Goal: Task Accomplishment & Management: Use online tool/utility

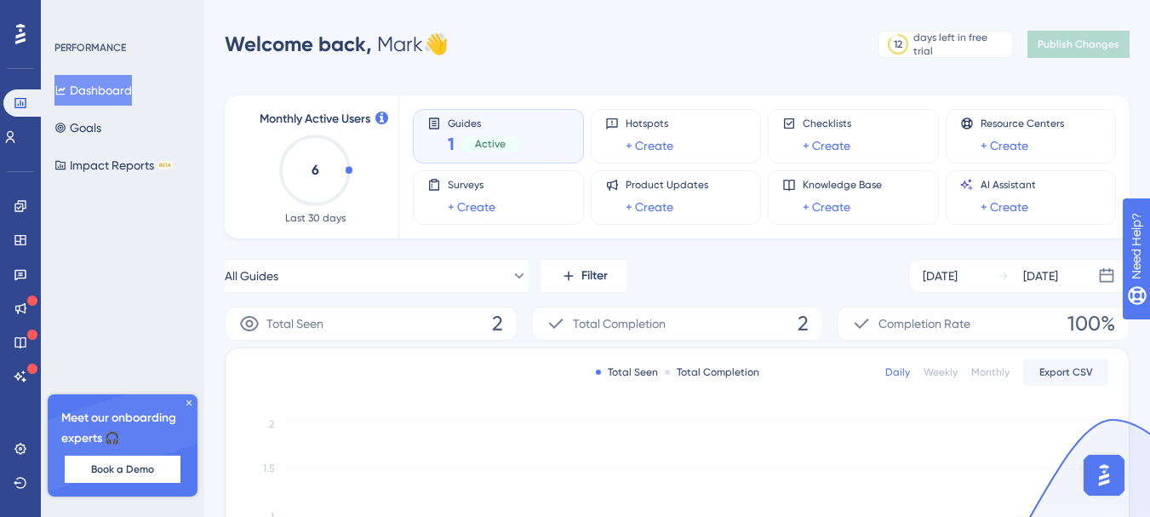
click at [763, 68] on div "Performance Users Engagement Widgets Feedback Product Updates Knowledge Base AI…" at bounding box center [677, 481] width 946 height 908
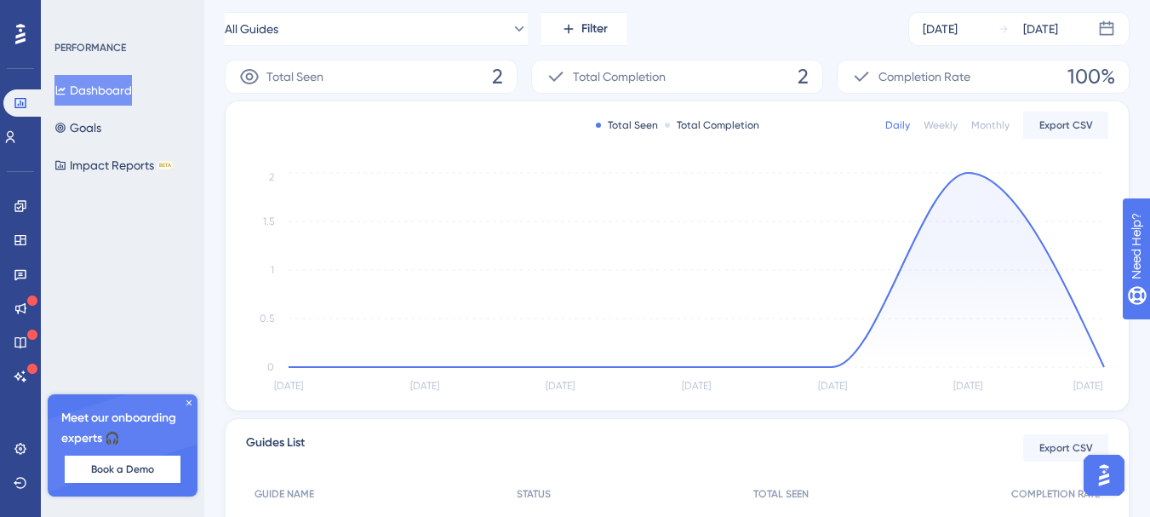
scroll to position [249, 0]
click at [192, 397] on icon at bounding box center [189, 402] width 10 height 10
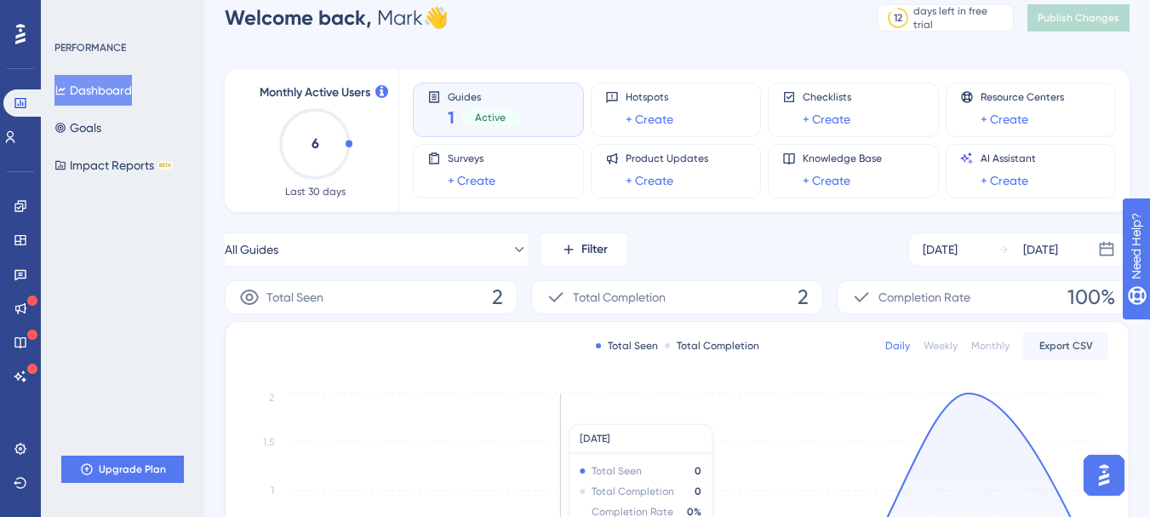
scroll to position [0, 0]
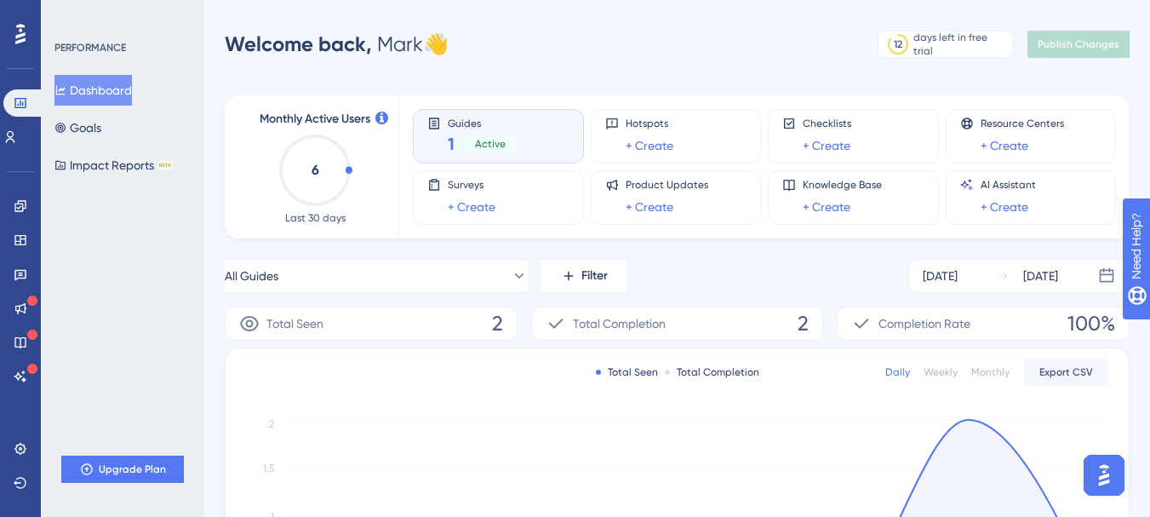
click at [392, 325] on div "Total Seen 2" at bounding box center [371, 323] width 293 height 34
click at [674, 323] on div "Total Completion 2" at bounding box center [677, 323] width 293 height 34
click at [932, 325] on span "Completion Rate" at bounding box center [924, 323] width 92 height 20
drag, startPoint x: 877, startPoint y: 323, endPoint x: 960, endPoint y: 324, distance: 83.4
click at [960, 324] on div "Completion Rate" at bounding box center [910, 323] width 119 height 20
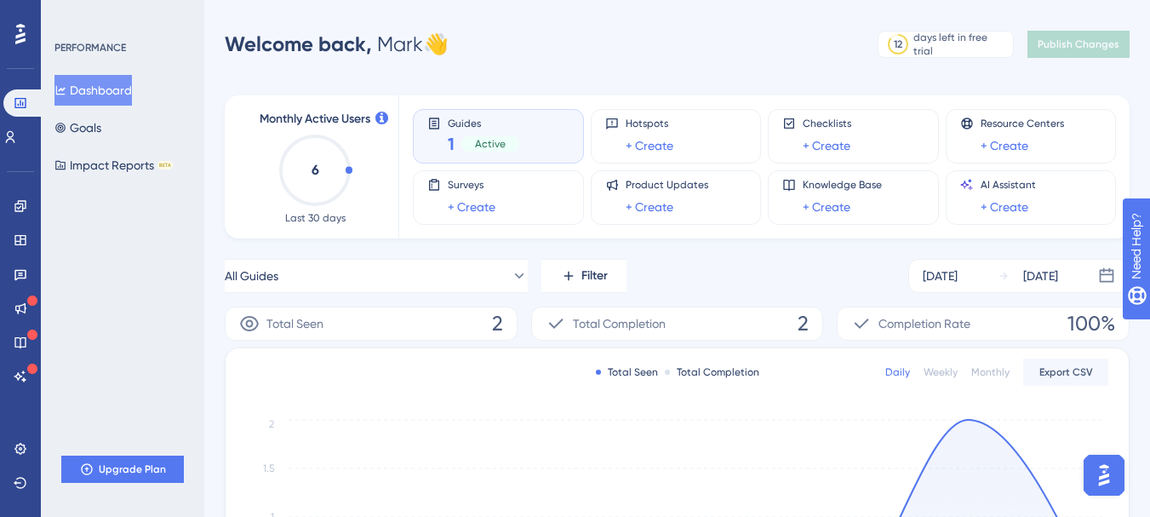
drag, startPoint x: 780, startPoint y: 280, endPoint x: 828, endPoint y: 313, distance: 58.1
click at [781, 281] on div "All Guides Filter [DATE] [DATE]" at bounding box center [677, 276] width 905 height 34
drag, startPoint x: 849, startPoint y: 319, endPoint x: 941, endPoint y: 326, distance: 92.2
click at [946, 326] on div "Completion Rate 100%" at bounding box center [983, 323] width 293 height 34
drag, startPoint x: 843, startPoint y: 278, endPoint x: 1056, endPoint y: 353, distance: 226.4
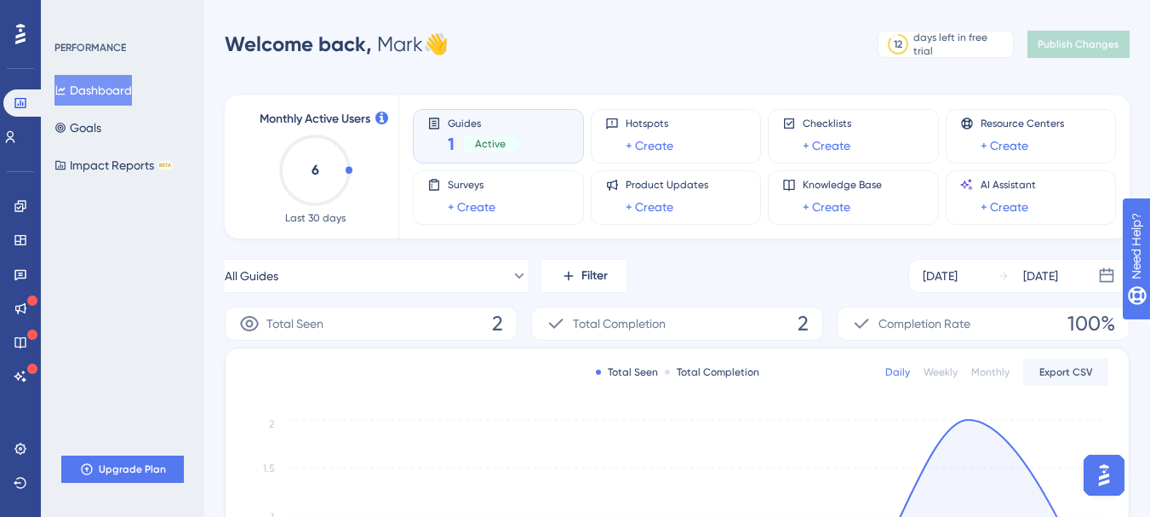
click at [849, 281] on div "All Guides Filter [DATE] [DATE]" at bounding box center [677, 276] width 905 height 34
drag, startPoint x: 1062, startPoint y: 324, endPoint x: 1108, endPoint y: 324, distance: 46.0
click at [1108, 324] on div "Completion Rate 100%" at bounding box center [983, 323] width 293 height 34
click at [736, 265] on div "All Guides Filter [DATE] [DATE]" at bounding box center [677, 276] width 905 height 34
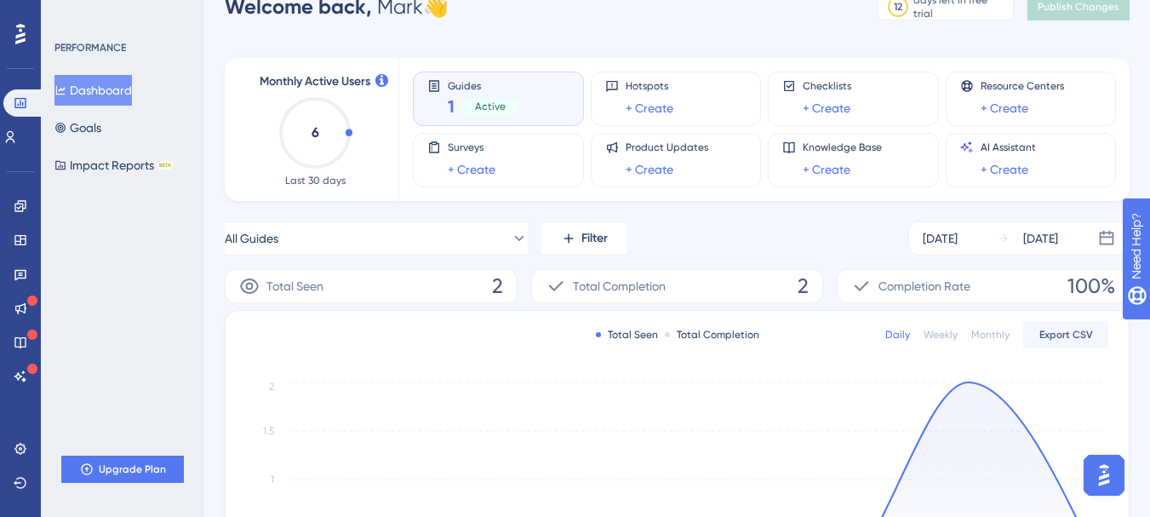
scroll to position [43, 0]
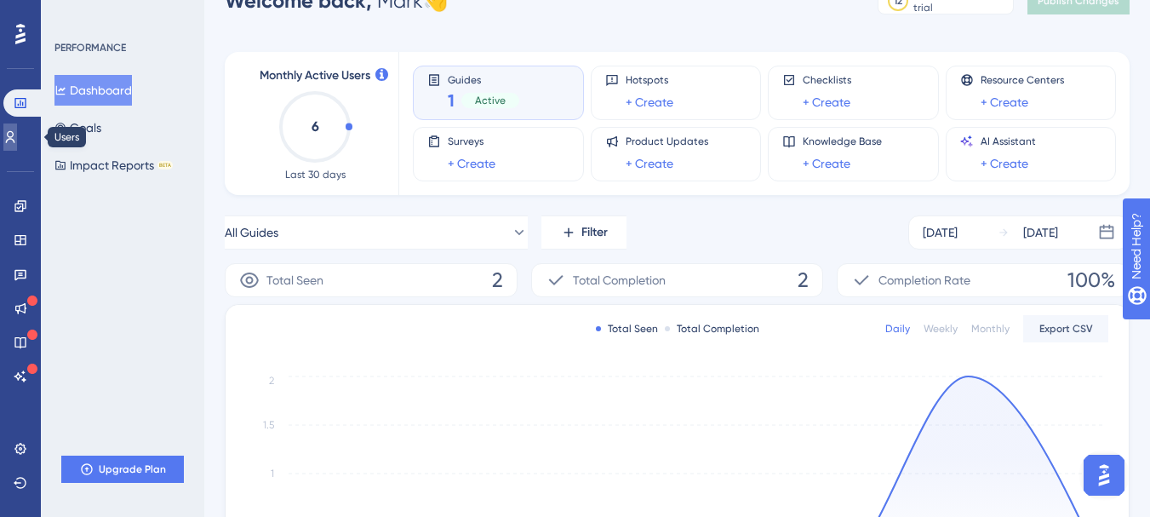
click at [17, 140] on icon at bounding box center [10, 137] width 14 height 14
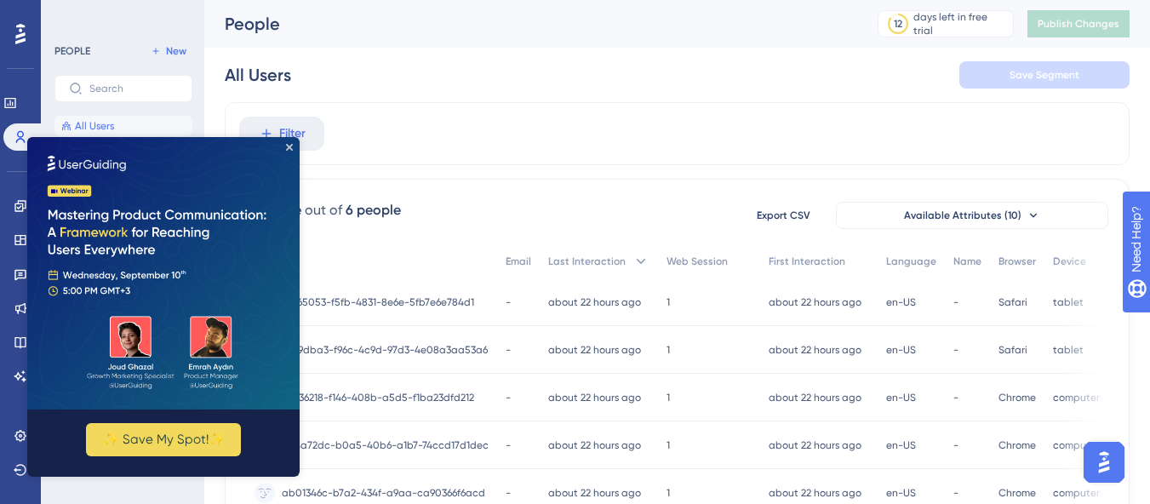
click at [293, 146] on img at bounding box center [163, 273] width 272 height 272
click at [290, 146] on icon "Close Preview" at bounding box center [289, 147] width 7 height 7
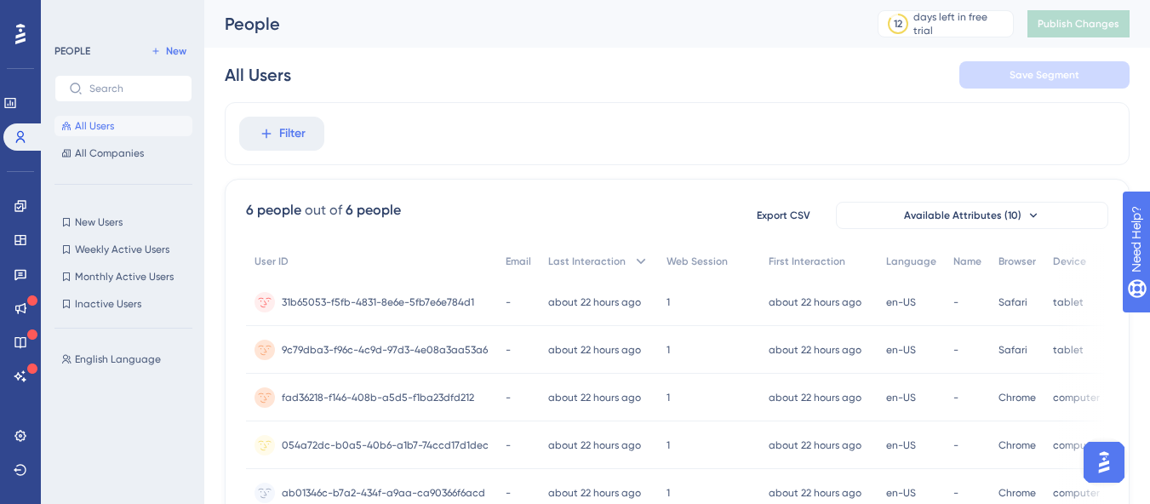
click at [460, 152] on div "Filter" at bounding box center [677, 133] width 905 height 63
click at [14, 273] on icon at bounding box center [21, 274] width 14 height 14
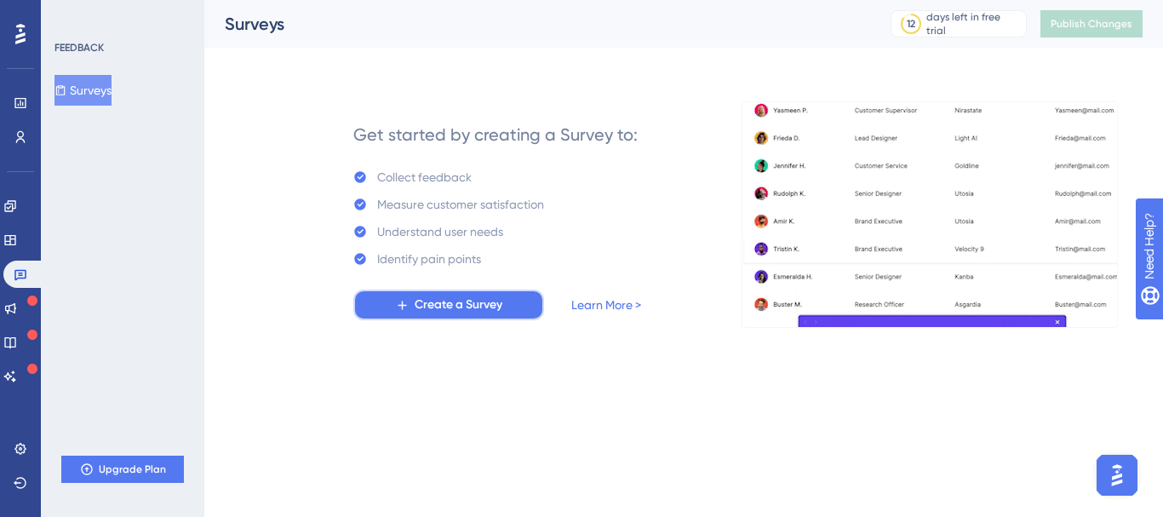
click at [480, 304] on span "Create a Survey" at bounding box center [459, 304] width 88 height 20
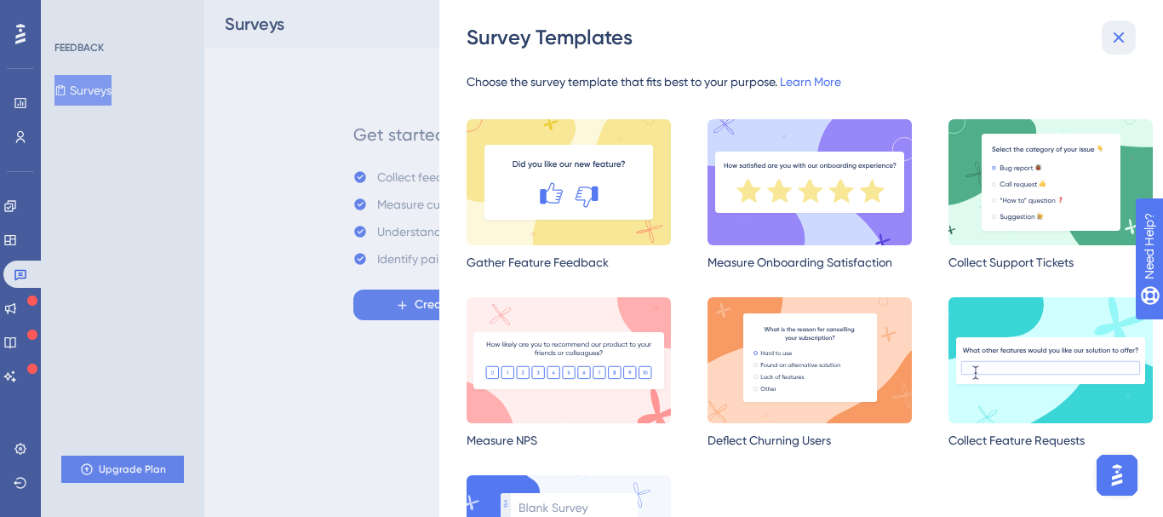
click at [1116, 43] on icon at bounding box center [1118, 37] width 20 height 20
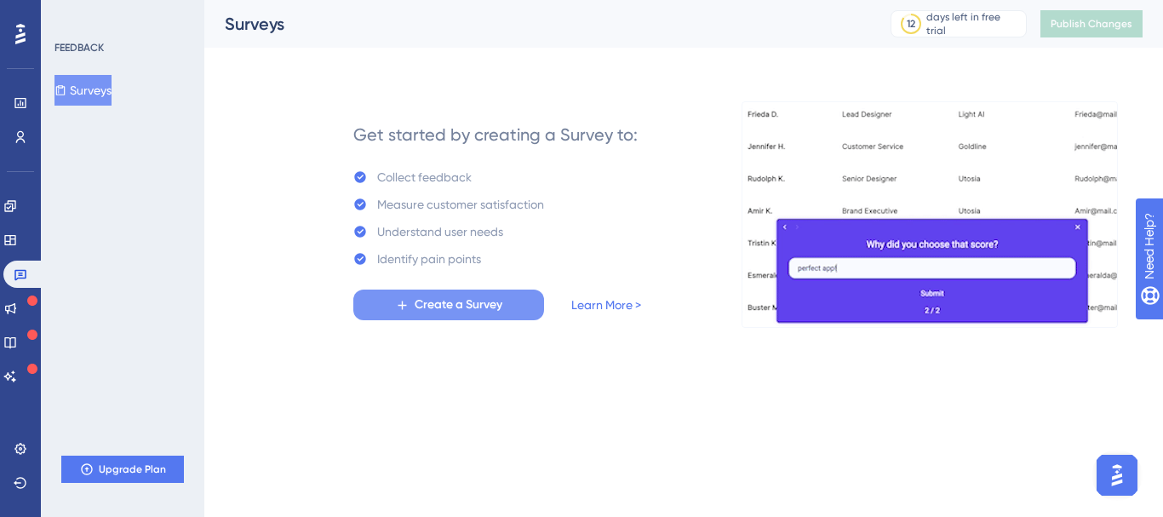
click at [474, 294] on button "Create a Survey" at bounding box center [448, 304] width 191 height 31
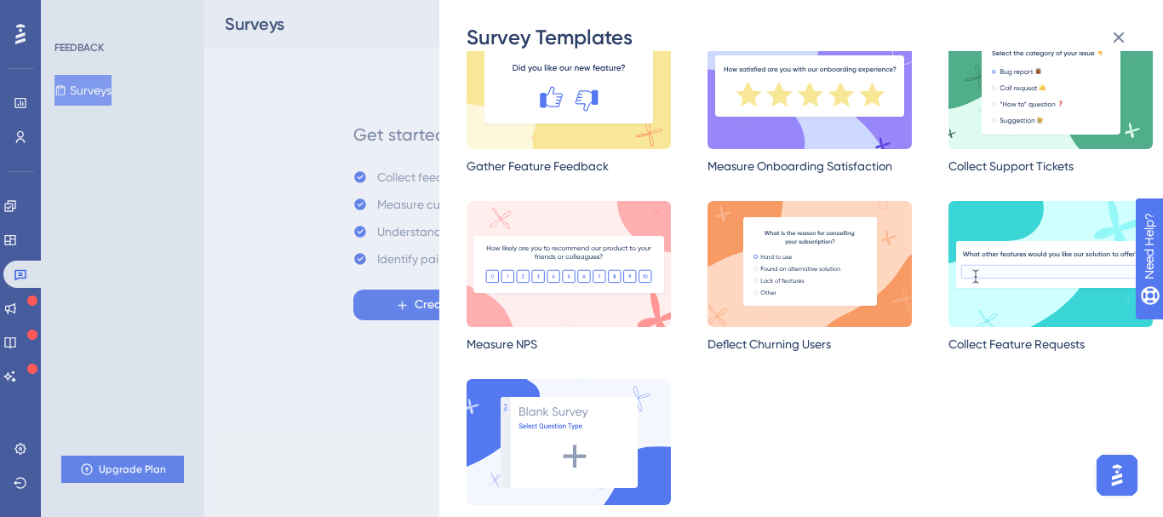
scroll to position [136, 0]
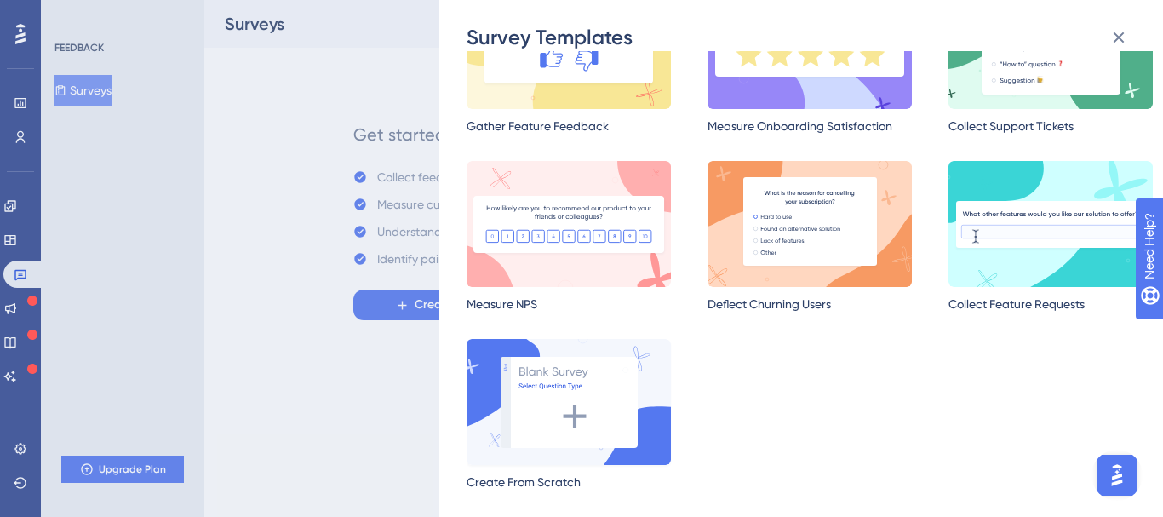
click at [602, 374] on img at bounding box center [568, 402] width 204 height 126
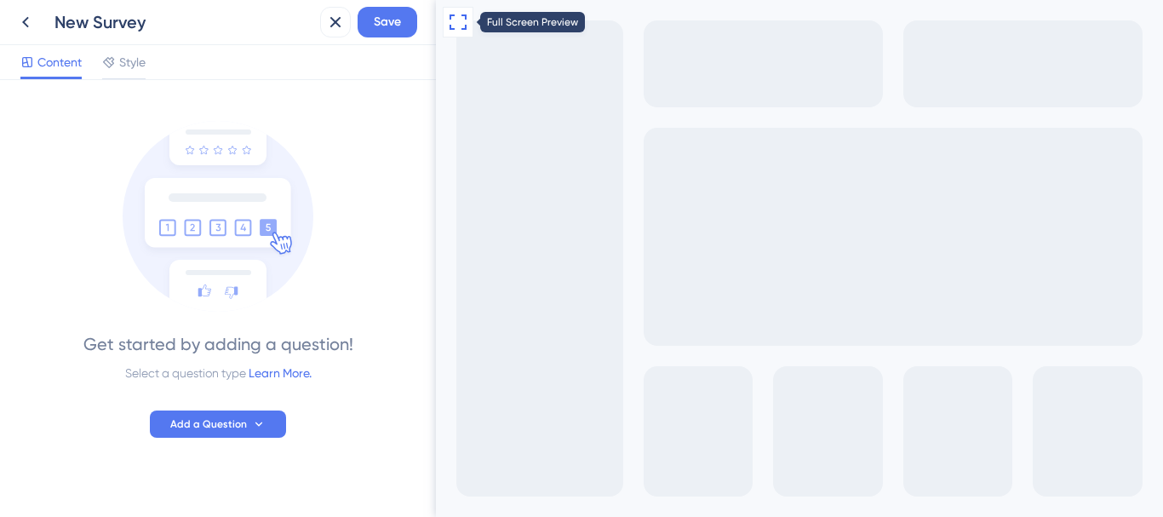
click at [454, 24] on icon at bounding box center [458, 22] width 20 height 20
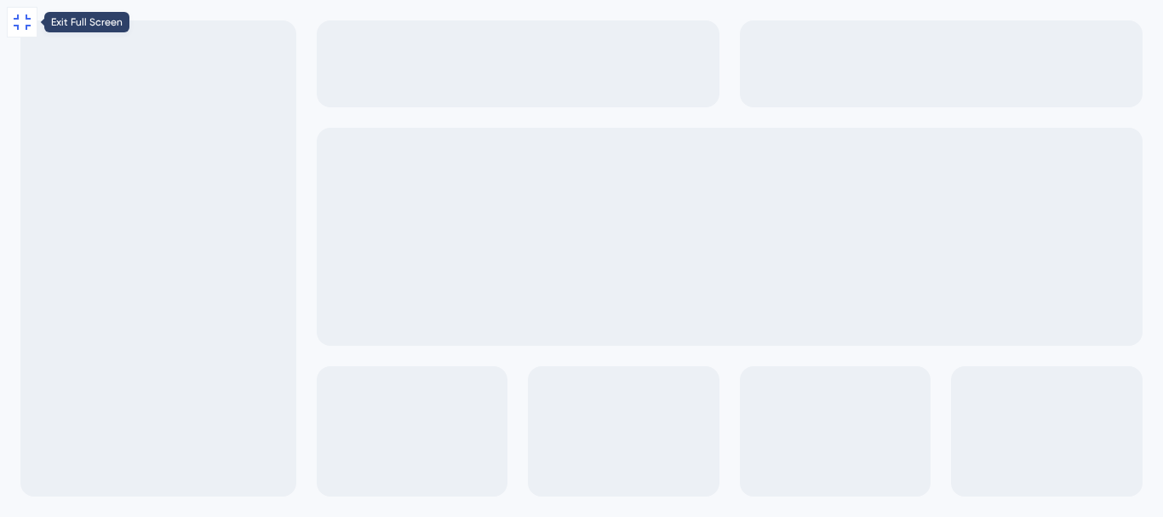
click at [26, 24] on icon at bounding box center [22, 22] width 20 height 20
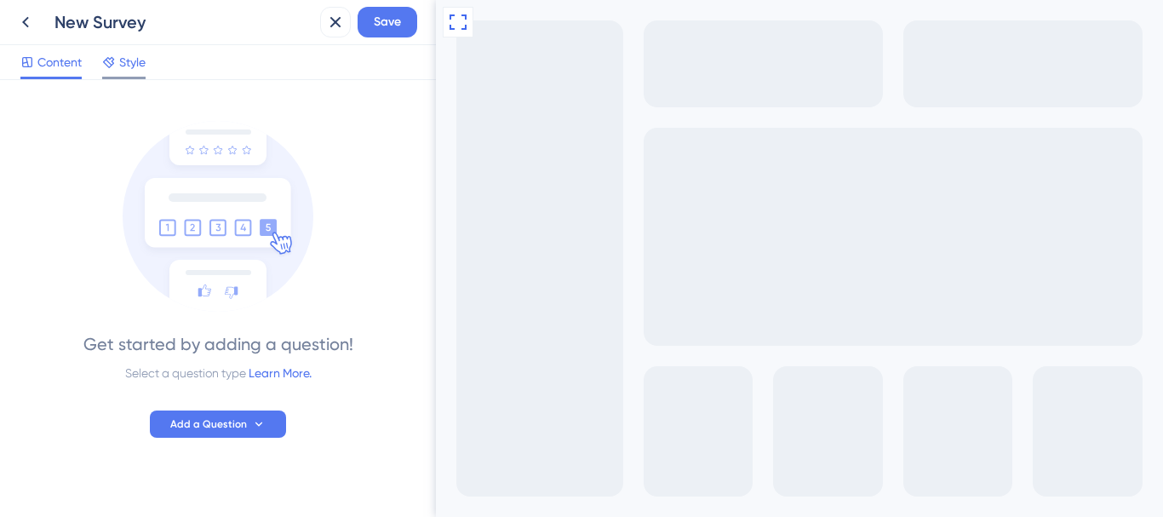
click at [132, 73] on div "Style" at bounding box center [123, 65] width 43 height 27
click at [56, 71] on span "Content" at bounding box center [59, 62] width 44 height 20
click at [141, 75] on div "Style" at bounding box center [123, 65] width 43 height 27
click at [0, 66] on div "Content Style" at bounding box center [218, 62] width 436 height 35
click at [39, 67] on span "Content" at bounding box center [59, 62] width 44 height 20
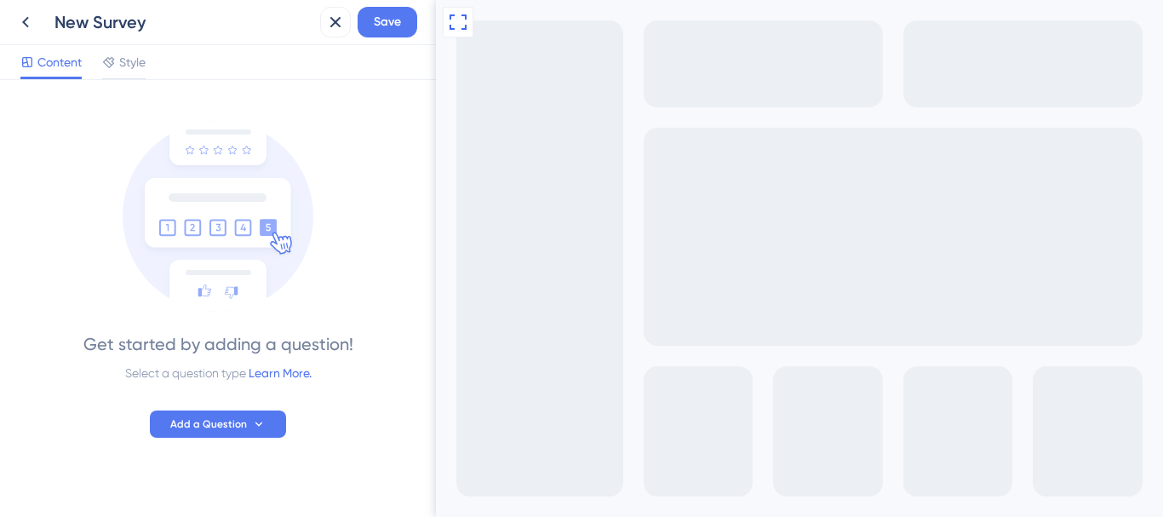
click at [305, 132] on img at bounding box center [218, 216] width 191 height 191
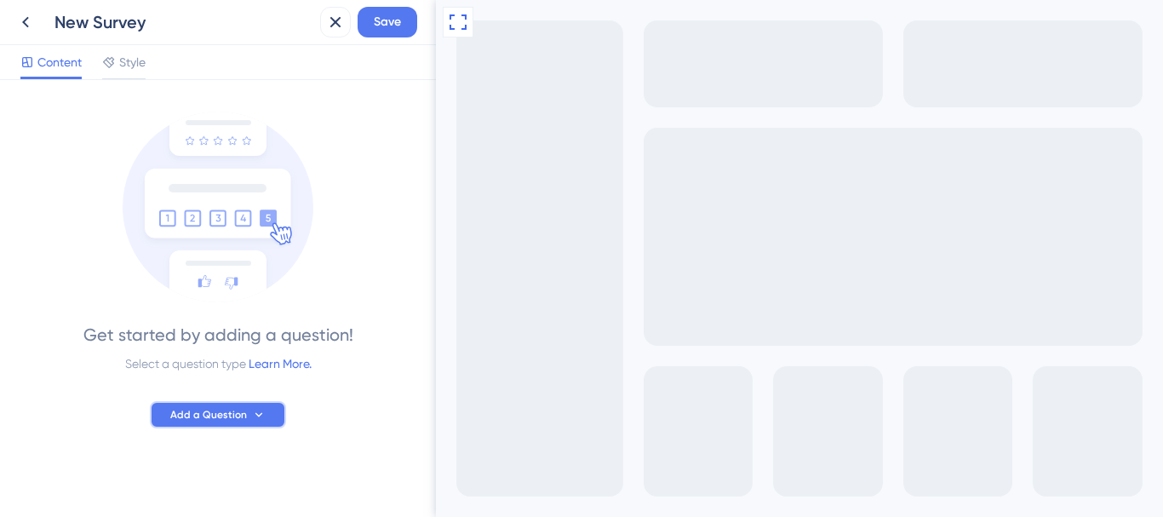
drag, startPoint x: 229, startPoint y: 418, endPoint x: 333, endPoint y: 275, distance: 176.7
click at [229, 415] on span "Add a Question" at bounding box center [208, 415] width 77 height 14
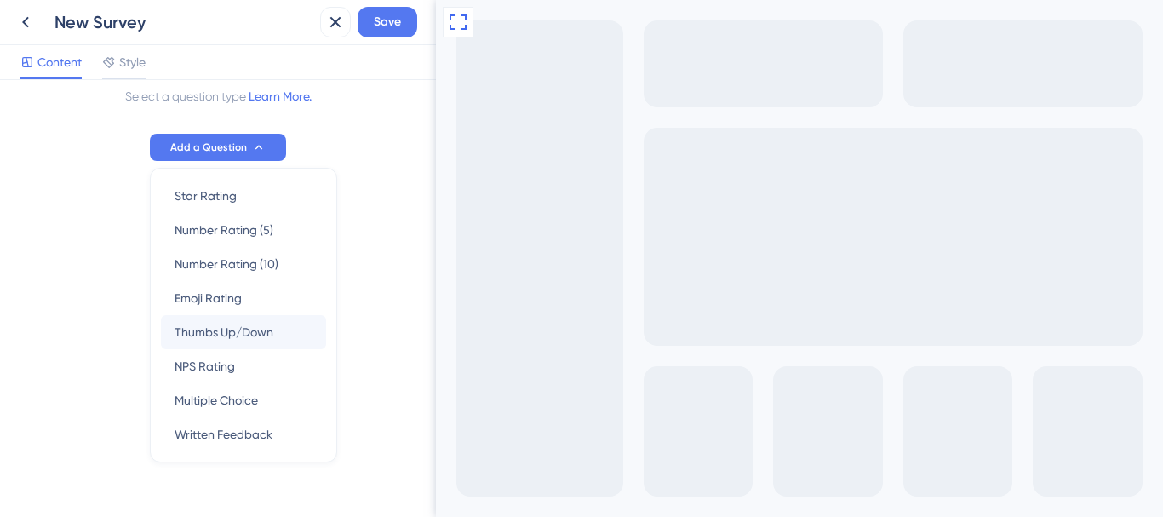
scroll to position [290, 0]
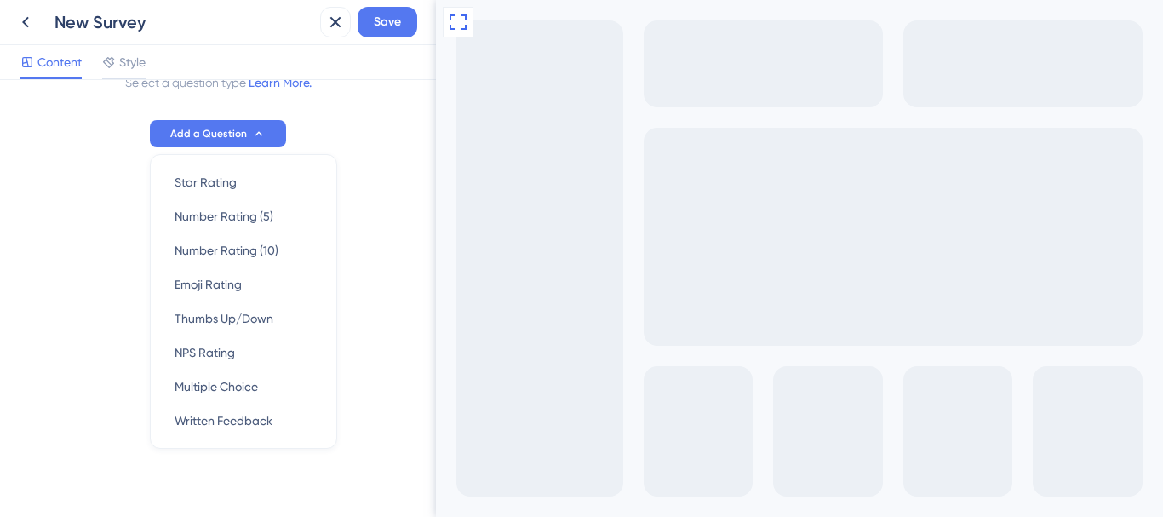
click at [352, 169] on div "Get started by adding a question! Select a question type Learn More. Add a Ques…" at bounding box center [217, 12] width 395 height 405
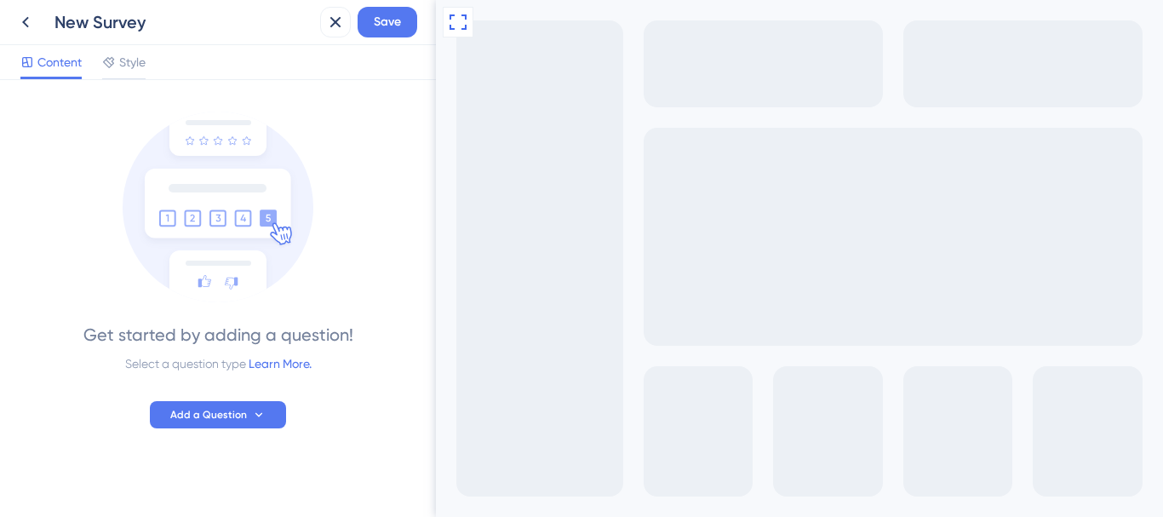
scroll to position [9, 0]
click at [224, 409] on span "Add a Question" at bounding box center [208, 415] width 77 height 14
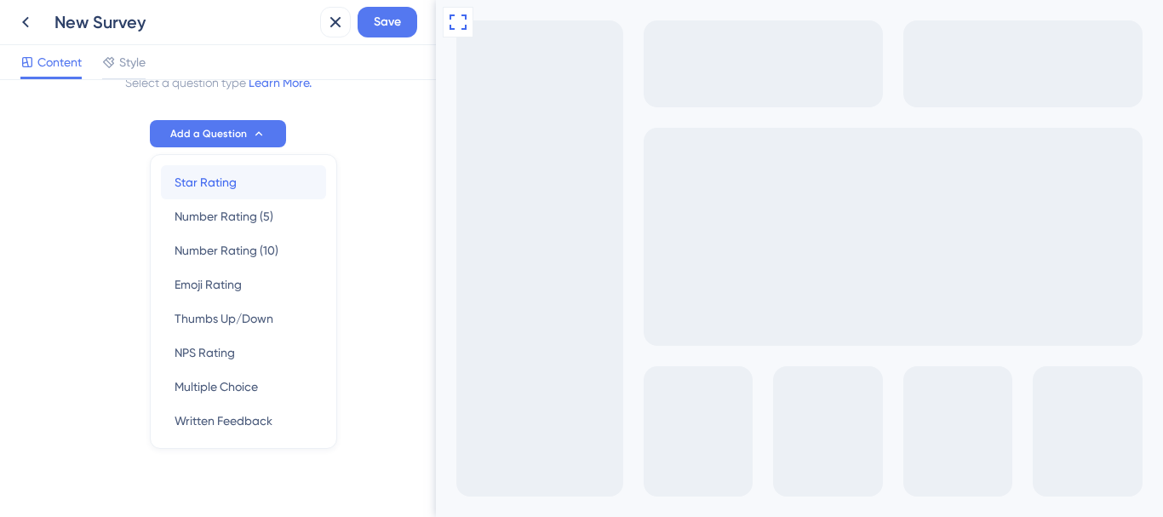
click at [224, 181] on span "Star Rating" at bounding box center [205, 182] width 62 height 20
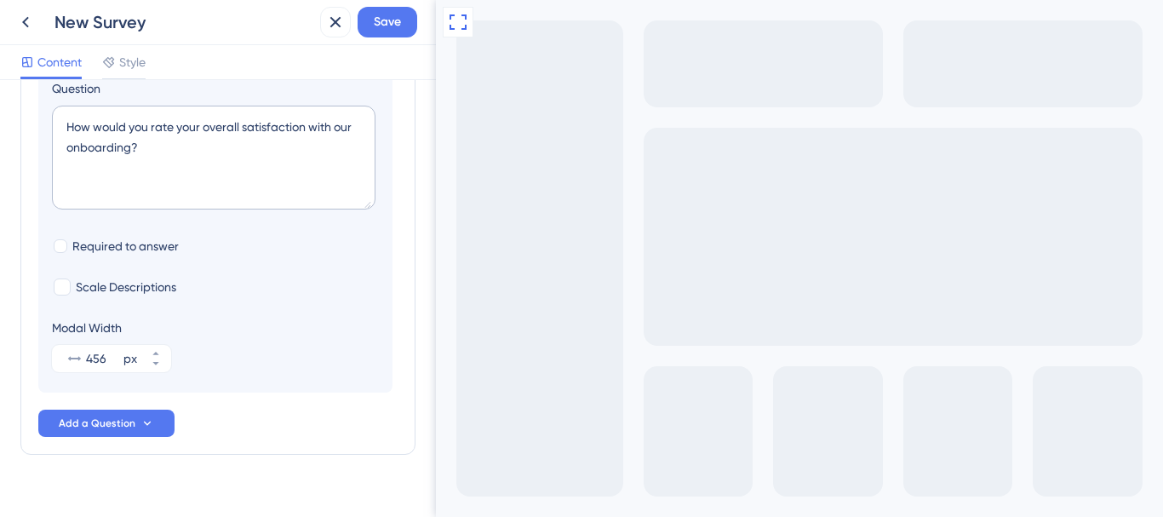
scroll to position [272, 0]
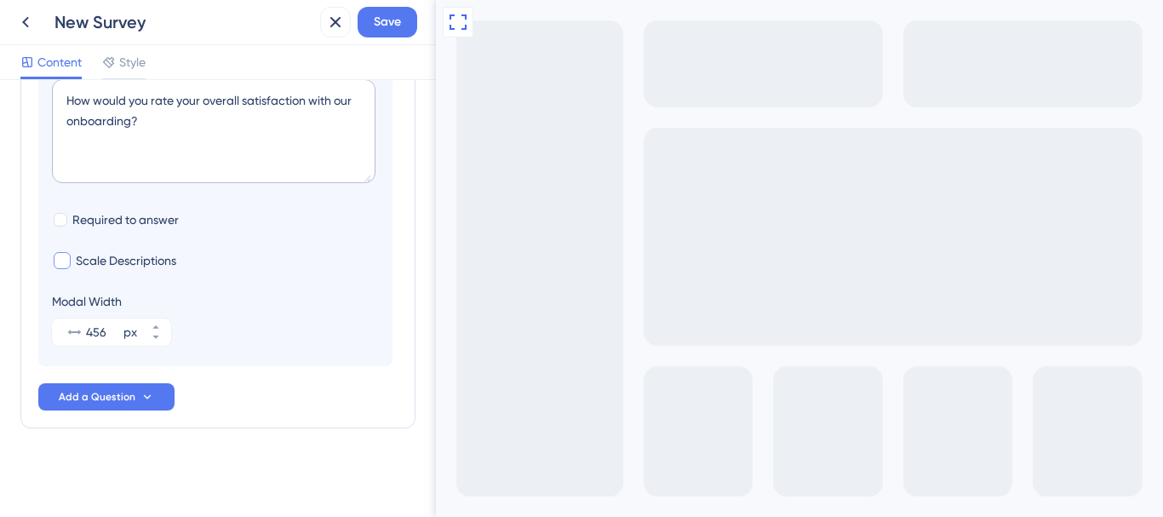
click at [131, 258] on span "Scale Descriptions" at bounding box center [126, 260] width 100 height 20
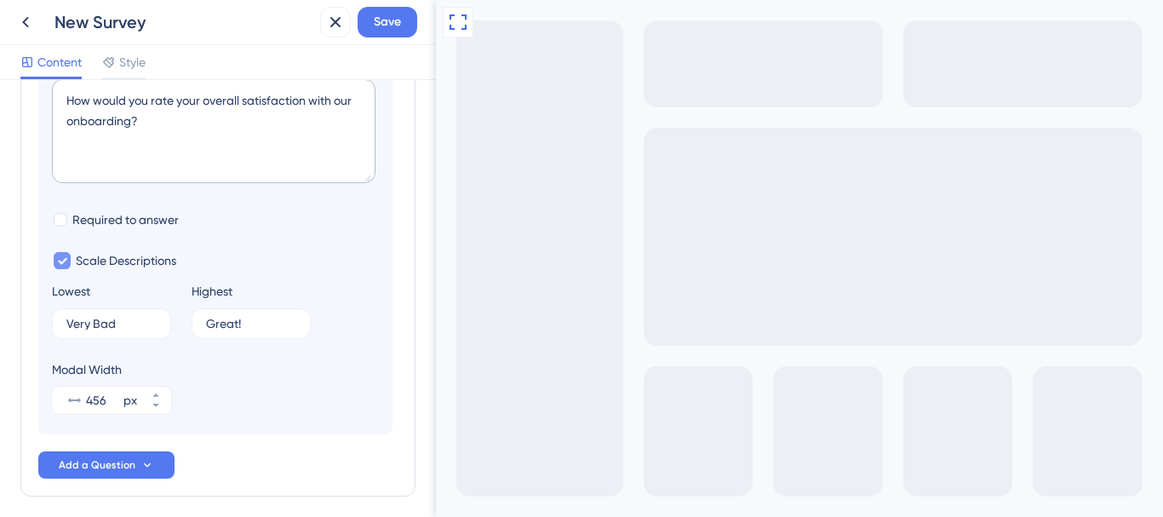
click at [131, 258] on span "Scale Descriptions" at bounding box center [126, 260] width 100 height 20
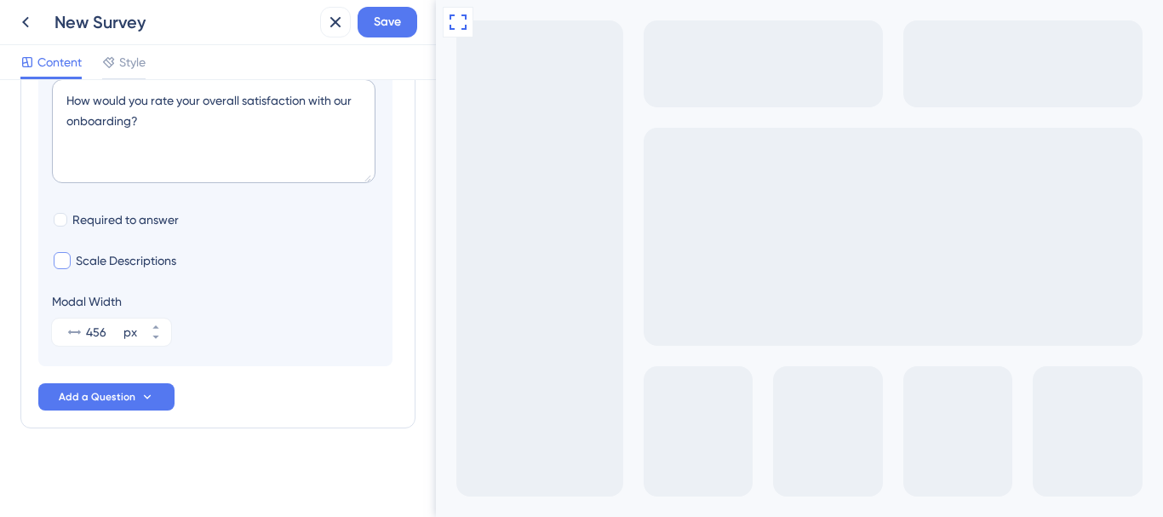
click at [130, 261] on span "Scale Descriptions" at bounding box center [126, 260] width 100 height 20
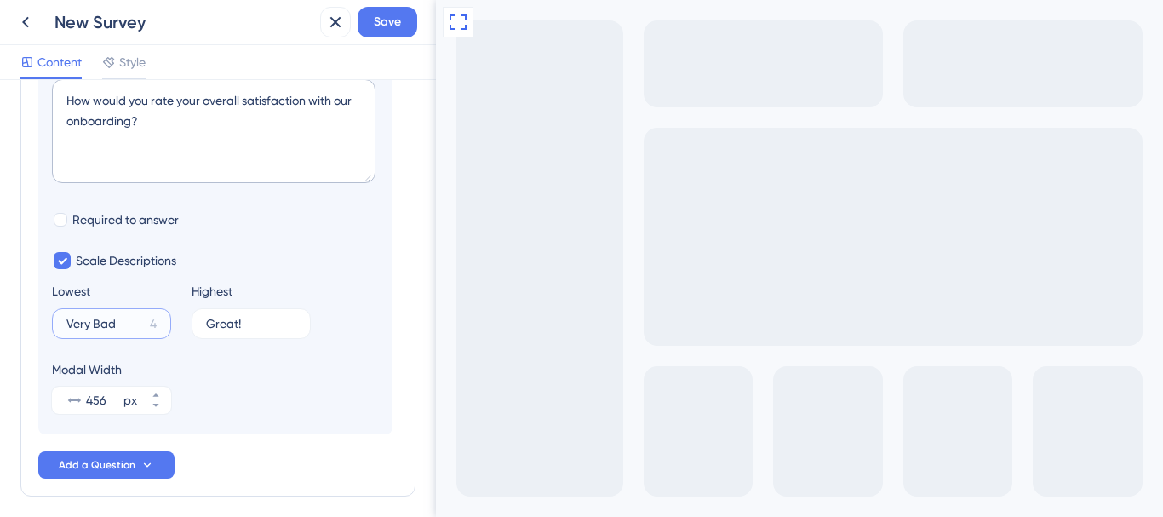
drag, startPoint x: 125, startPoint y: 327, endPoint x: 174, endPoint y: 324, distance: 48.6
click at [148, 326] on label "Very Bad 4" at bounding box center [111, 323] width 119 height 31
click at [143, 326] on input "Very Bad" at bounding box center [104, 323] width 77 height 12
click at [254, 327] on input "Great!" at bounding box center [244, 323] width 77 height 12
click at [158, 261] on span "Scale Descriptions" at bounding box center [126, 260] width 100 height 20
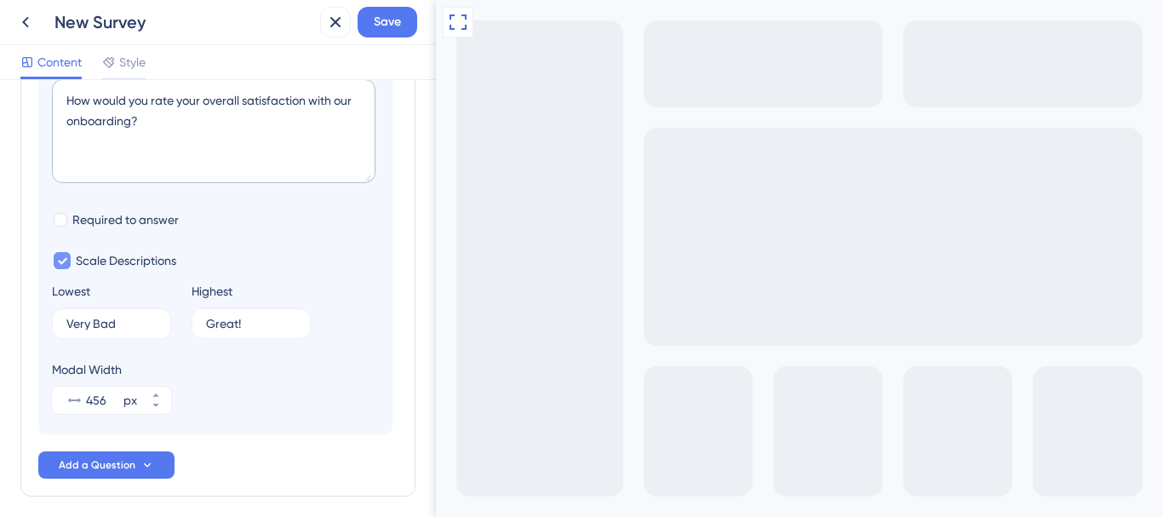
checkbox input "false"
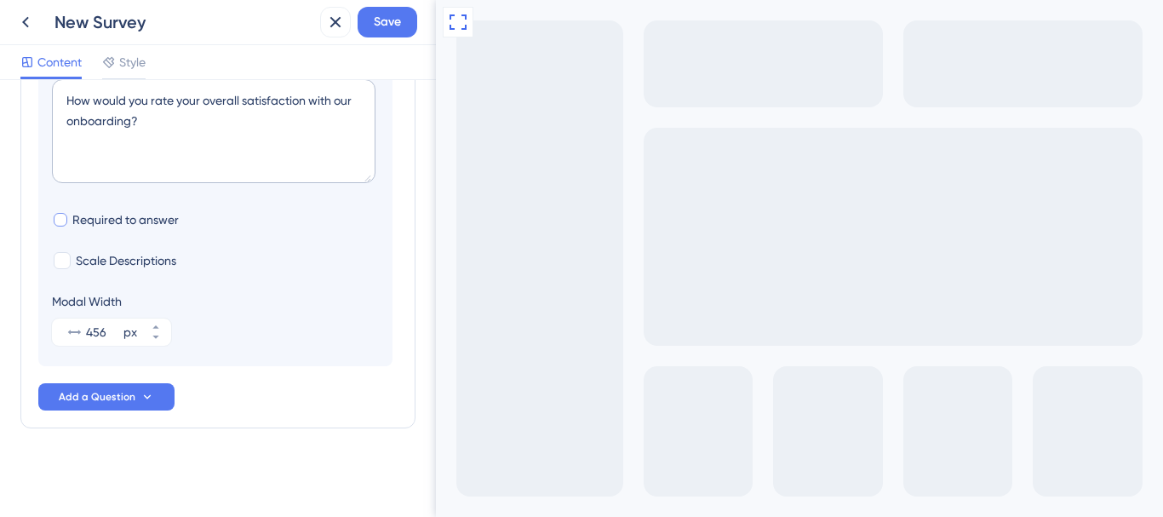
click at [154, 216] on span "Required to answer" at bounding box center [125, 219] width 106 height 20
checkbox input "false"
click at [104, 334] on input "456" at bounding box center [103, 332] width 34 height 20
click at [323, 323] on div "Modal Width 456 px" at bounding box center [215, 318] width 327 height 54
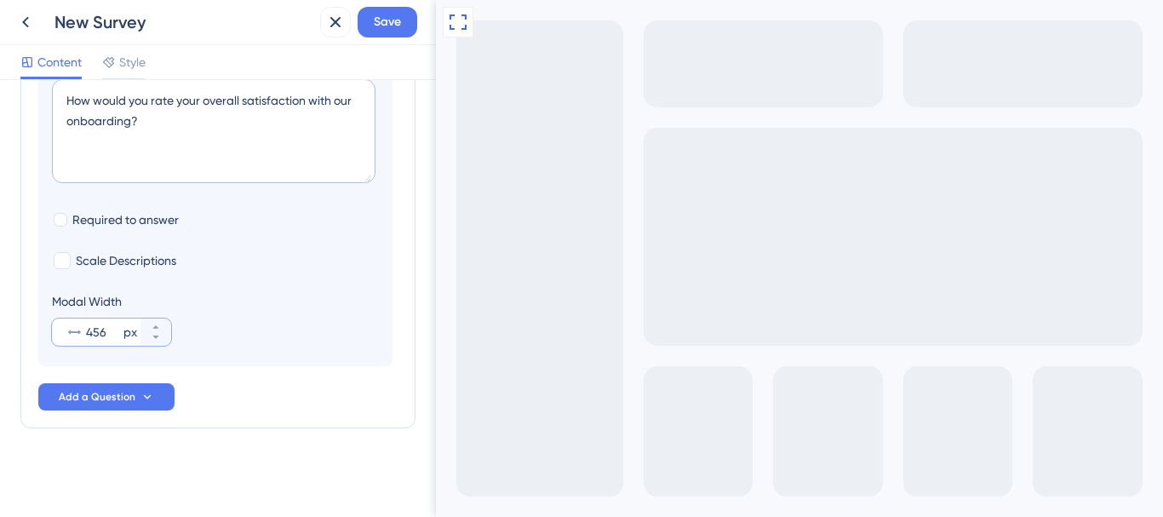
click at [104, 337] on input "456" at bounding box center [103, 332] width 34 height 20
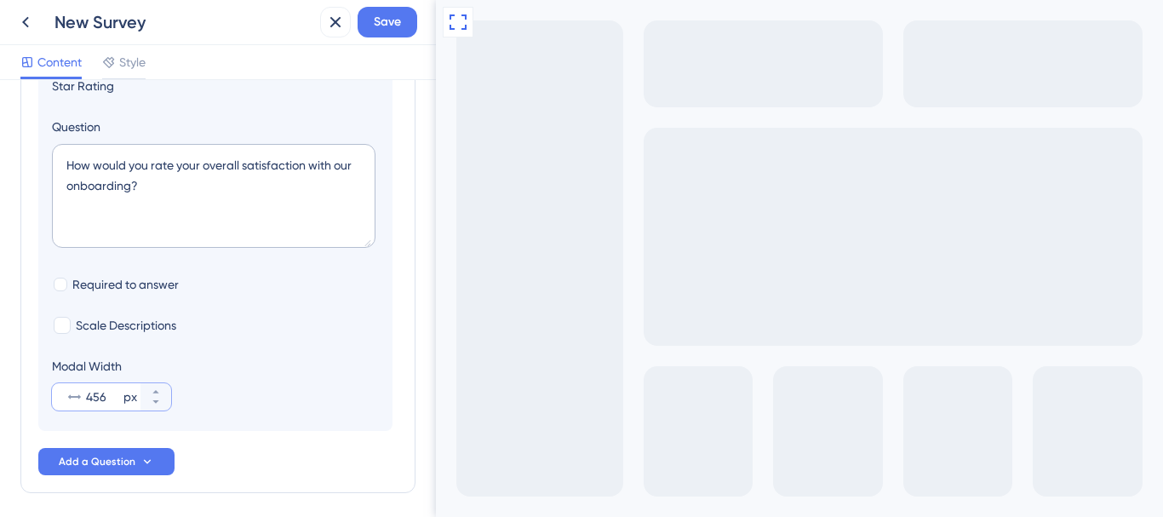
scroll to position [0, 0]
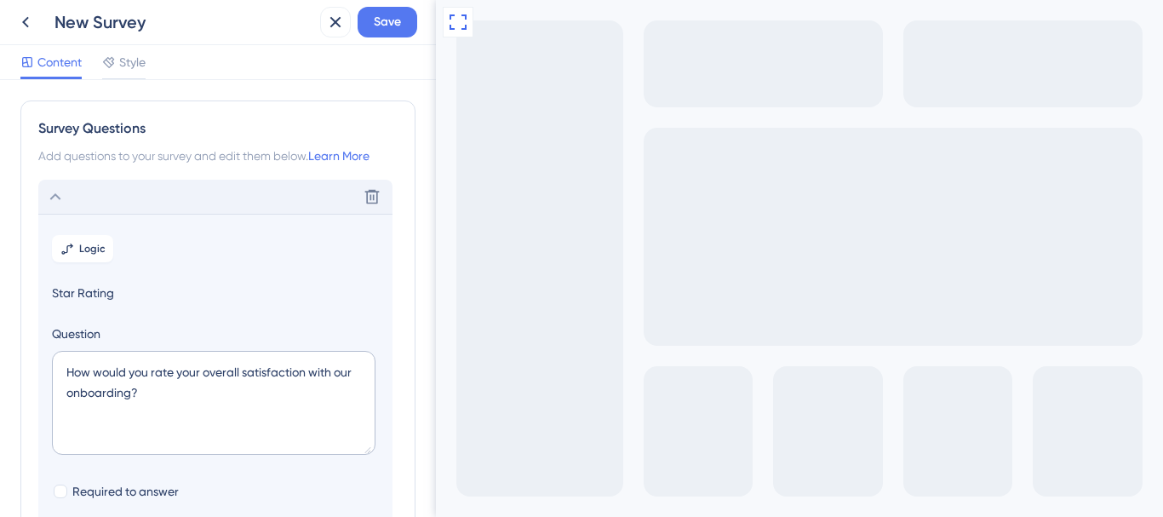
click at [49, 198] on icon at bounding box center [55, 196] width 20 height 20
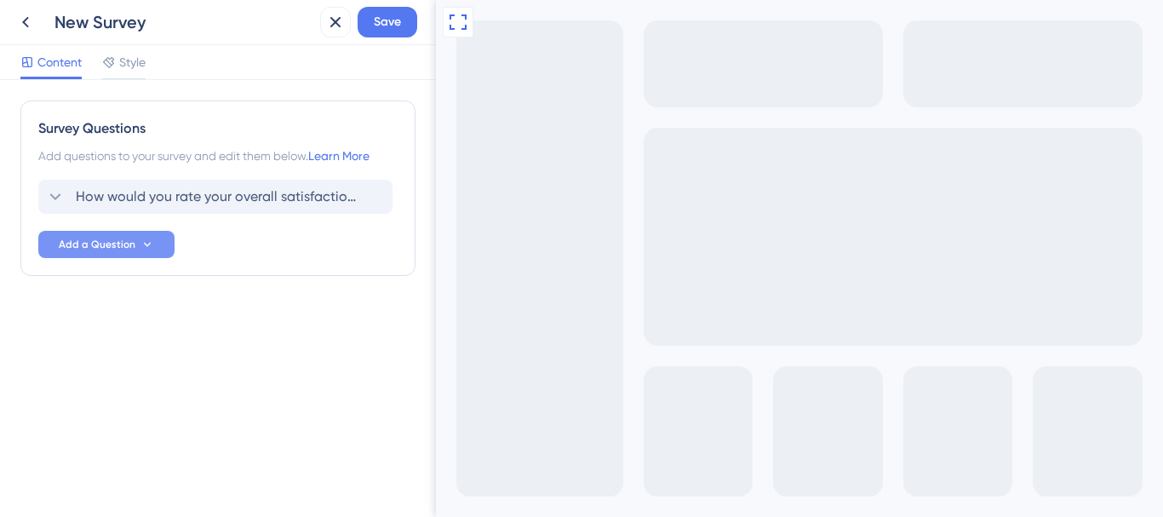
click at [104, 249] on span "Add a Question" at bounding box center [97, 244] width 77 height 14
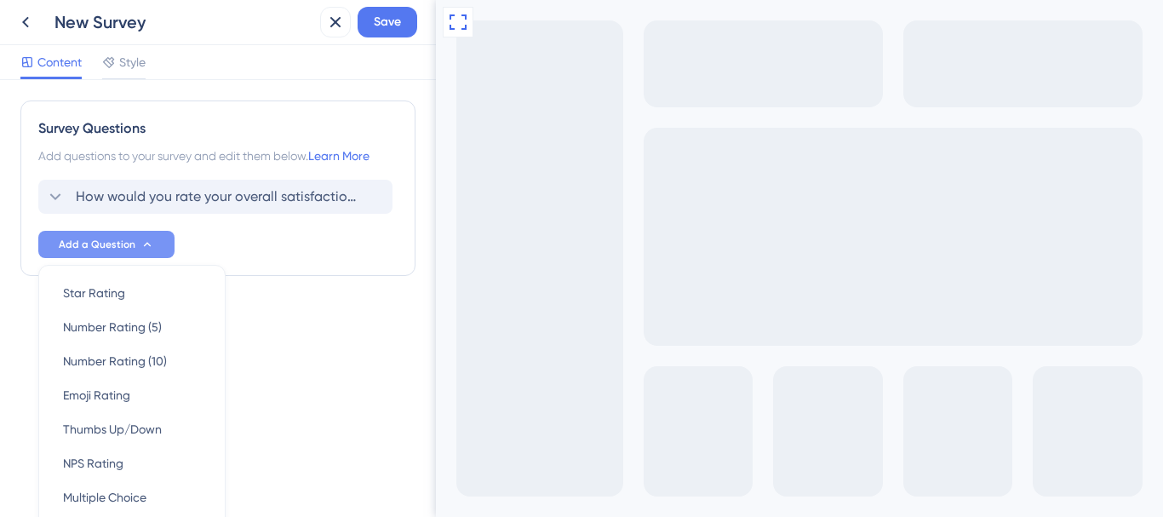
scroll to position [111, 0]
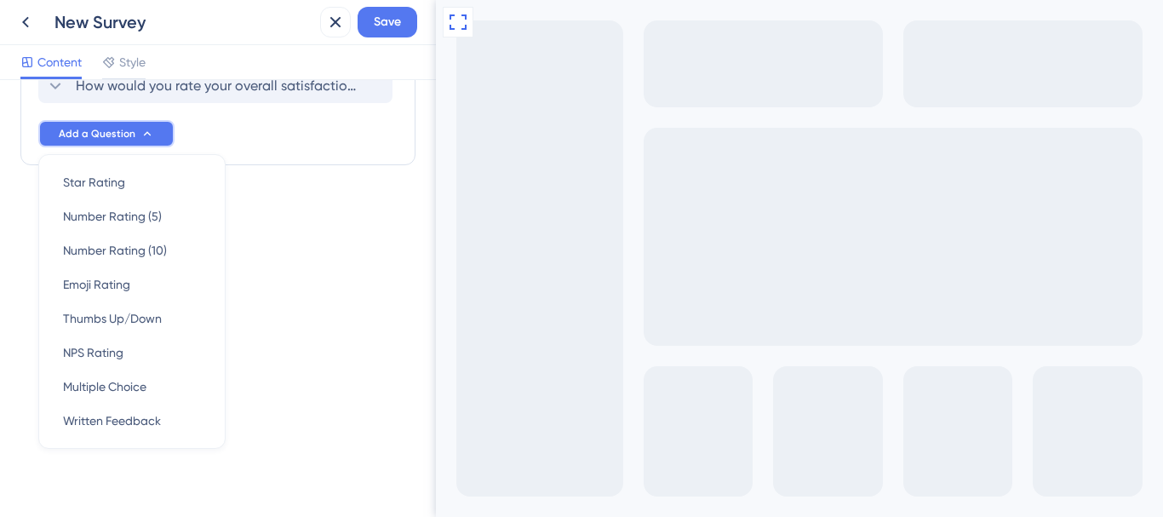
click at [114, 139] on span "Add a Question" at bounding box center [97, 134] width 77 height 14
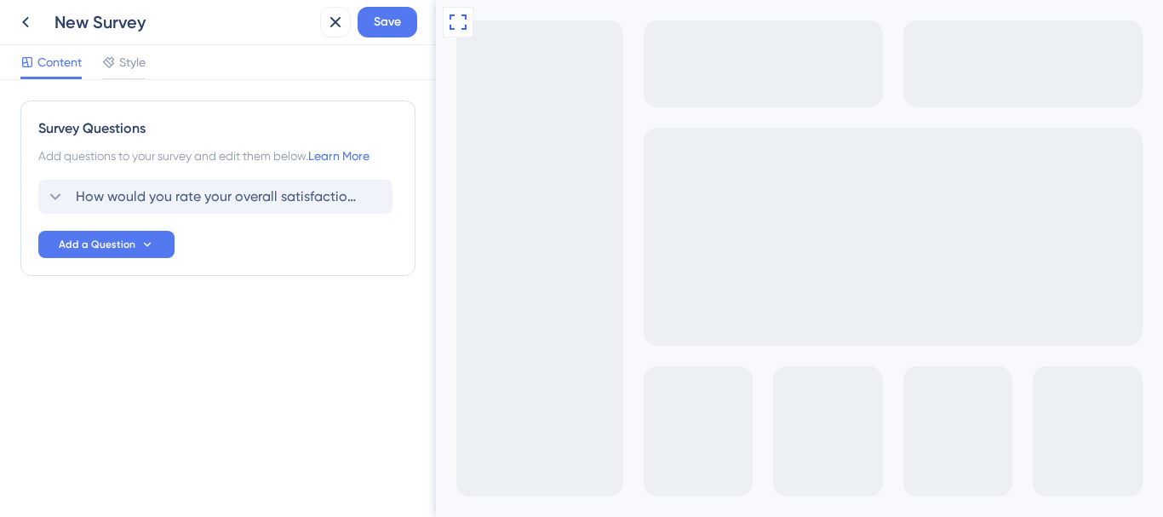
click at [289, 325] on div "Survey Questions Add questions to your survey and edit them below. Learn More H…" at bounding box center [217, 221] width 395 height 243
click at [373, 201] on icon at bounding box center [371, 196] width 17 height 17
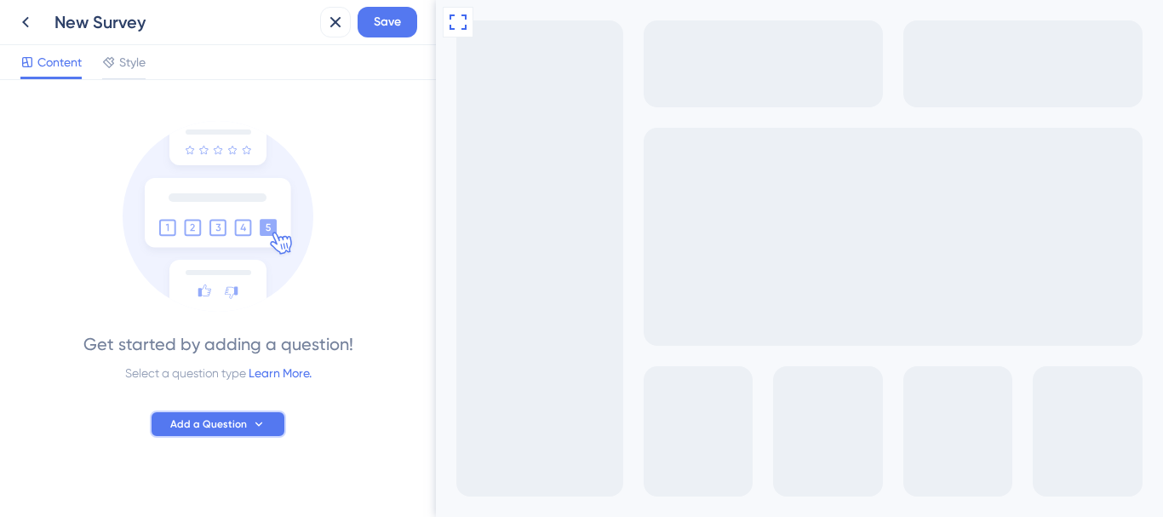
click at [216, 420] on span "Add a Question" at bounding box center [208, 424] width 77 height 14
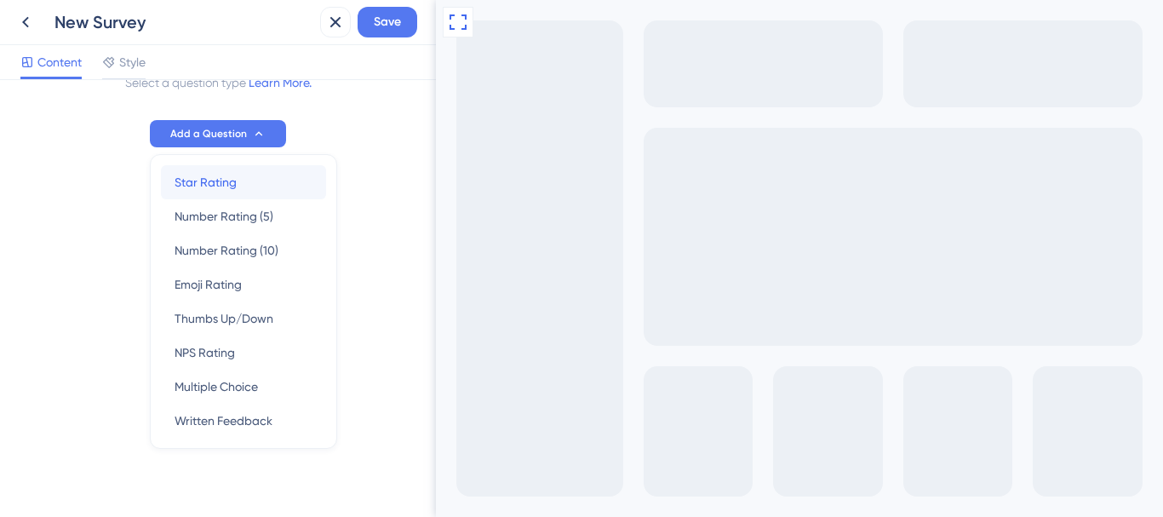
click at [184, 173] on span "Star Rating" at bounding box center [205, 182] width 62 height 20
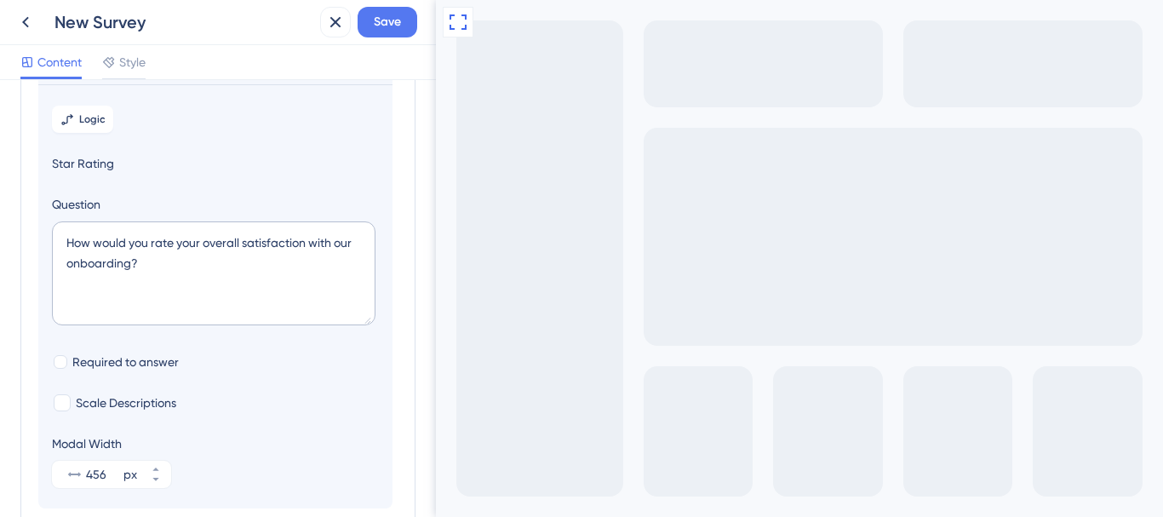
scroll to position [130, 0]
drag, startPoint x: 86, startPoint y: 163, endPoint x: 133, endPoint y: 170, distance: 47.3
click at [133, 170] on span "Star Rating" at bounding box center [215, 162] width 327 height 20
drag, startPoint x: 108, startPoint y: 186, endPoint x: 94, endPoint y: 206, distance: 24.6
click at [108, 186] on section "Logic Star Rating Question How would you rate your overall satisfaction with ou…" at bounding box center [215, 295] width 354 height 424
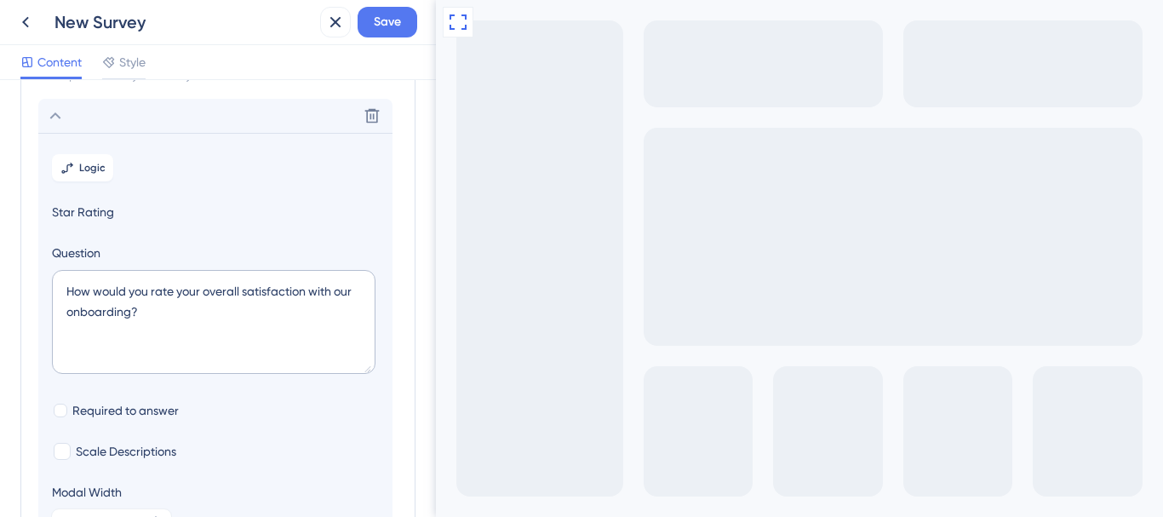
scroll to position [72, 0]
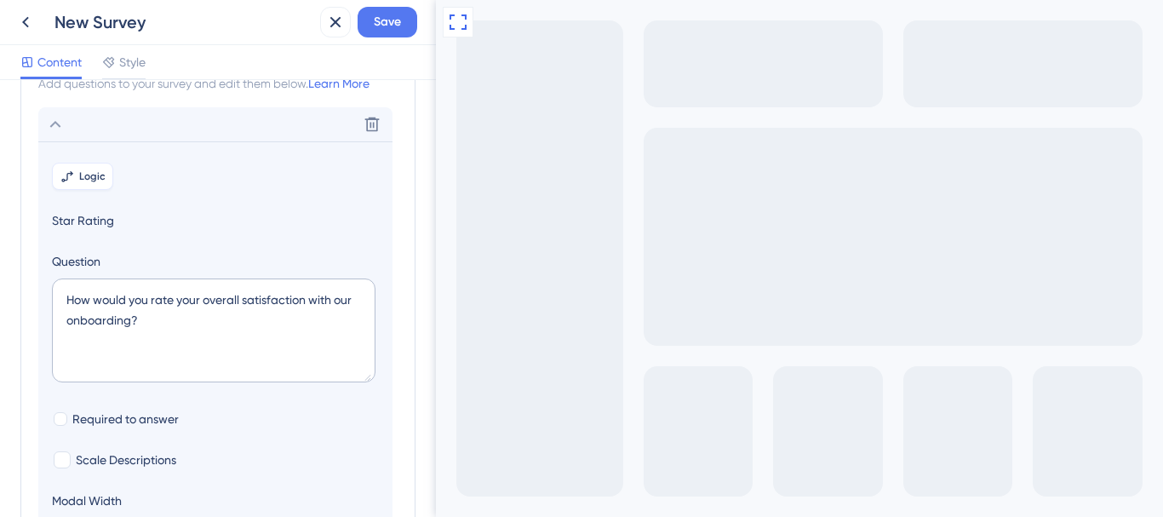
click at [101, 166] on button "Logic" at bounding box center [82, 176] width 61 height 27
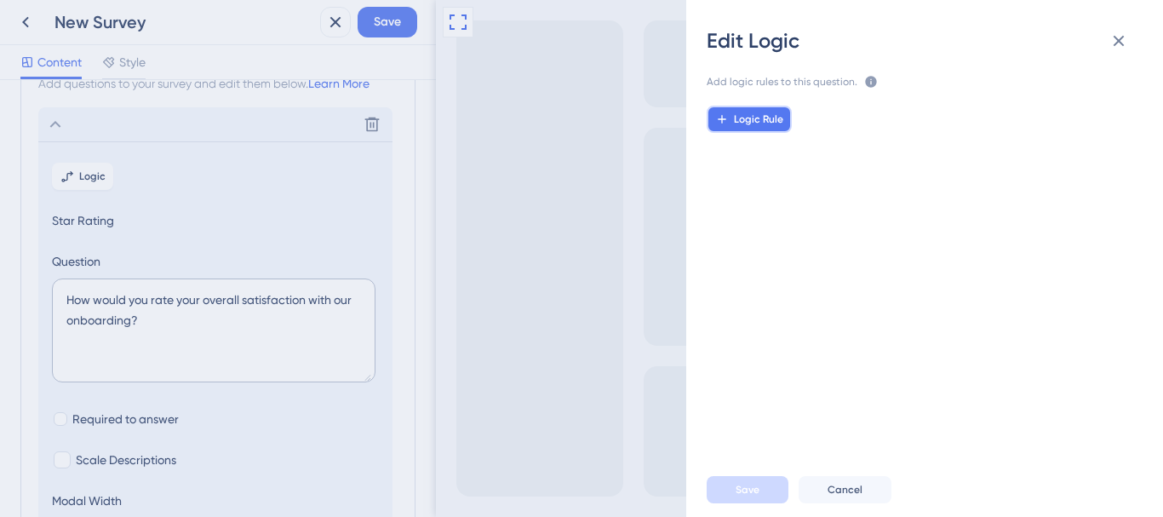
click at [744, 123] on span "Logic Rule" at bounding box center [758, 119] width 49 height 14
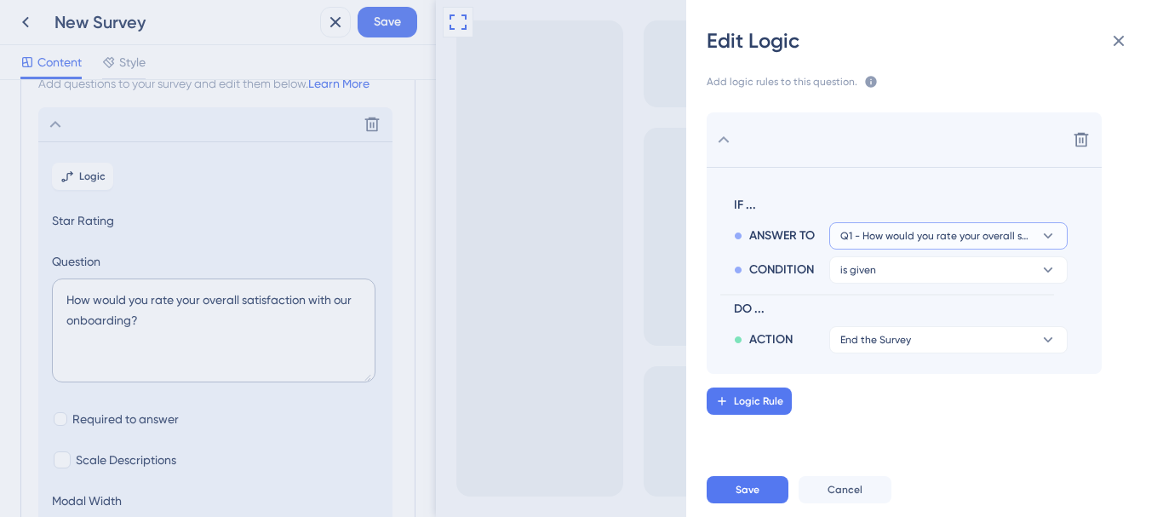
click at [880, 233] on span "Q1 - How would you rate your overall satisfaction with our onboarding?" at bounding box center [936, 236] width 192 height 14
drag, startPoint x: 791, startPoint y: 258, endPoint x: 902, endPoint y: 288, distance: 115.4
click at [797, 260] on div "CONDITION" at bounding box center [781, 266] width 95 height 27
click at [923, 268] on button "is given" at bounding box center [948, 269] width 238 height 27
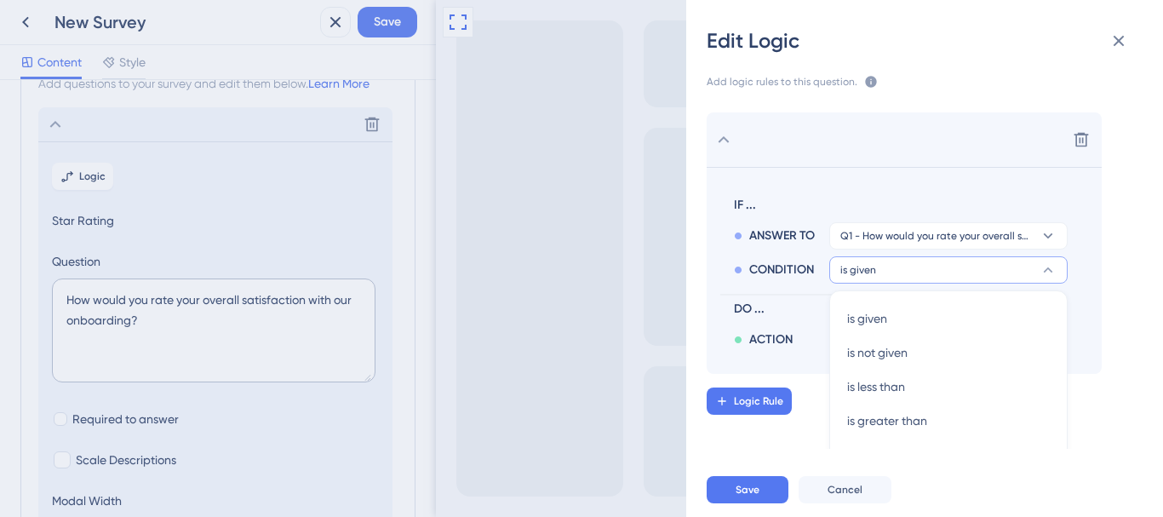
scroll to position [82, 0]
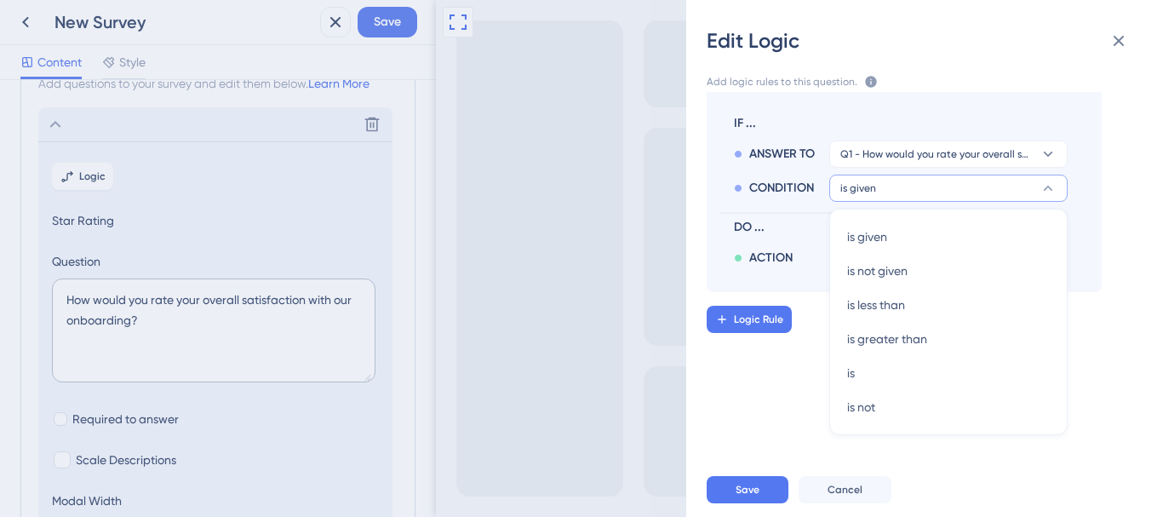
click at [766, 209] on div "IF ... ANSWER TO Q1 - How would you rate your overall satisfaction with our onb…" at bounding box center [887, 188] width 334 height 165
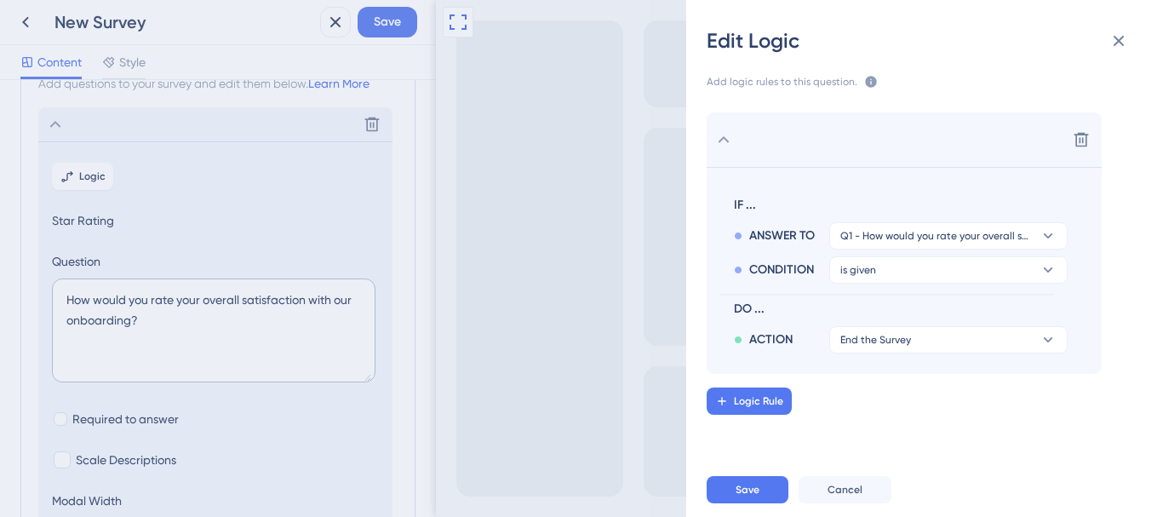
scroll to position [0, 0]
click at [910, 335] on button "End the Survey" at bounding box center [948, 339] width 238 height 27
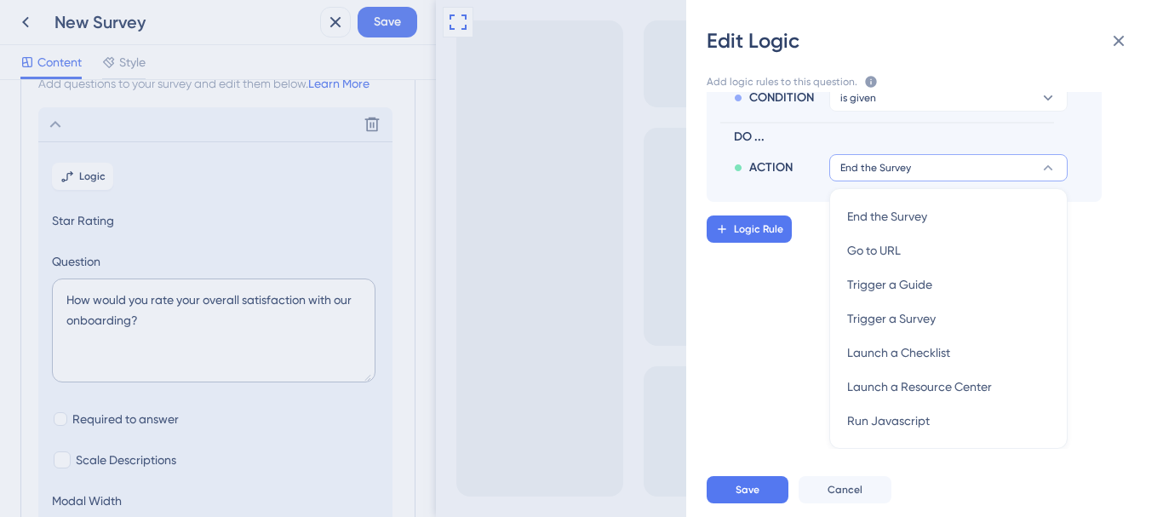
drag, startPoint x: 773, startPoint y: 281, endPoint x: 786, endPoint y: 274, distance: 15.2
click at [773, 282] on div "Delete IF ... ANSWER TO Q1 - How would you rate your overall satisfaction with …" at bounding box center [931, 270] width 504 height 357
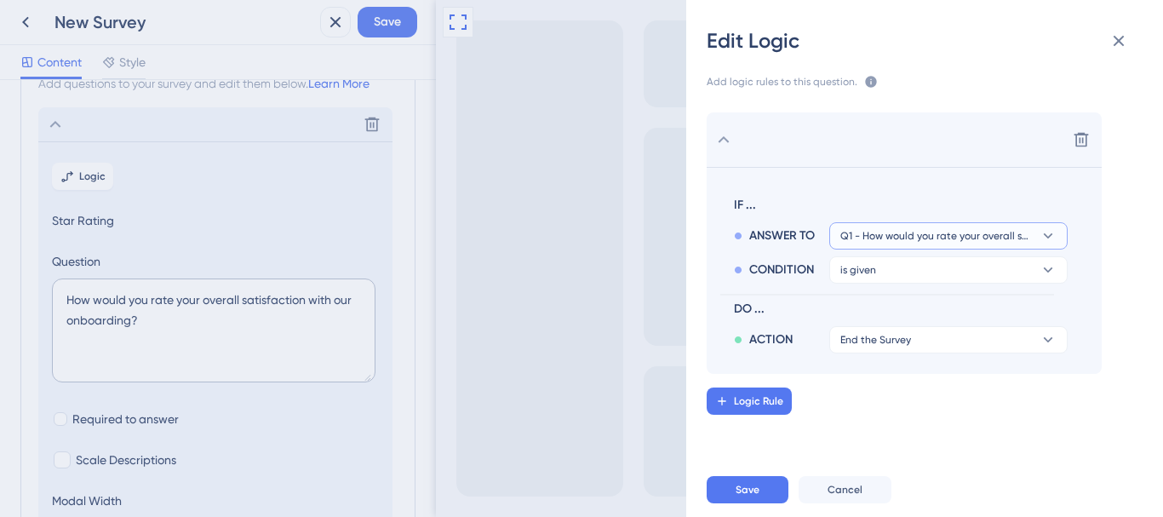
click at [899, 235] on span "Q1 - How would you rate your overall satisfaction with our onboarding?" at bounding box center [936, 236] width 192 height 14
click at [772, 258] on div "CONDITION" at bounding box center [781, 266] width 95 height 27
click at [883, 277] on button "is given" at bounding box center [948, 269] width 238 height 27
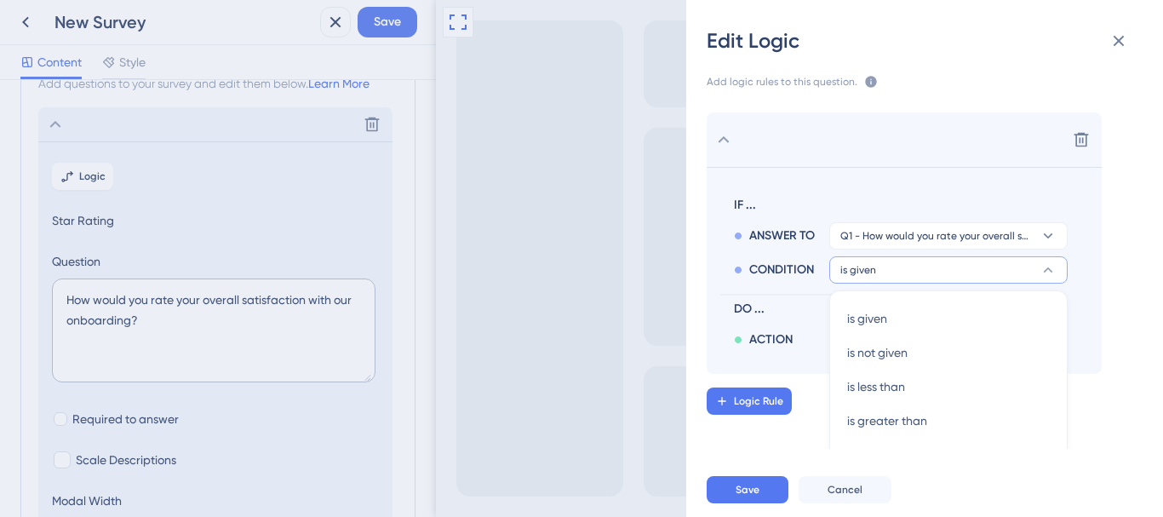
scroll to position [82, 0]
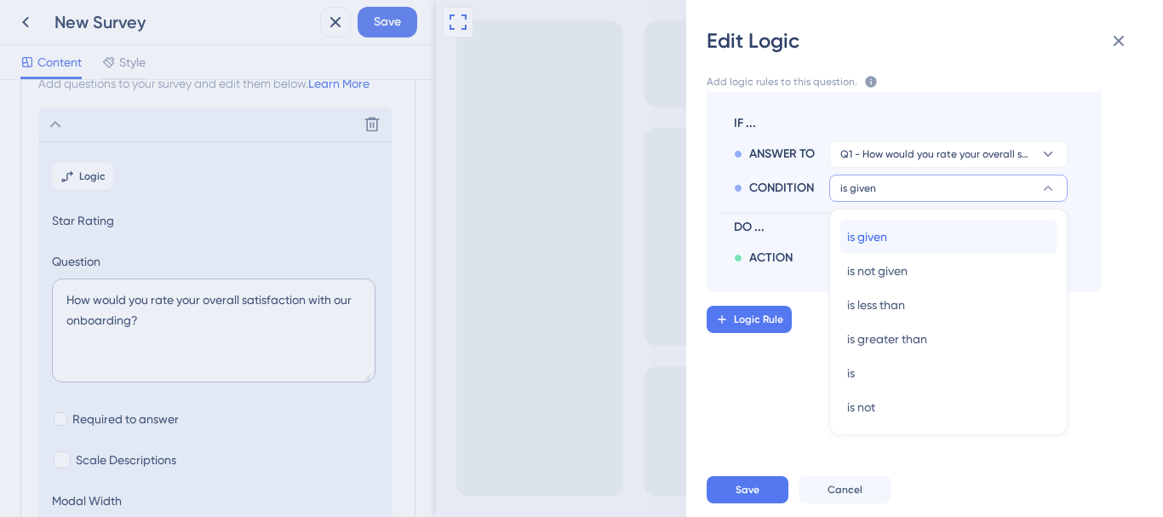
click at [889, 225] on div "is given is given" at bounding box center [948, 237] width 203 height 34
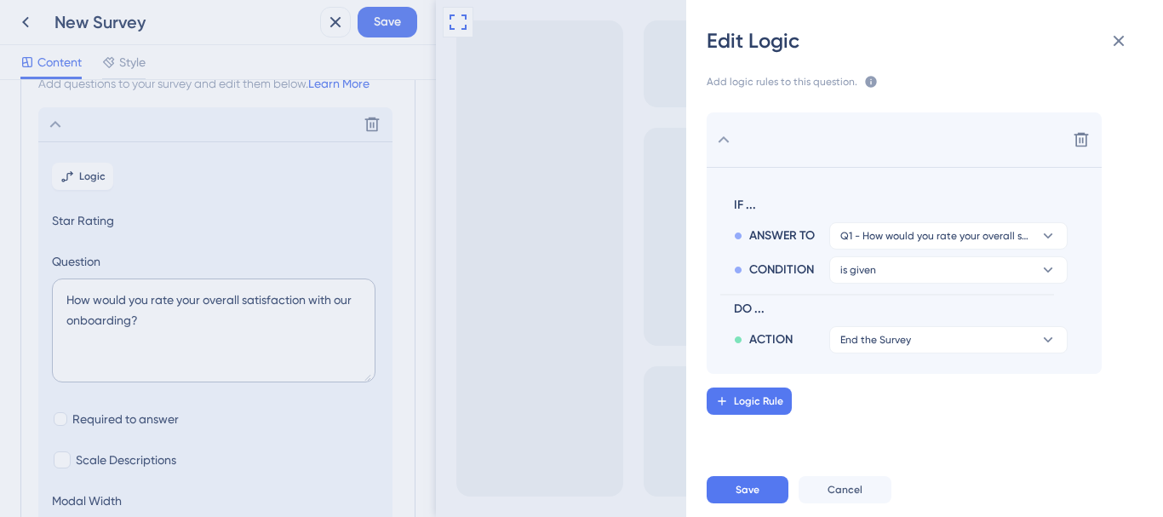
scroll to position [0, 0]
click at [893, 277] on button "is given" at bounding box center [948, 269] width 238 height 27
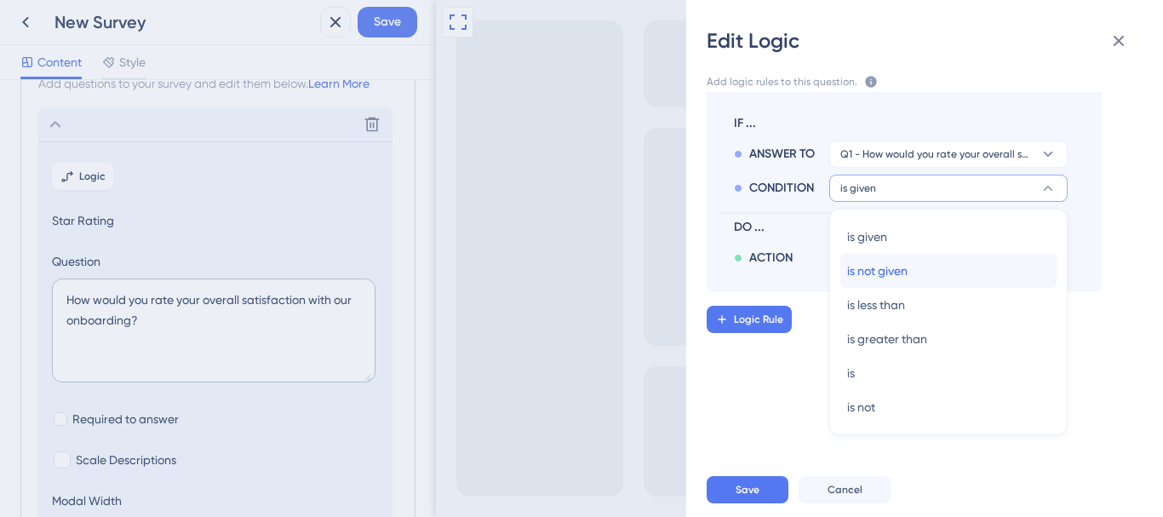
click at [882, 266] on span "is not given" at bounding box center [877, 270] width 60 height 20
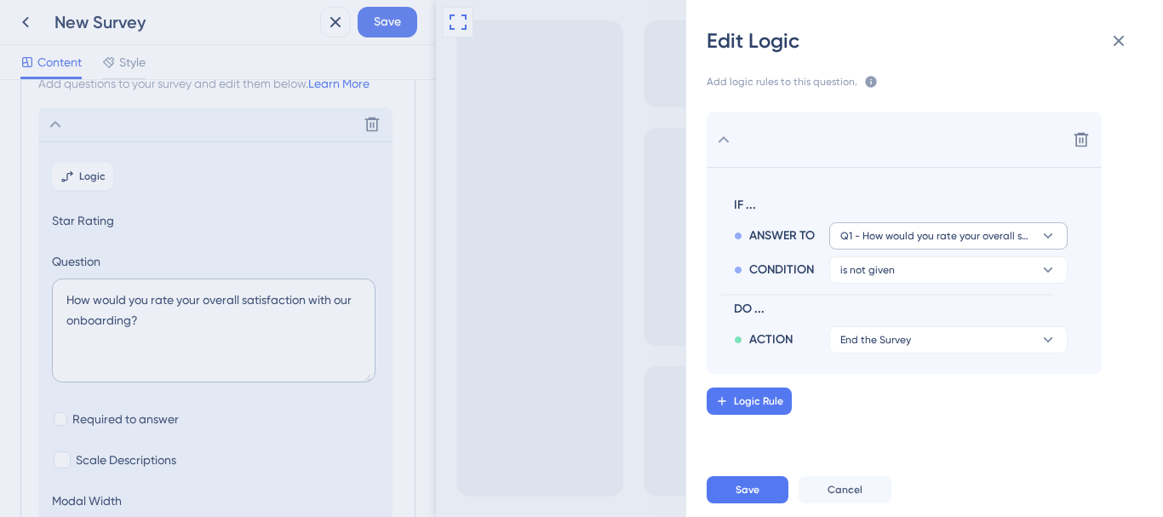
scroll to position [0, 0]
click at [875, 277] on button "is not given" at bounding box center [948, 269] width 238 height 27
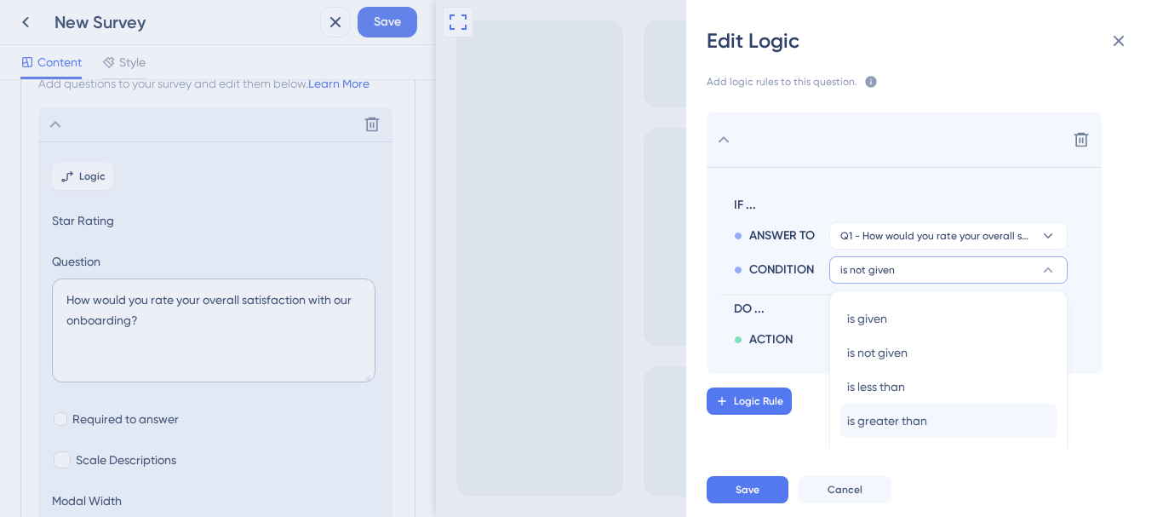
scroll to position [82, 0]
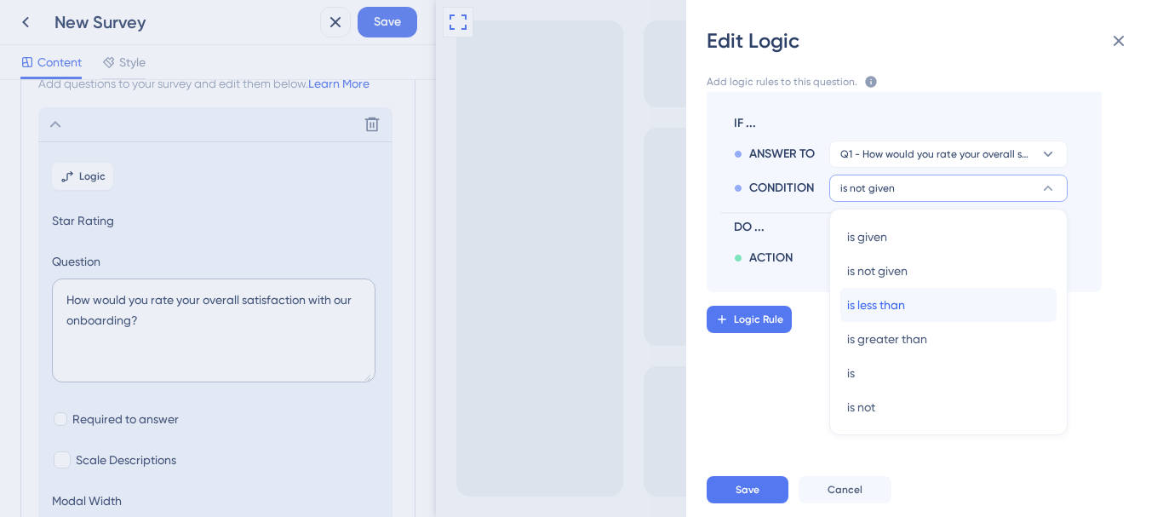
click at [872, 300] on span "is less than" at bounding box center [876, 304] width 58 height 20
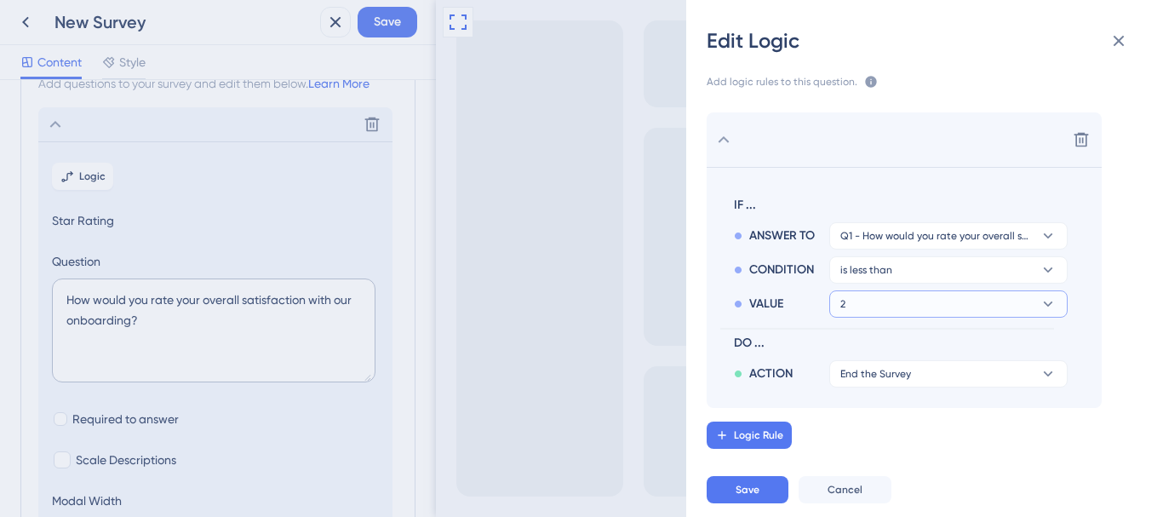
click at [879, 306] on button "2" at bounding box center [948, 303] width 238 height 27
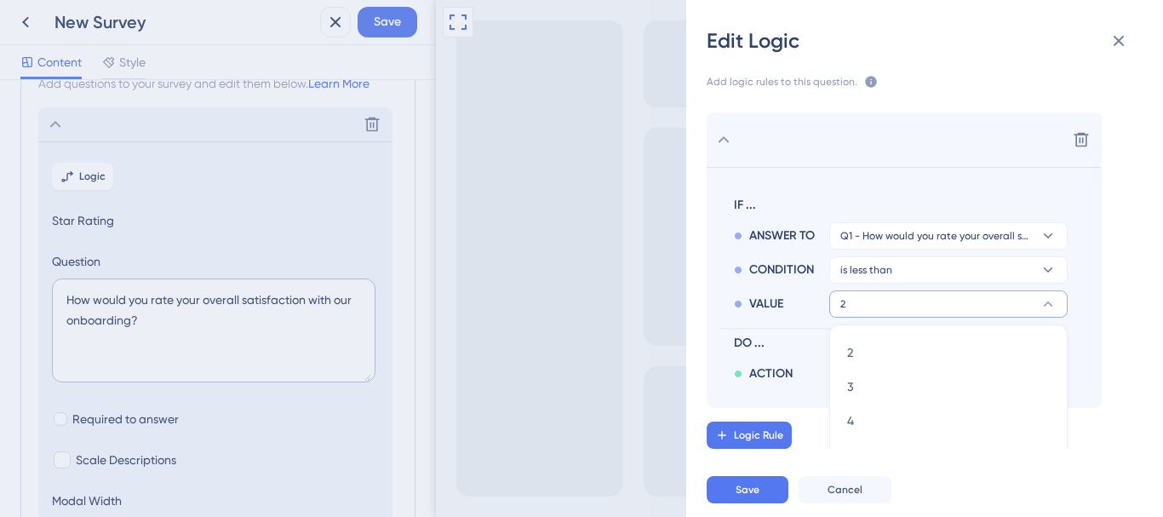
scroll to position [34, 0]
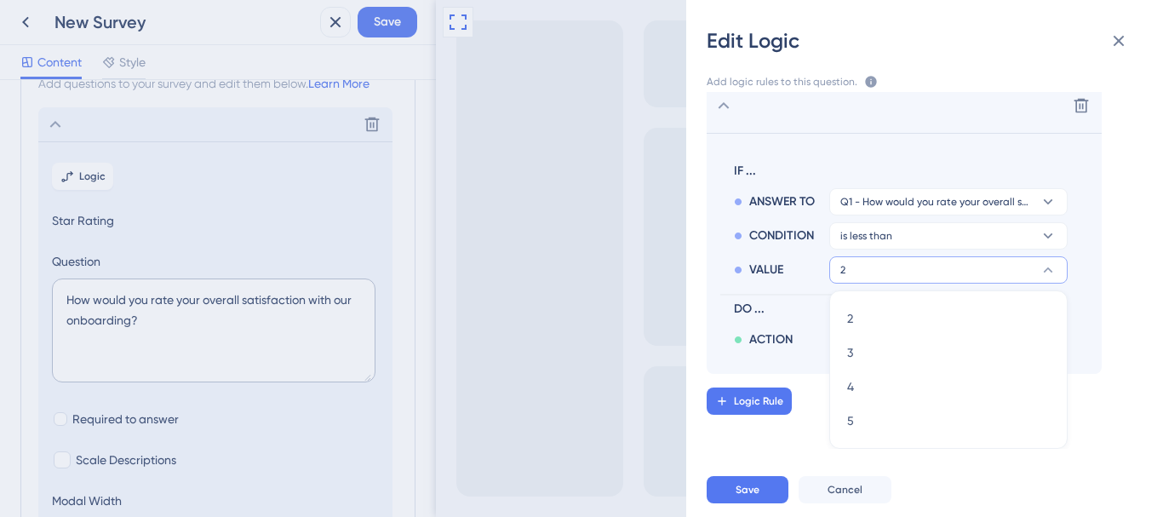
click at [762, 264] on span "VALUE" at bounding box center [766, 270] width 34 height 20
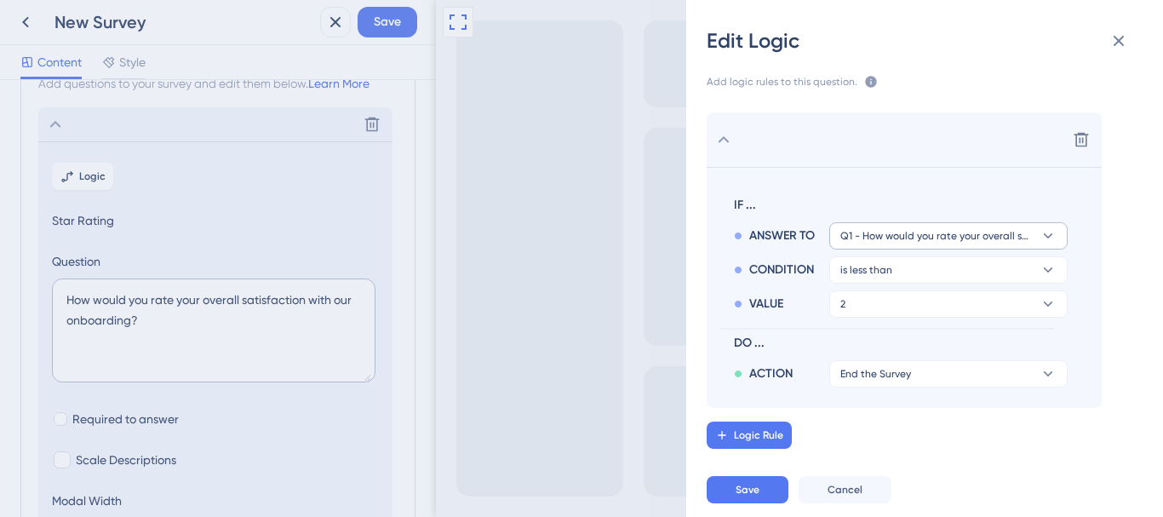
scroll to position [0, 0]
click at [889, 275] on span "is less than" at bounding box center [866, 270] width 52 height 14
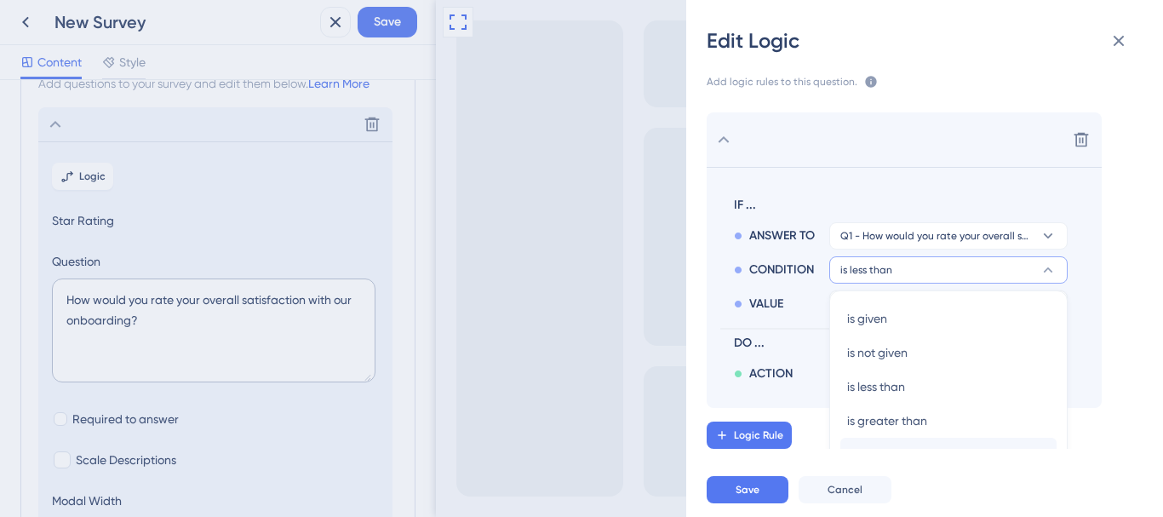
scroll to position [82, 0]
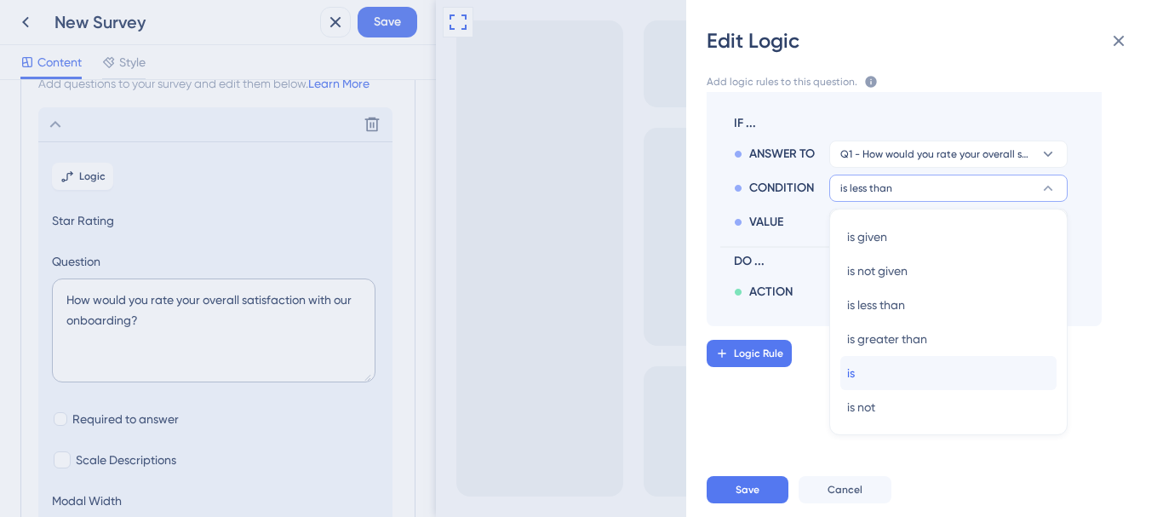
click at [870, 380] on div "is is" at bounding box center [948, 373] width 203 height 34
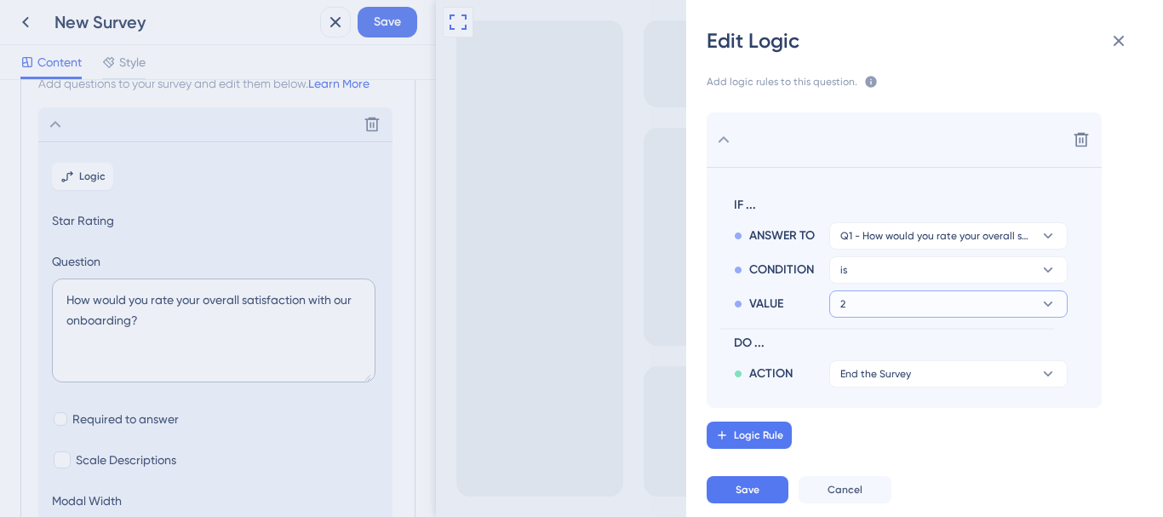
click at [874, 306] on button "2" at bounding box center [948, 303] width 238 height 27
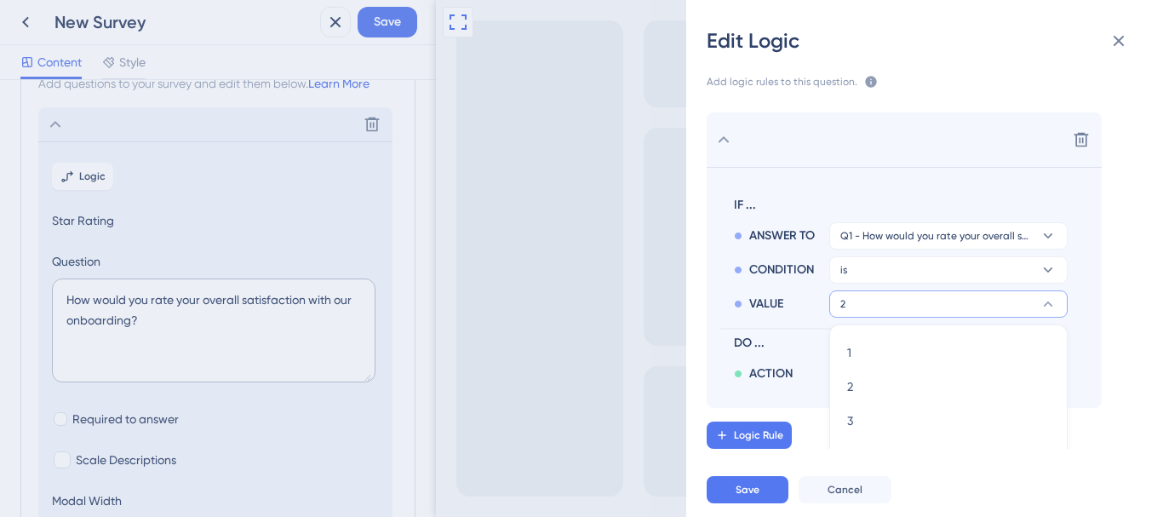
scroll to position [68, 0]
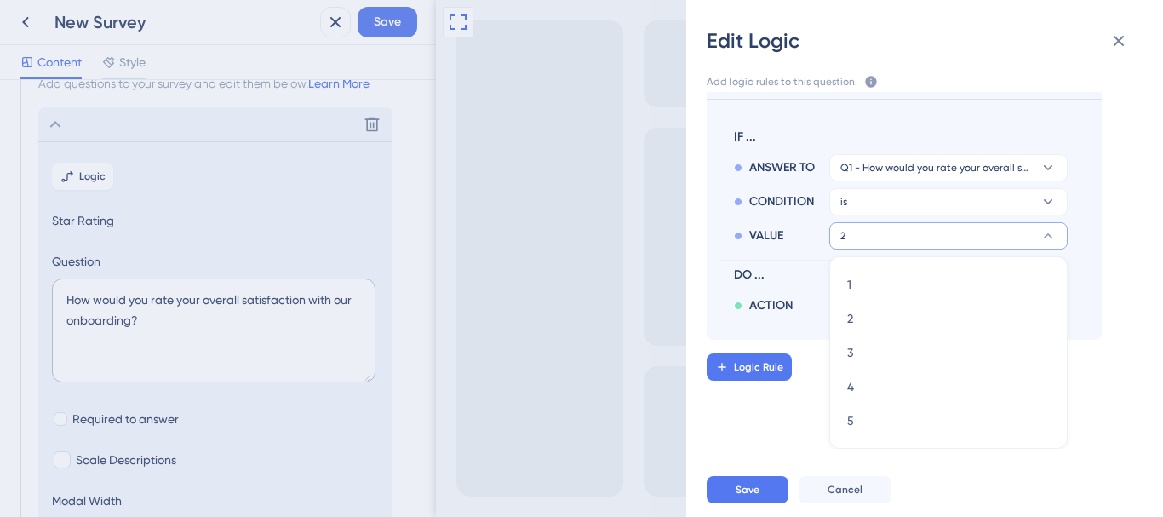
click at [792, 255] on div "IF ... ANSWER TO Q1 - How would you rate your overall satisfaction with our onb…" at bounding box center [887, 219] width 334 height 199
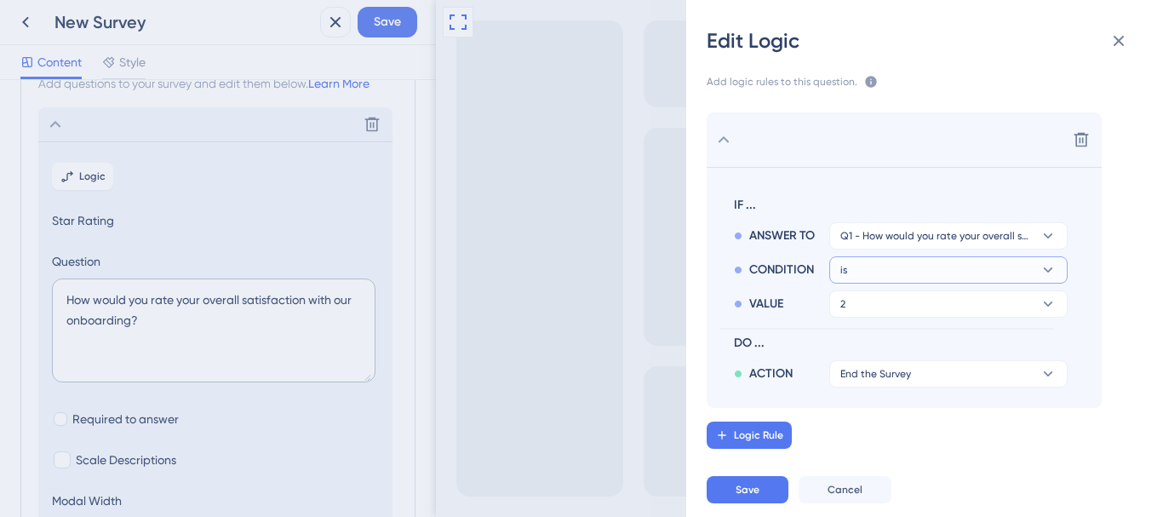
click at [867, 266] on button "is" at bounding box center [948, 269] width 238 height 27
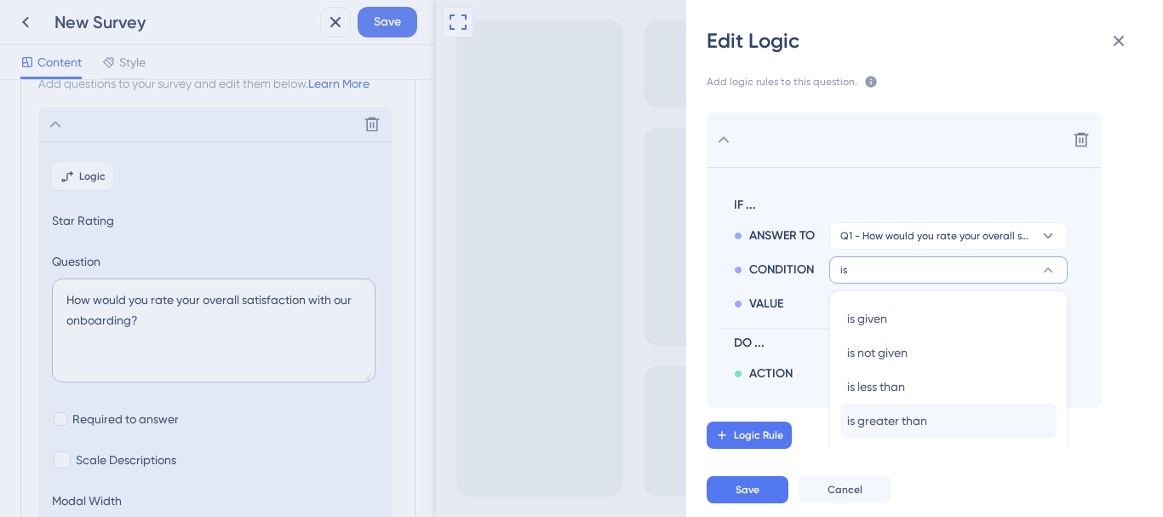
scroll to position [82, 0]
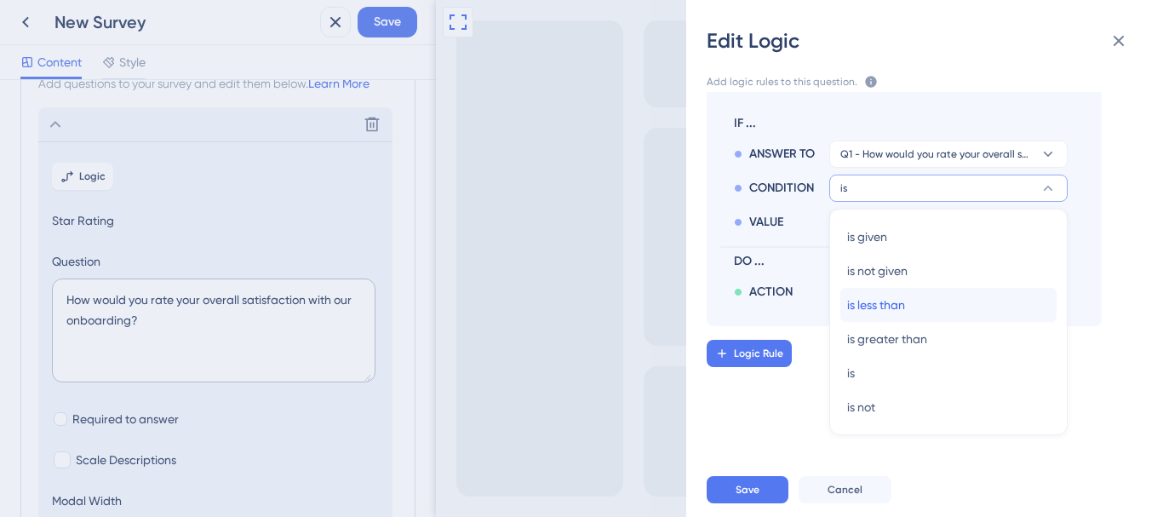
click at [889, 311] on span "is less than" at bounding box center [876, 304] width 58 height 20
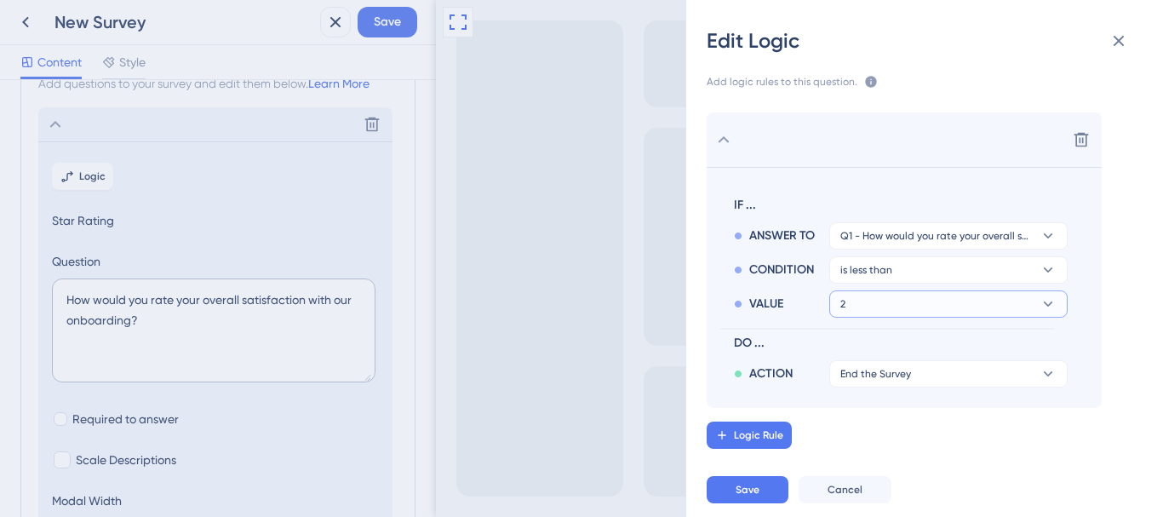
click at [885, 306] on button "2" at bounding box center [948, 303] width 238 height 27
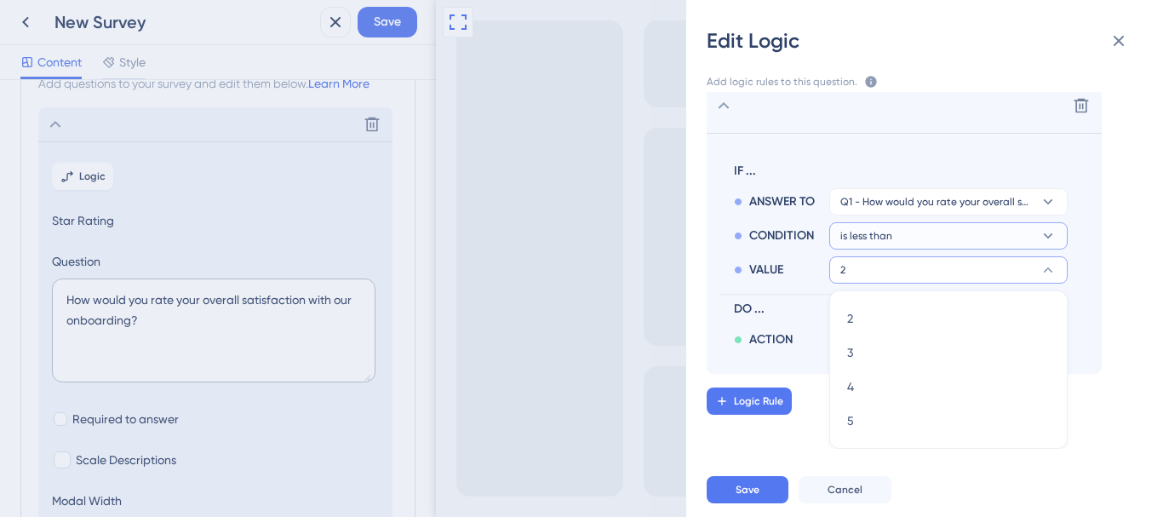
drag, startPoint x: 861, startPoint y: 238, endPoint x: 867, endPoint y: 255, distance: 18.3
click at [863, 241] on span "is less than" at bounding box center [866, 236] width 52 height 14
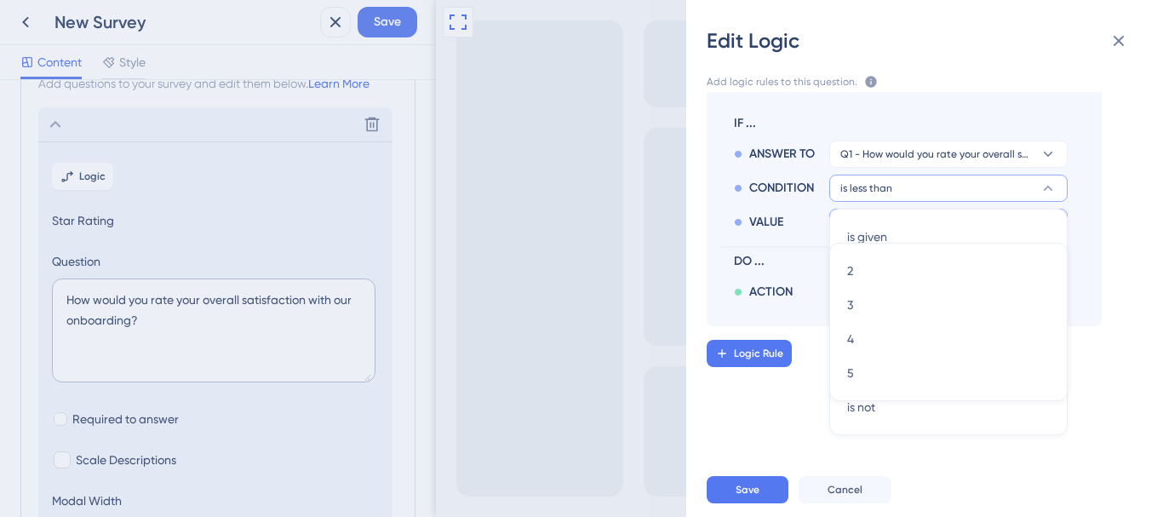
click at [800, 220] on div "VALUE" at bounding box center [781, 222] width 95 height 20
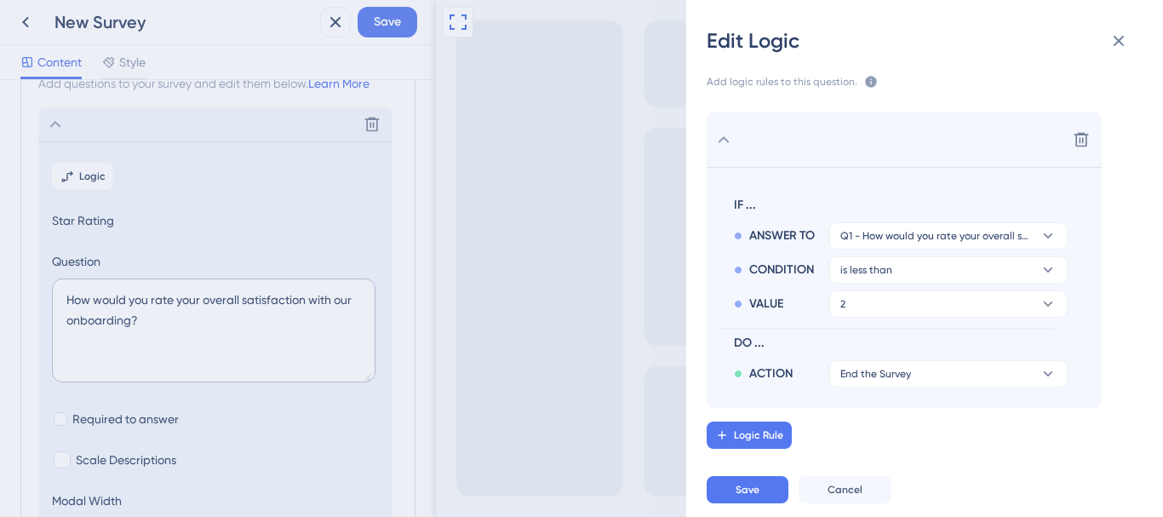
scroll to position [0, 0]
click at [880, 267] on span "is less than" at bounding box center [866, 270] width 52 height 14
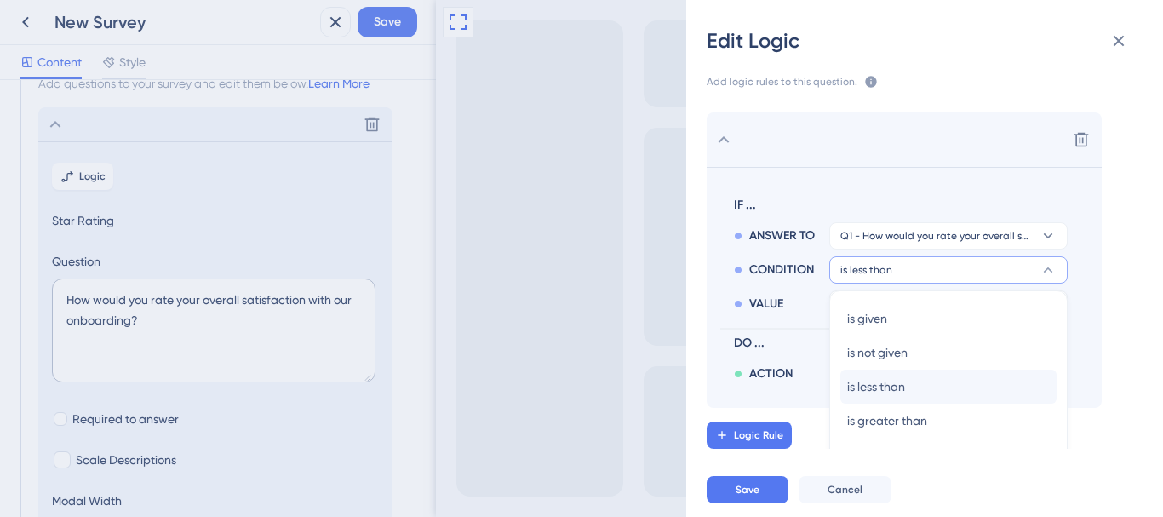
scroll to position [82, 0]
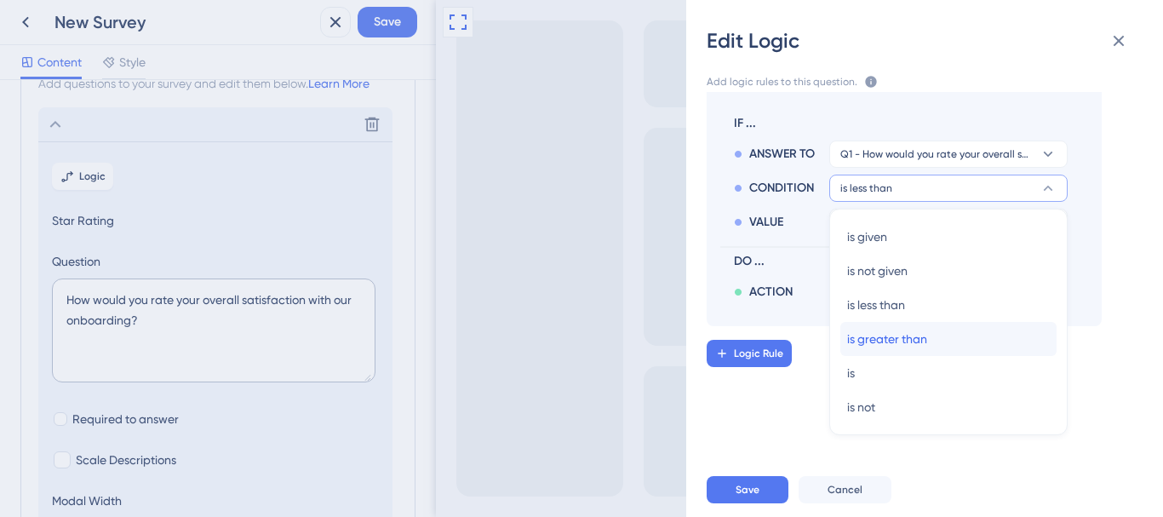
click at [882, 334] on span "is greater than" at bounding box center [887, 339] width 80 height 20
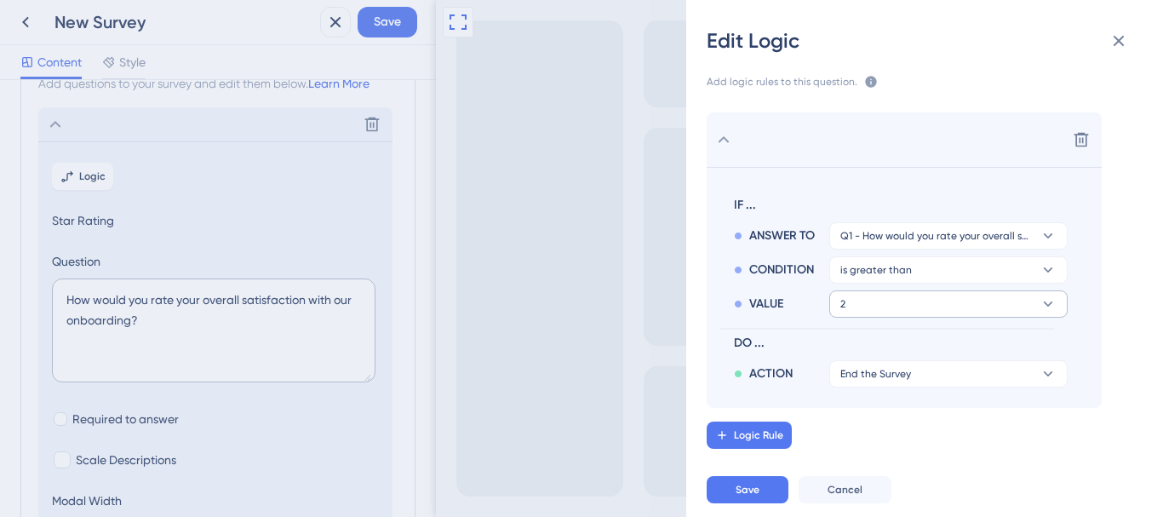
scroll to position [0, 0]
click at [885, 292] on div "VALUE 2" at bounding box center [901, 300] width 334 height 34
click at [886, 301] on button "2" at bounding box center [948, 303] width 238 height 27
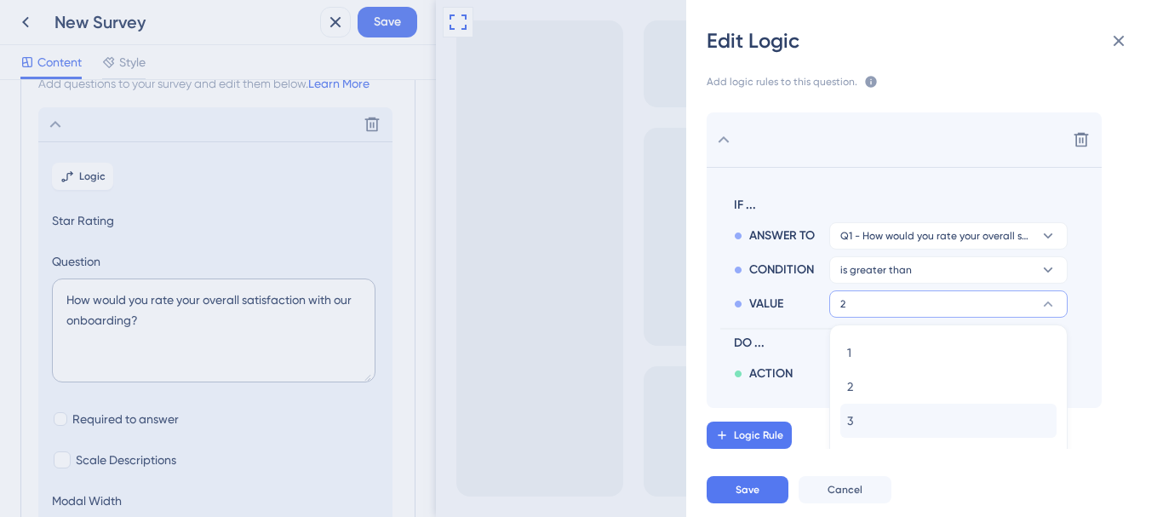
scroll to position [34, 0]
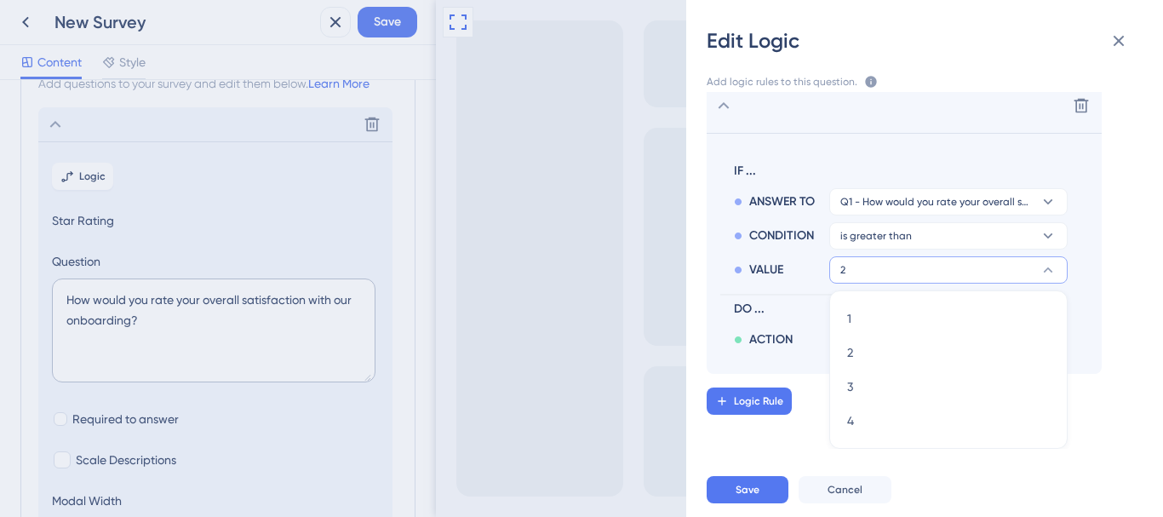
click at [788, 297] on div "IF ... ANSWER TO Q1 - How would you rate your overall satisfaction with our onb…" at bounding box center [887, 253] width 334 height 199
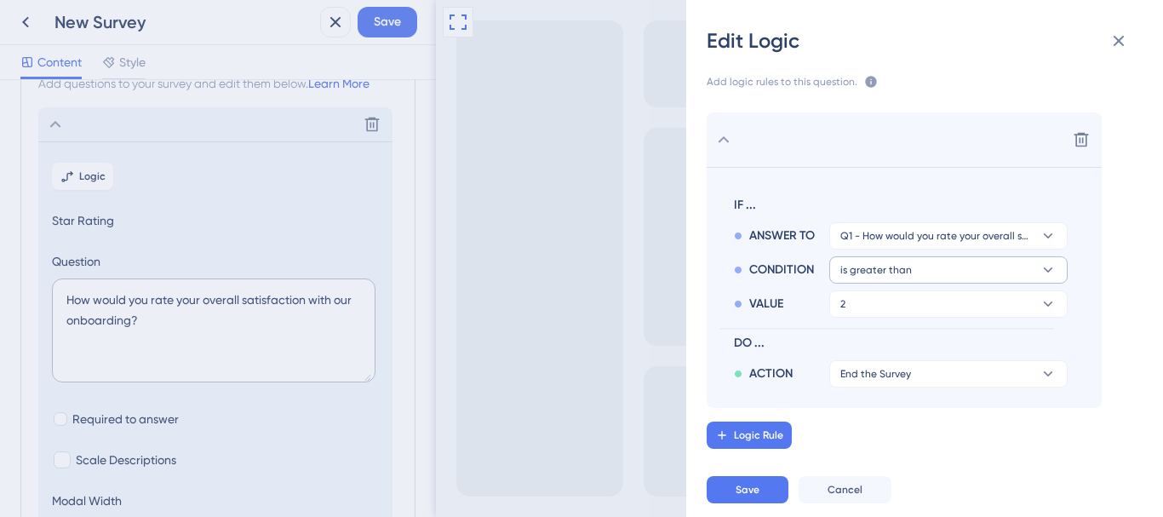
scroll to position [0, 0]
drag, startPoint x: 877, startPoint y: 308, endPoint x: 878, endPoint y: 323, distance: 15.4
click at [877, 310] on button "2" at bounding box center [948, 303] width 238 height 27
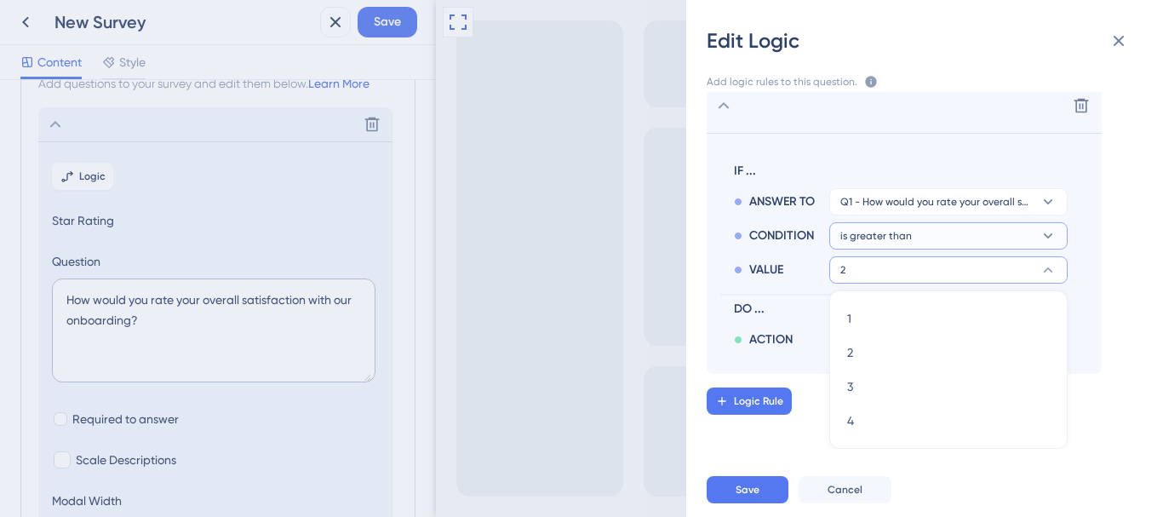
click at [864, 238] on span "is greater than" at bounding box center [875, 236] width 71 height 14
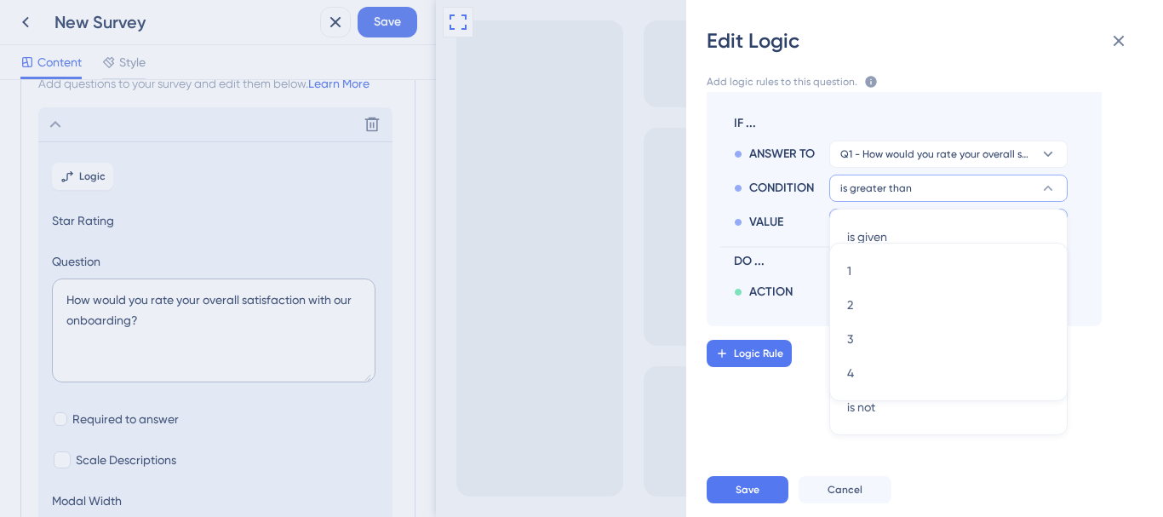
click at [775, 246] on hr at bounding box center [887, 247] width 334 height 2
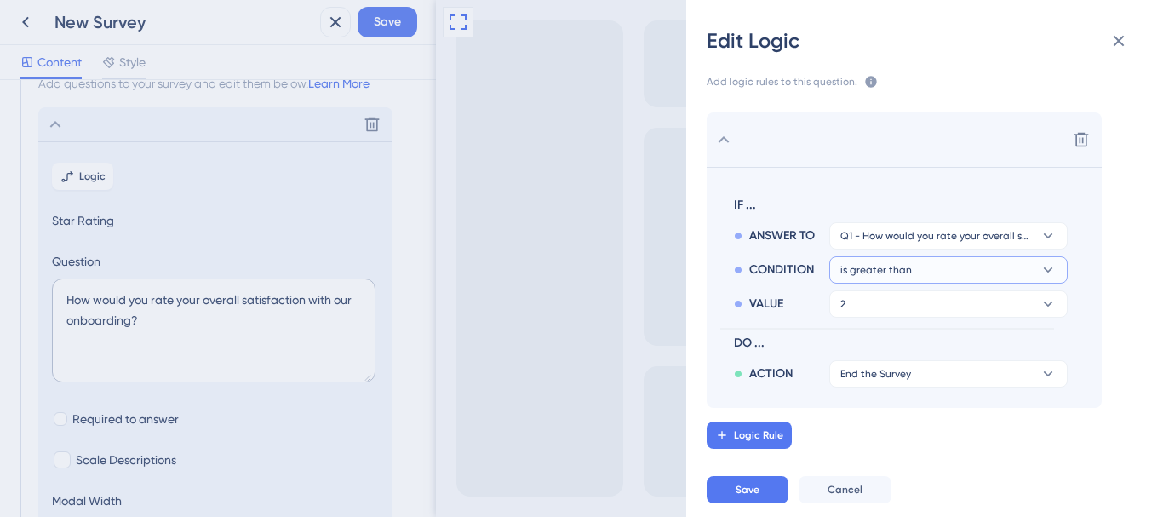
click at [873, 260] on button "is greater than" at bounding box center [948, 269] width 238 height 27
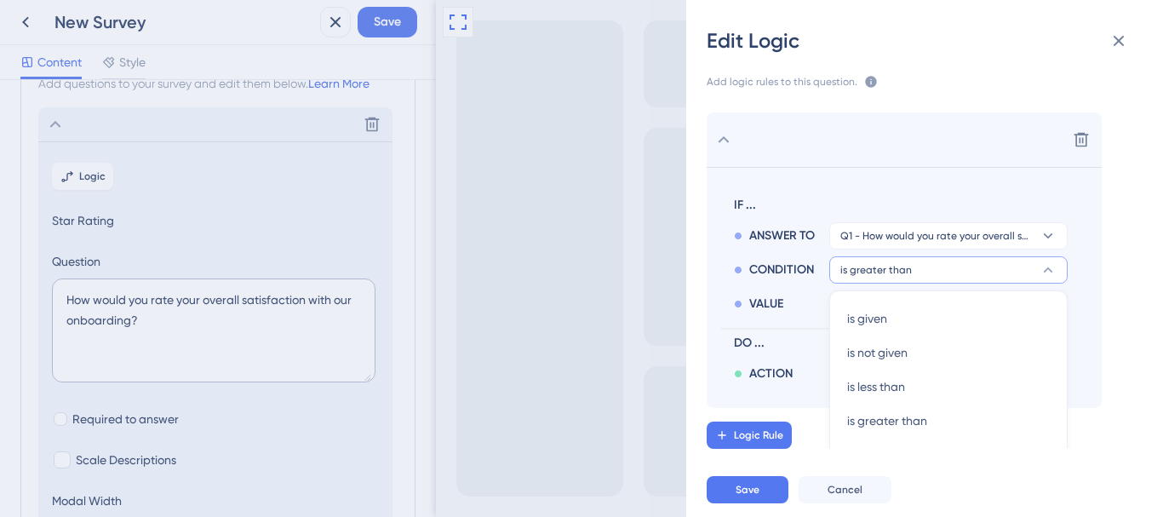
scroll to position [82, 0]
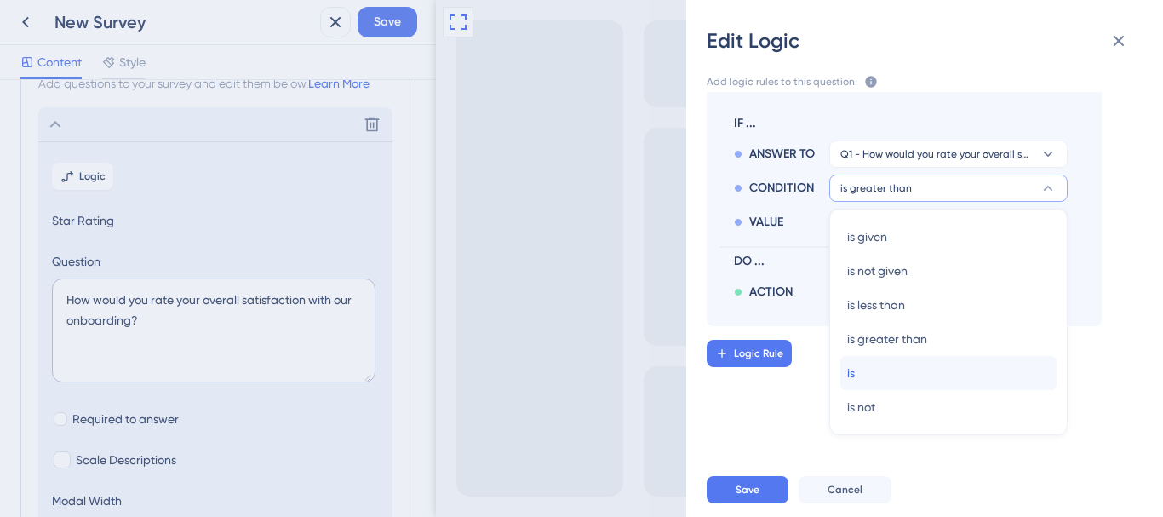
click at [867, 375] on div "is is" at bounding box center [948, 373] width 203 height 34
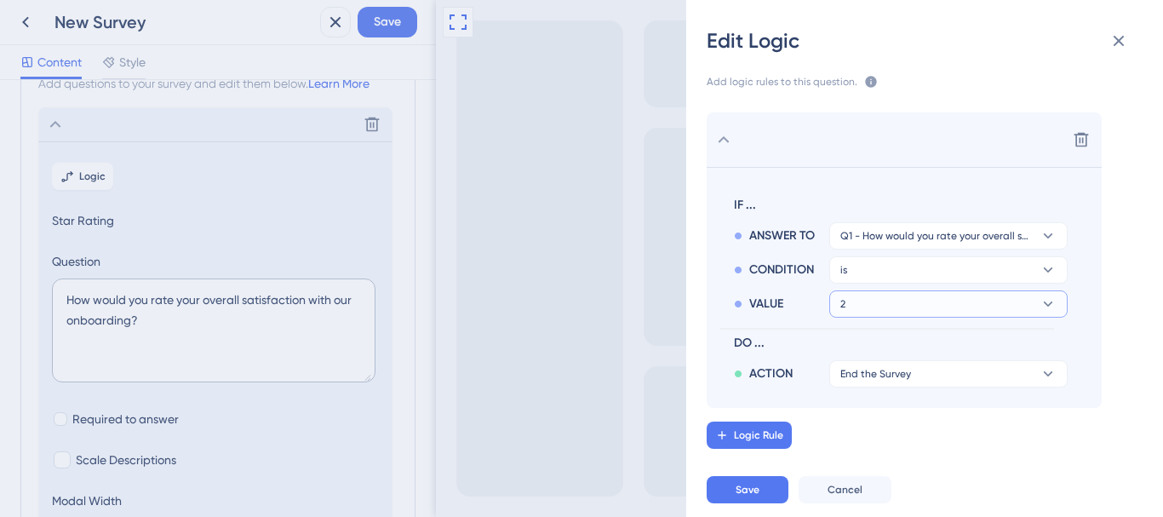
click at [895, 304] on button "2" at bounding box center [948, 303] width 238 height 27
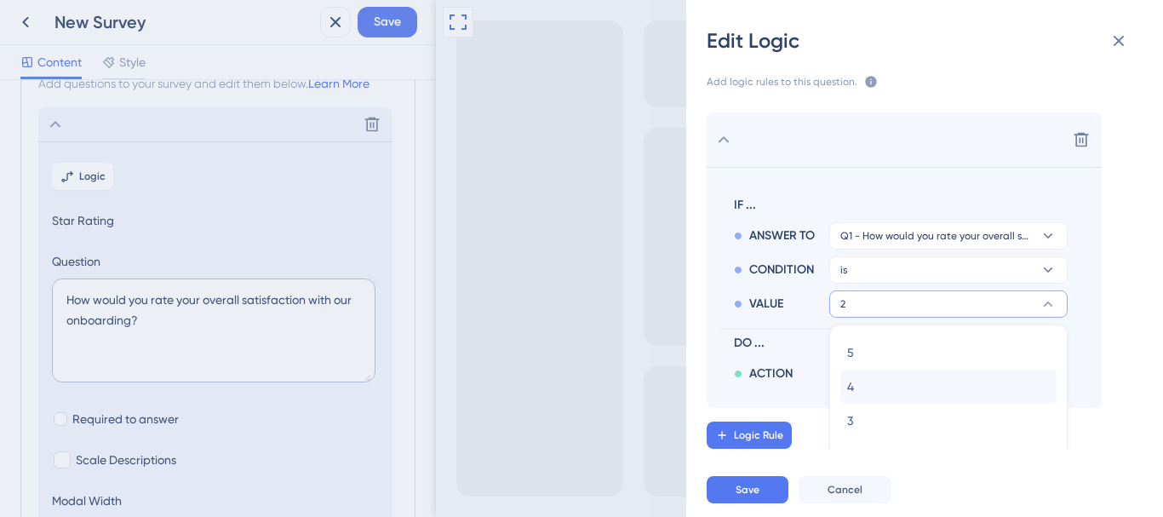
scroll to position [68, 0]
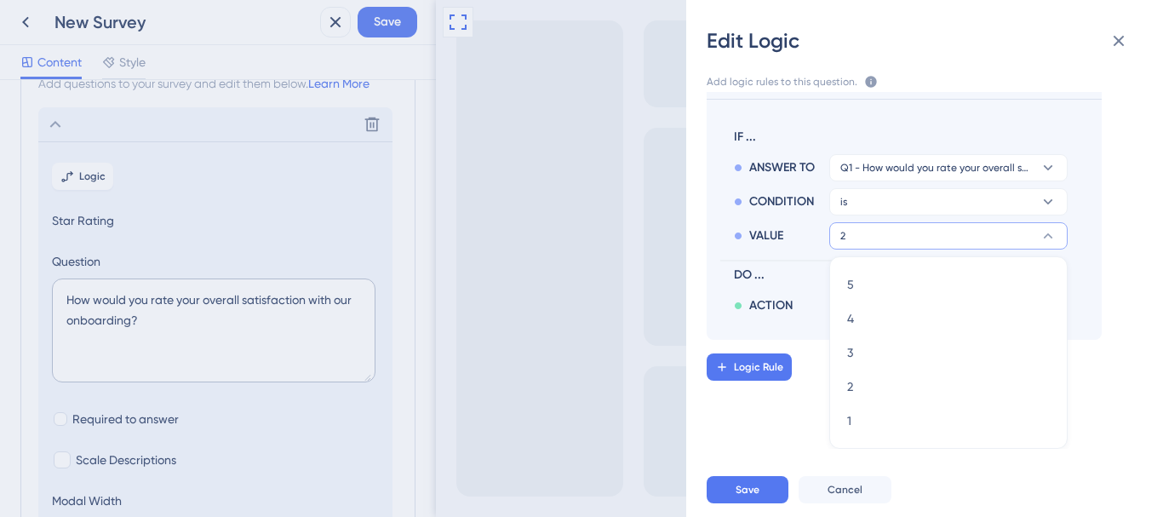
click at [772, 266] on span "DO ..." at bounding box center [897, 275] width 327 height 20
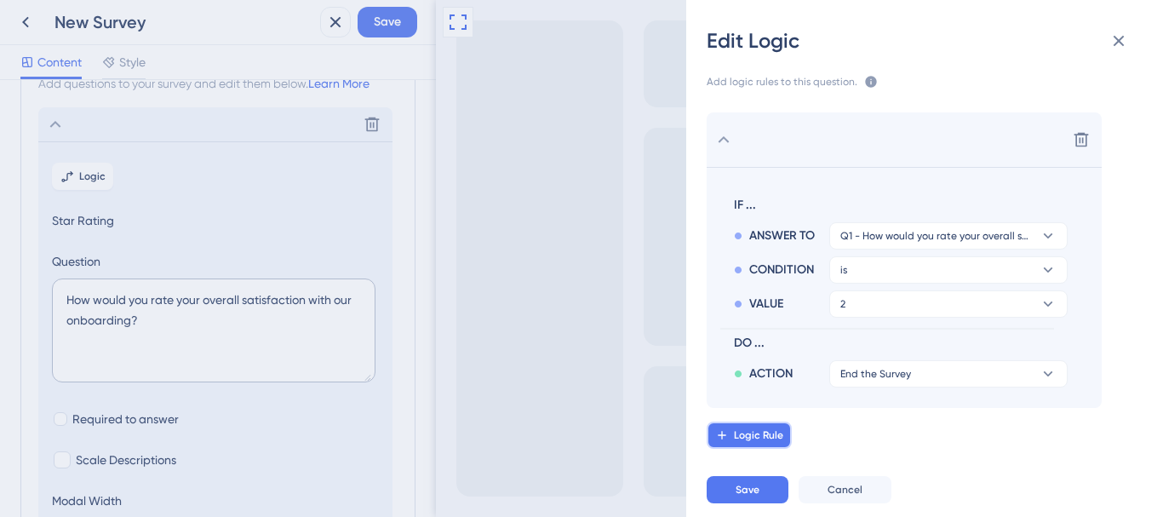
click at [747, 428] on span "Logic Rule" at bounding box center [758, 435] width 49 height 14
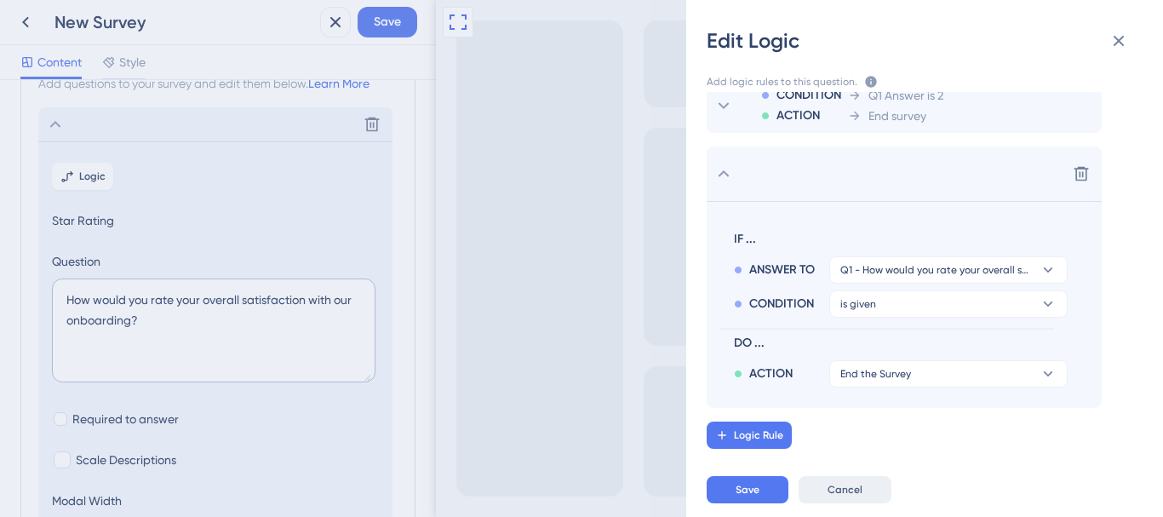
drag, startPoint x: 928, startPoint y: 409, endPoint x: 866, endPoint y: 485, distance: 98.6
click at [877, 484] on div "Edit Logic Add logic rules to this question. The rules will apply after this qu…" at bounding box center [924, 258] width 477 height 517
click at [850, 488] on span "Cancel" at bounding box center [844, 490] width 35 height 14
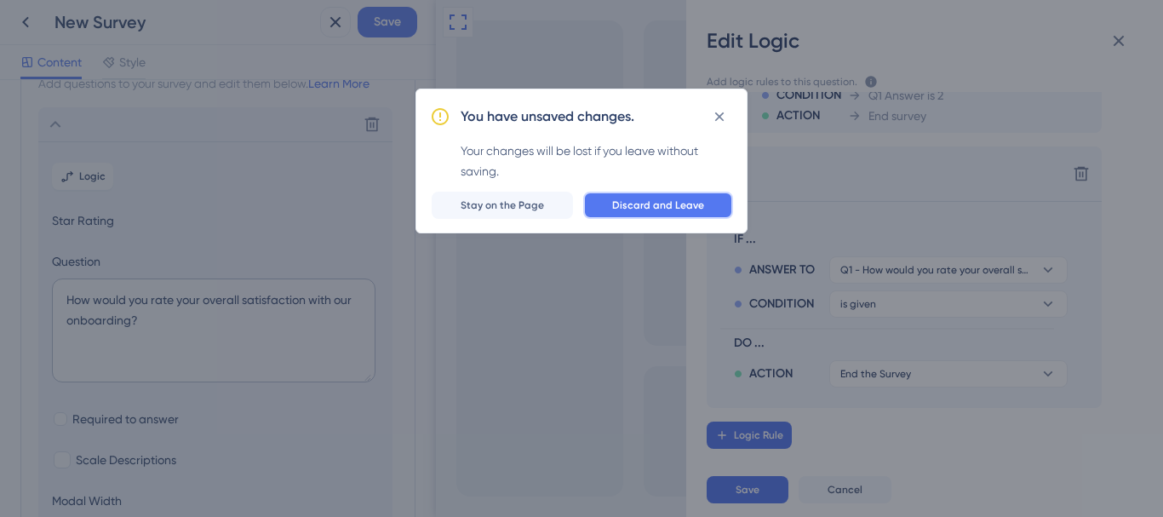
drag, startPoint x: 622, startPoint y: 200, endPoint x: 50, endPoint y: 252, distance: 574.3
click at [622, 200] on span "Discard and Leave" at bounding box center [658, 205] width 92 height 14
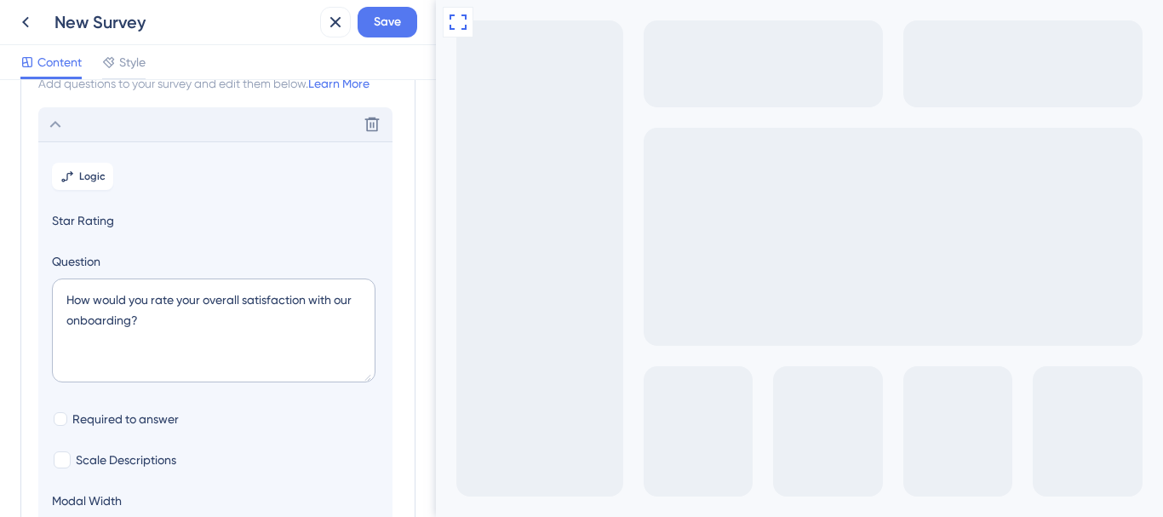
click at [60, 124] on icon at bounding box center [55, 124] width 20 height 20
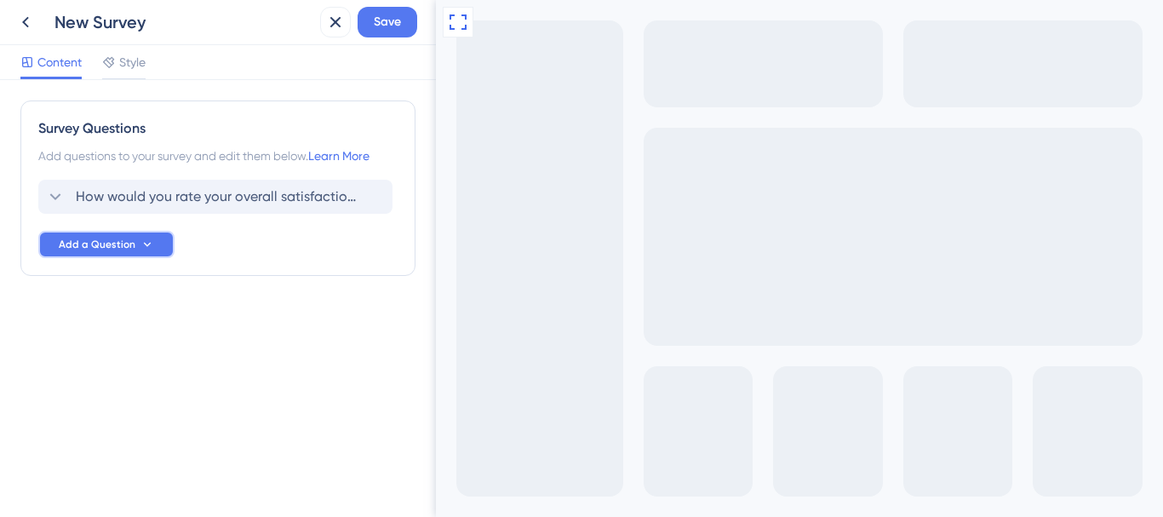
click at [100, 252] on button "Add a Question" at bounding box center [106, 244] width 136 height 27
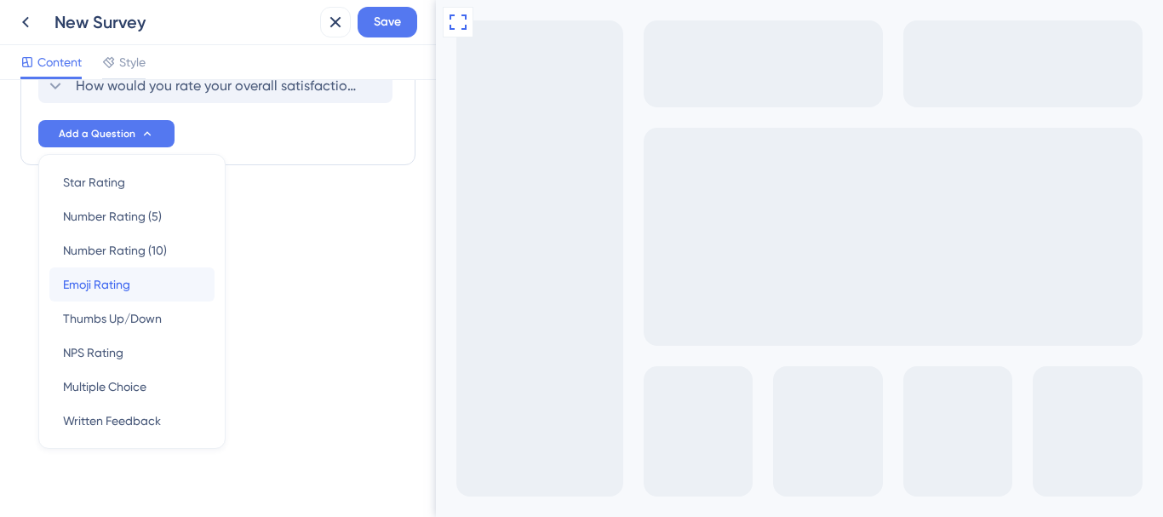
click at [106, 282] on span "Emoji Rating" at bounding box center [96, 284] width 67 height 20
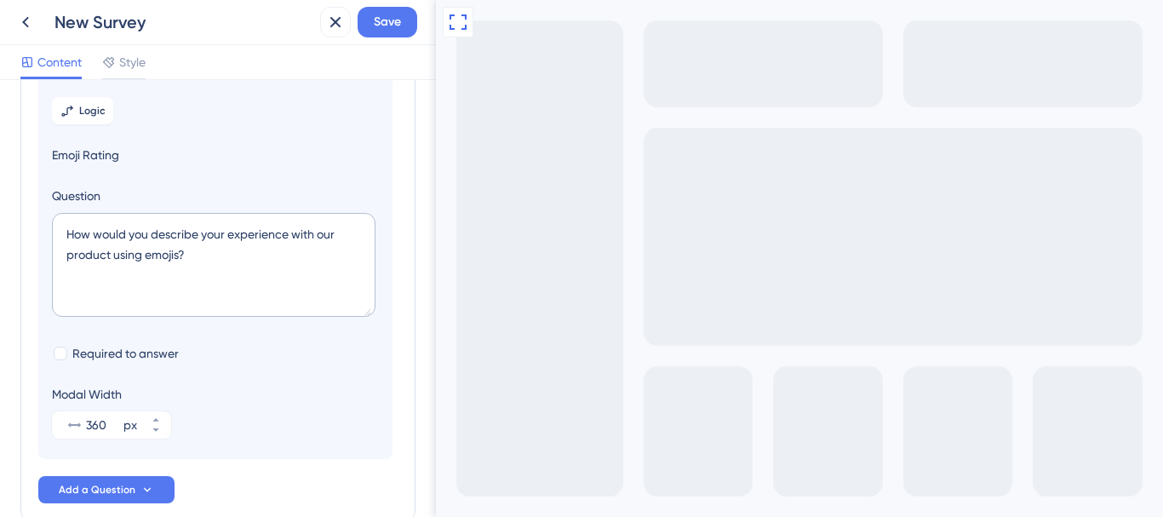
scroll to position [205, 0]
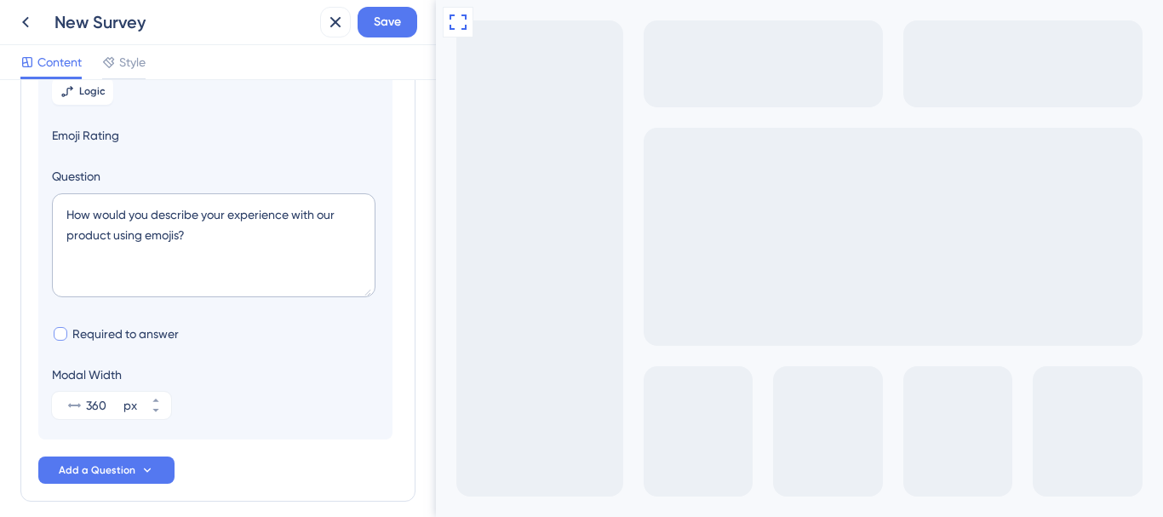
click at [133, 339] on span "Required to answer" at bounding box center [125, 333] width 106 height 20
click at [133, 338] on span "Required to answer" at bounding box center [125, 333] width 106 height 20
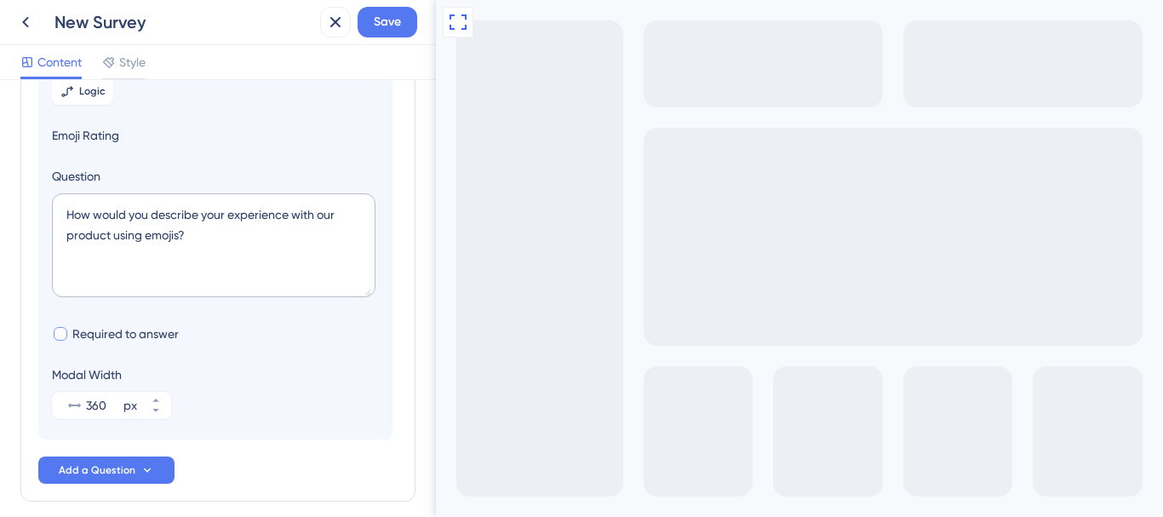
checkbox input "true"
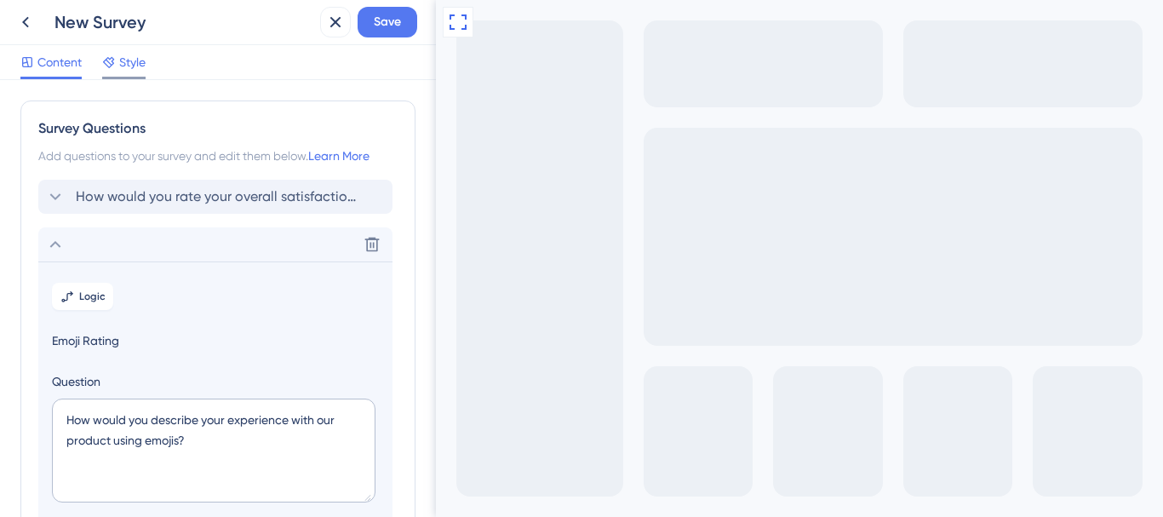
click at [129, 67] on span "Style" at bounding box center [132, 62] width 26 height 20
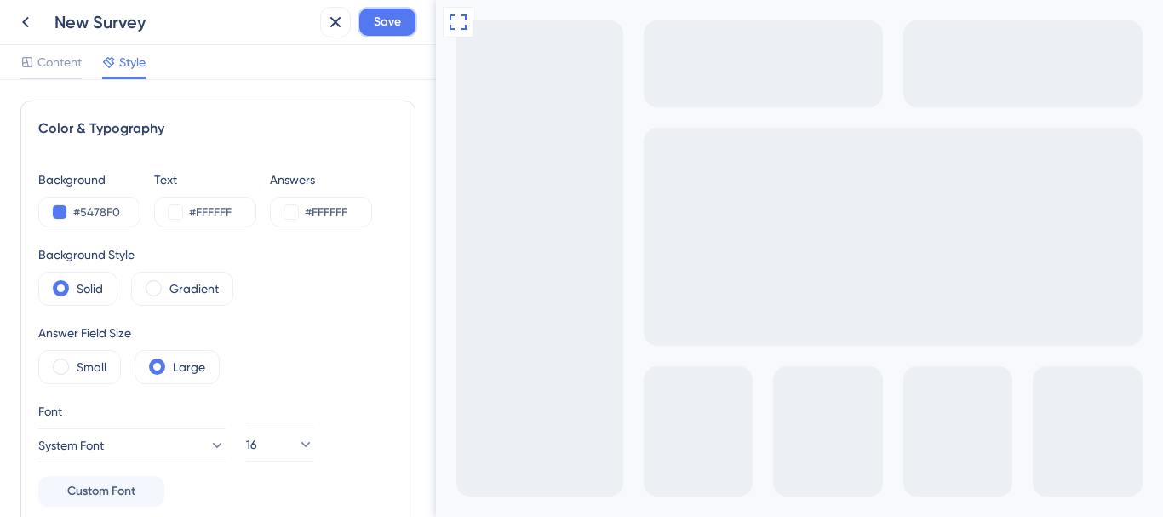
click at [402, 18] on button "Save" at bounding box center [387, 22] width 60 height 31
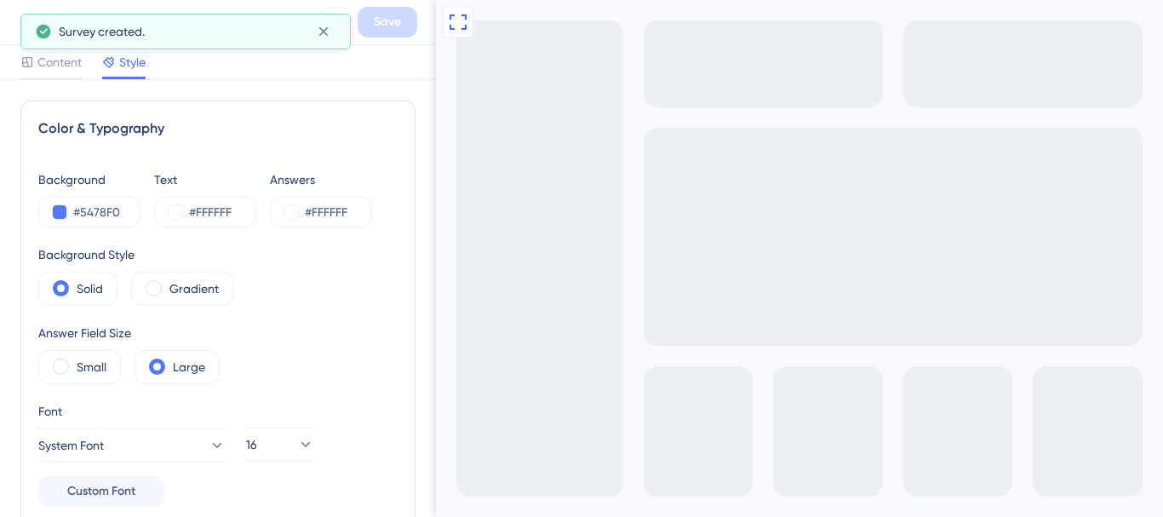
click at [328, 33] on icon at bounding box center [323, 31] width 17 height 17
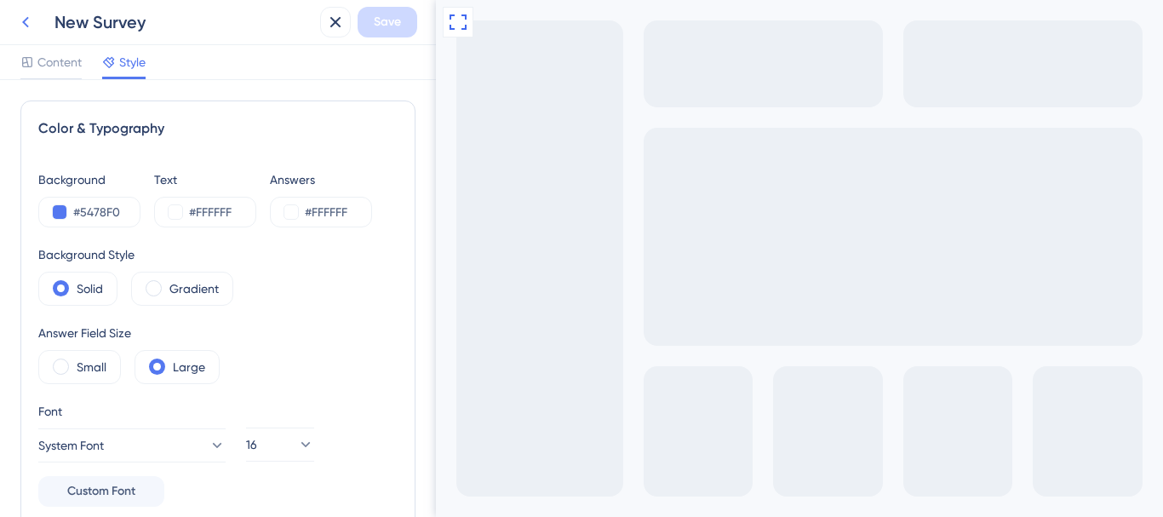
click at [23, 27] on icon at bounding box center [25, 22] width 20 height 20
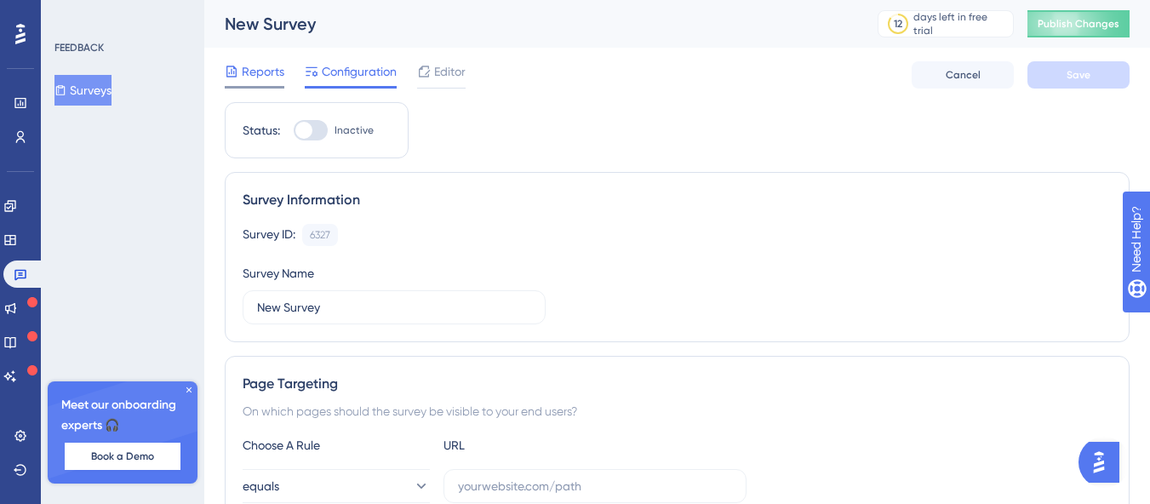
click at [253, 81] on span "Reports" at bounding box center [263, 71] width 43 height 20
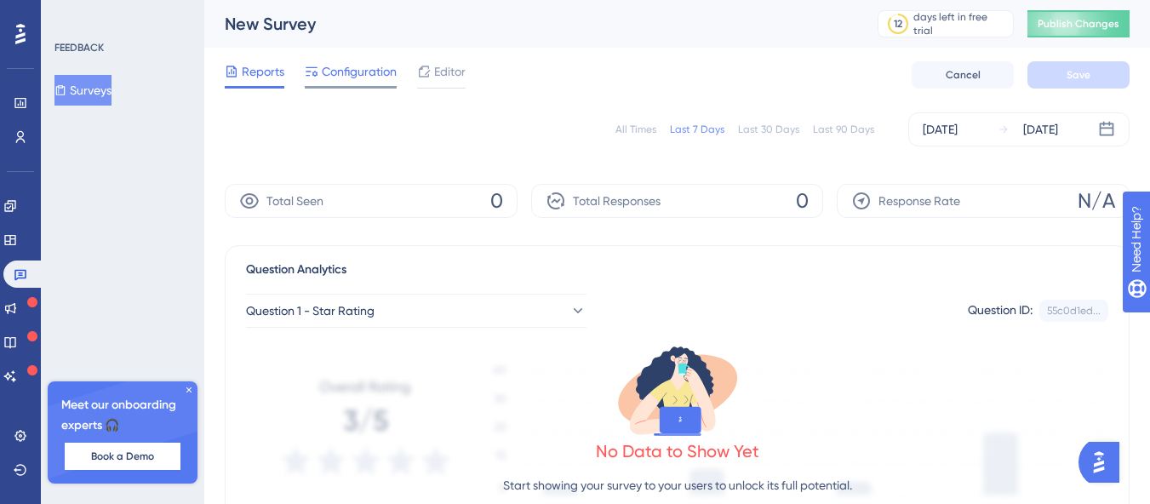
click at [347, 77] on span "Configuration" at bounding box center [359, 71] width 75 height 20
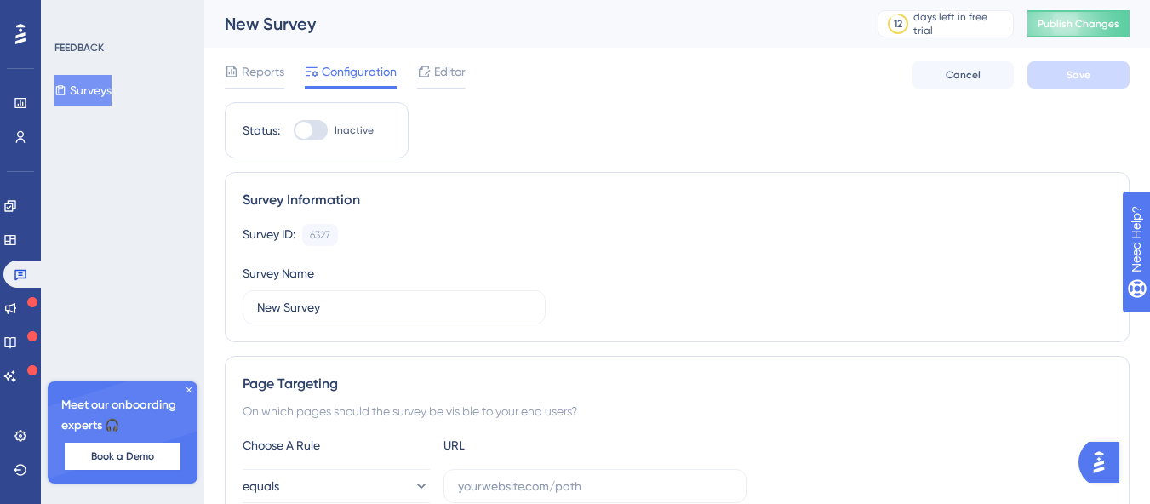
click at [466, 225] on div "Survey ID: 6327 Copy" at bounding box center [677, 235] width 869 height 22
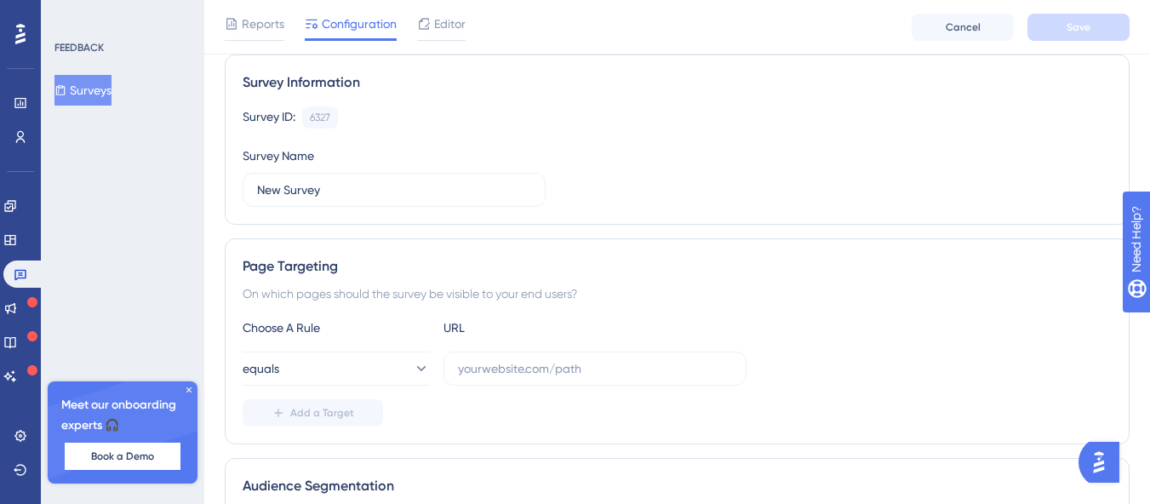
scroll to position [125, 0]
click at [328, 186] on input "New Survey" at bounding box center [394, 189] width 274 height 19
click at [443, 140] on div "Survey ID: 6327 Copy Survey Name New Survey" at bounding box center [677, 156] width 869 height 100
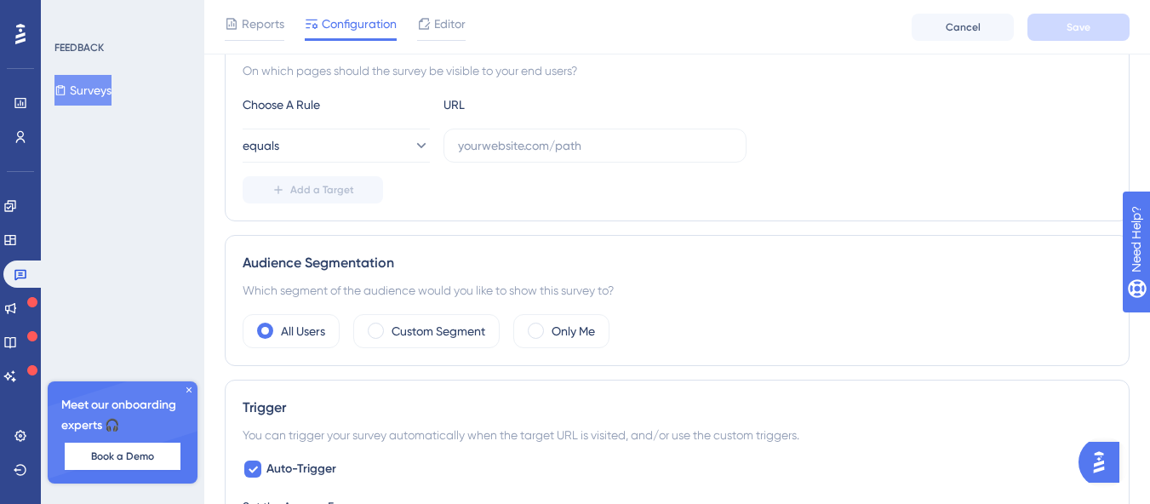
scroll to position [350, 13]
click at [849, 350] on div "Audience Segmentation Which segment of the audience would you like to show this…" at bounding box center [677, 297] width 905 height 131
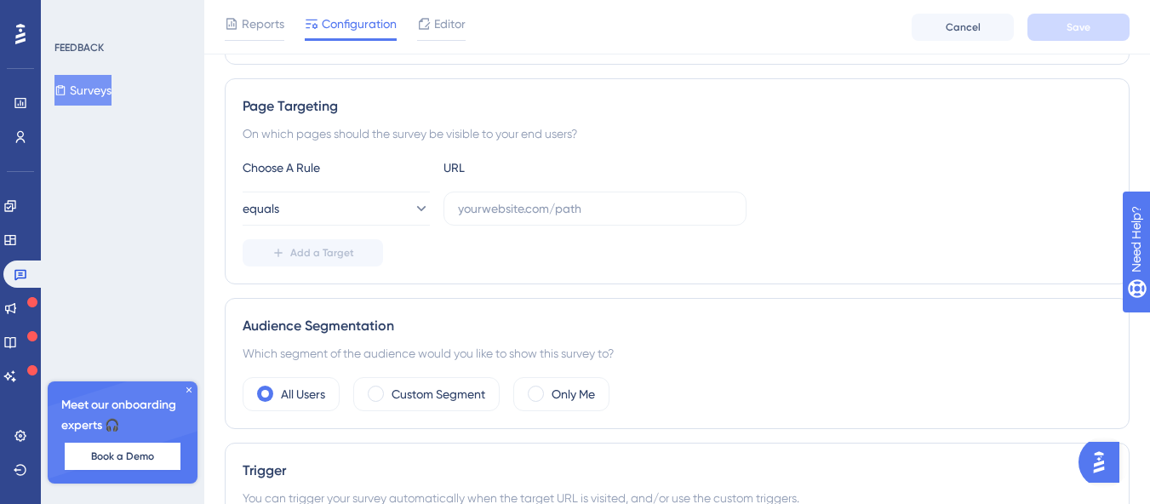
scroll to position [285, 13]
click at [377, 204] on button "equals" at bounding box center [336, 208] width 187 height 34
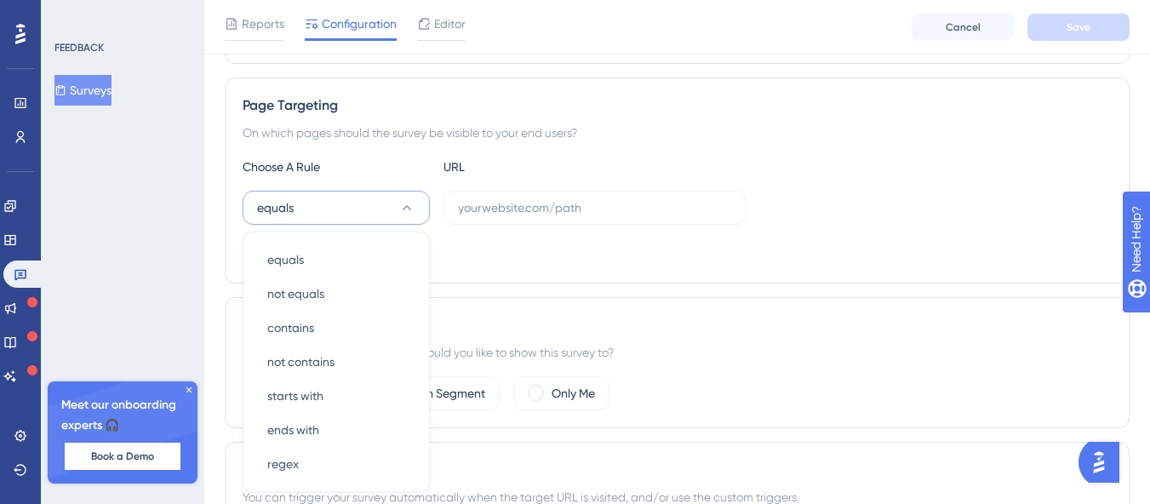
scroll to position [395, 13]
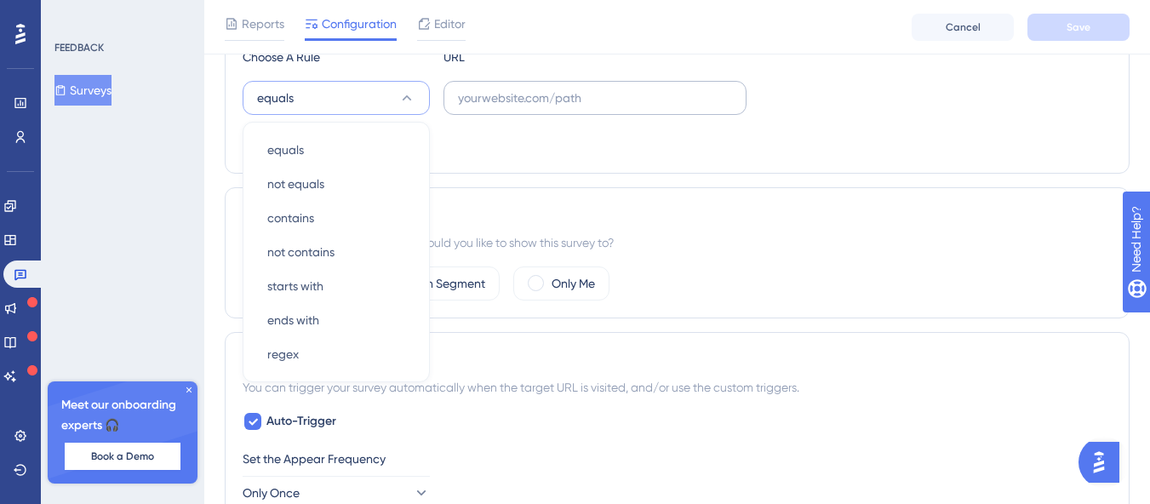
drag, startPoint x: 649, startPoint y: 171, endPoint x: 529, endPoint y: 106, distance: 136.0
click at [642, 171] on div "Page Targeting On which pages should the survey be visible to your end users? C…" at bounding box center [677, 71] width 905 height 206
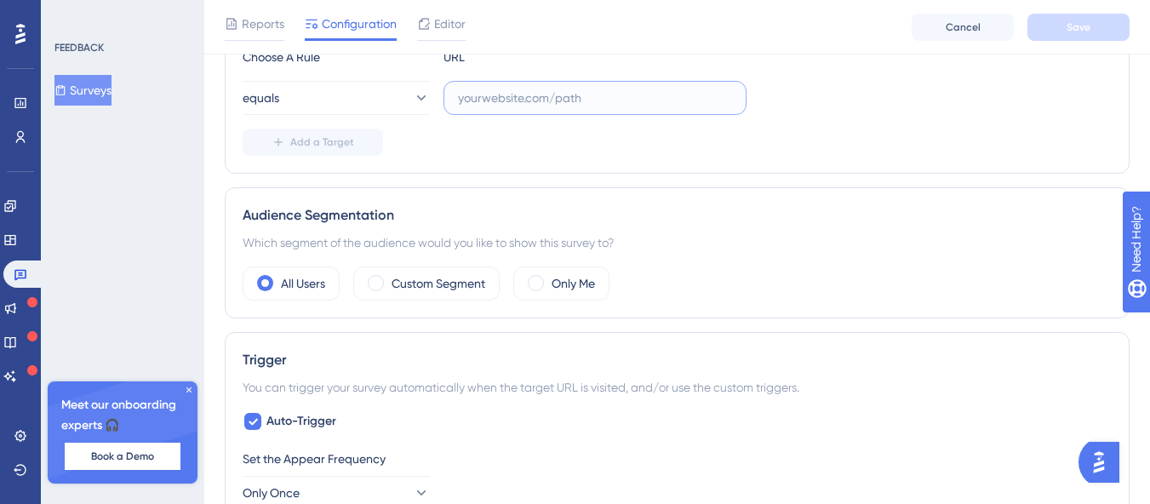
click at [522, 99] on input "text" at bounding box center [595, 98] width 274 height 19
click at [704, 171] on div "Page Targeting On which pages should the survey be visible to your end users? C…" at bounding box center [677, 71] width 905 height 206
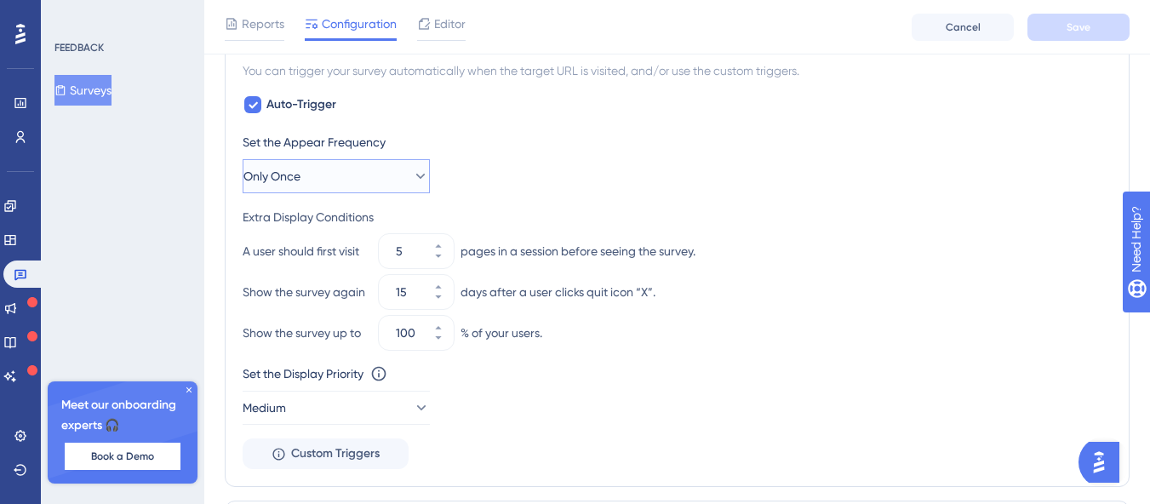
click at [292, 184] on span "Only Once" at bounding box center [271, 176] width 57 height 20
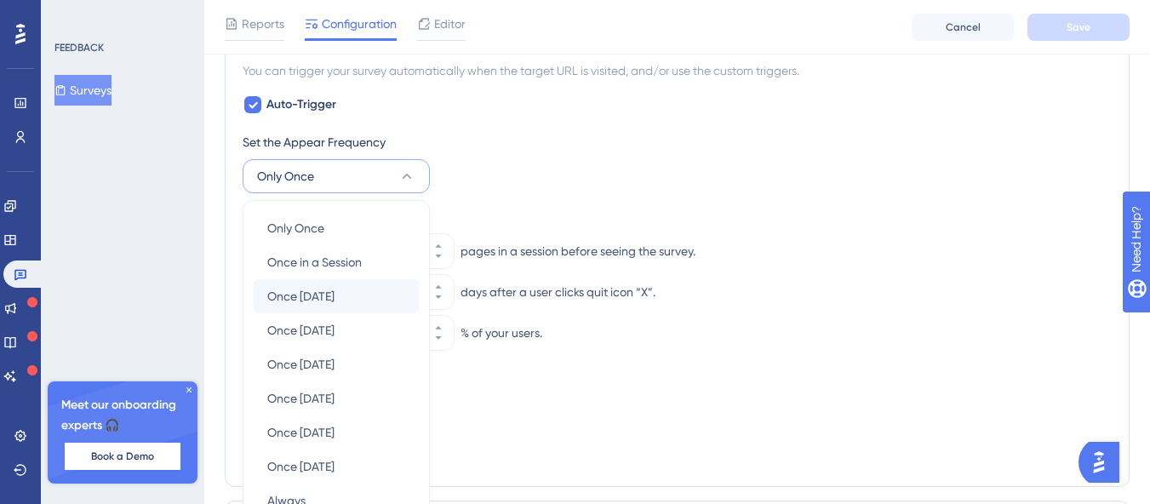
scroll to position [824, 13]
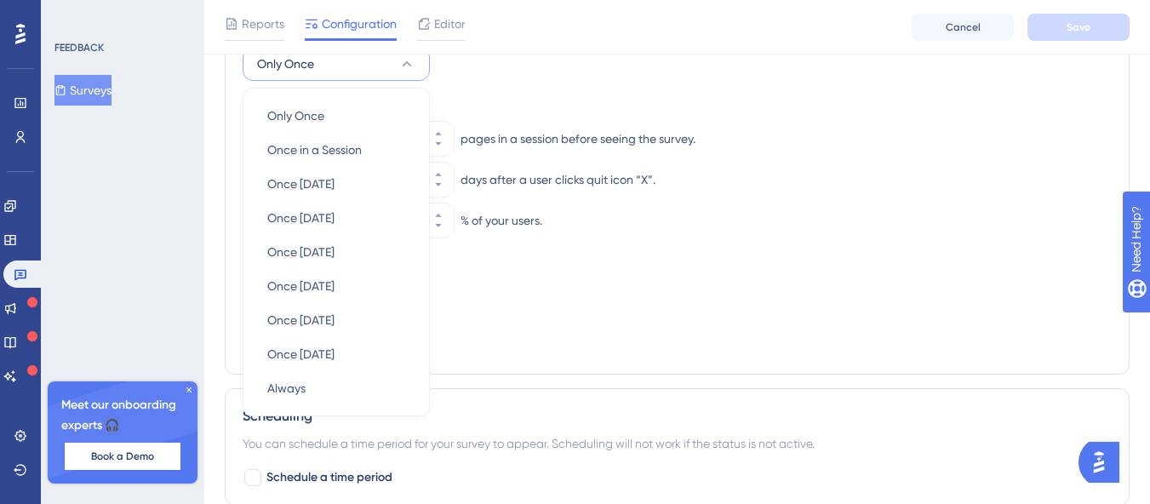
click at [537, 293] on div "Set the Display Priority This option will set the display priority between auto…" at bounding box center [677, 281] width 869 height 61
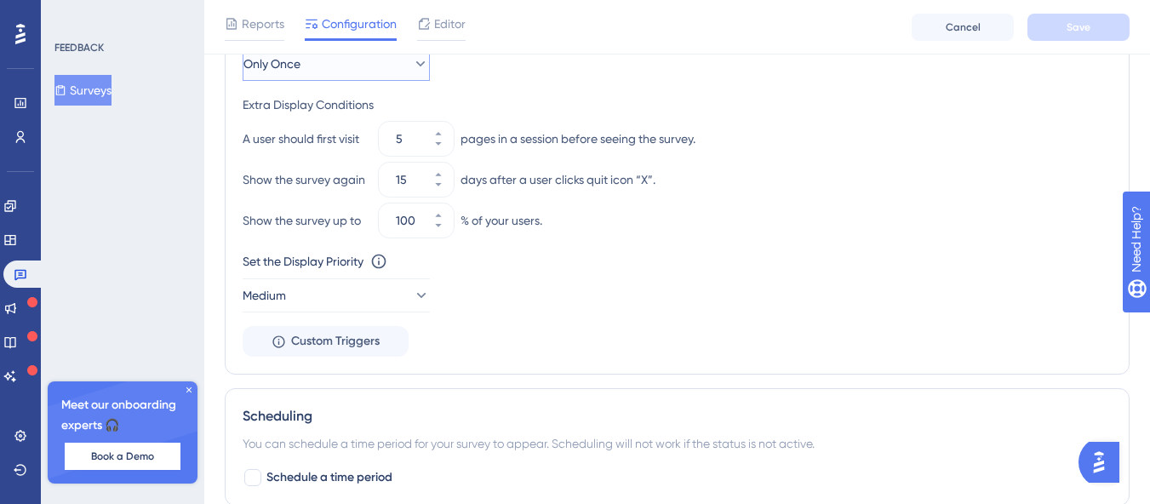
click at [369, 70] on button "Only Once" at bounding box center [336, 64] width 187 height 34
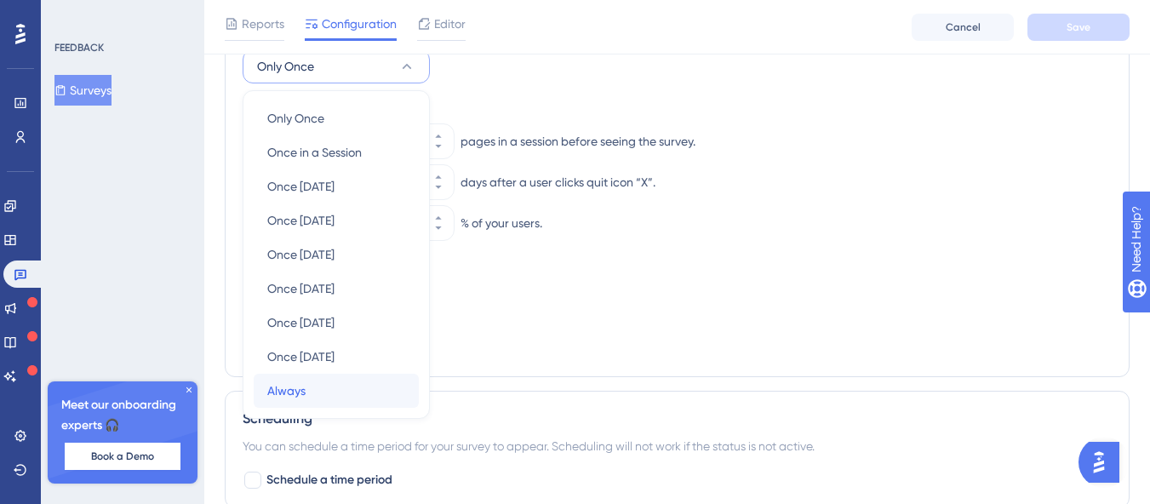
click at [328, 388] on div "Always Always" at bounding box center [336, 391] width 138 height 34
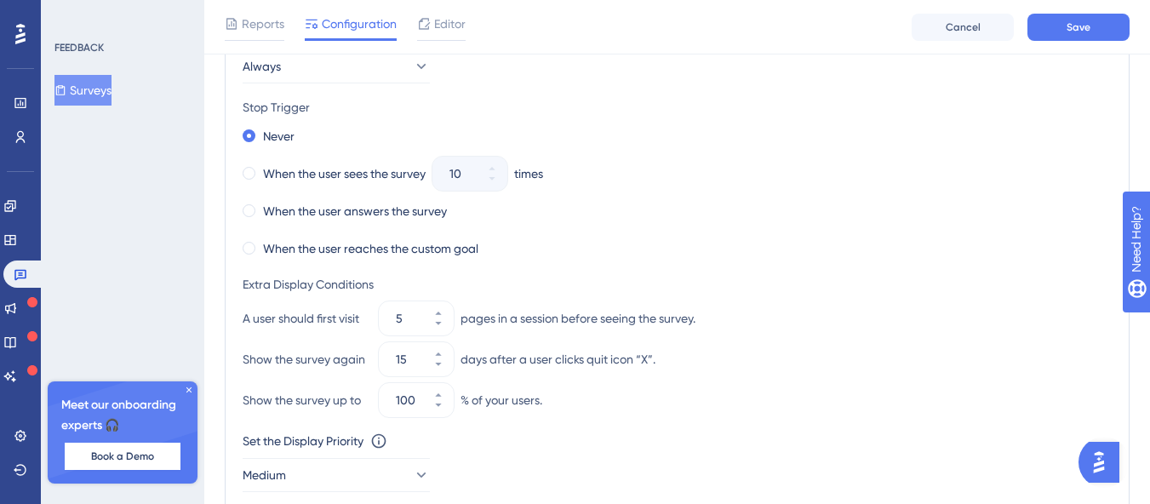
click at [563, 304] on div "A user should first visit 5 pages in a session before seeing the survey." at bounding box center [677, 318] width 869 height 34
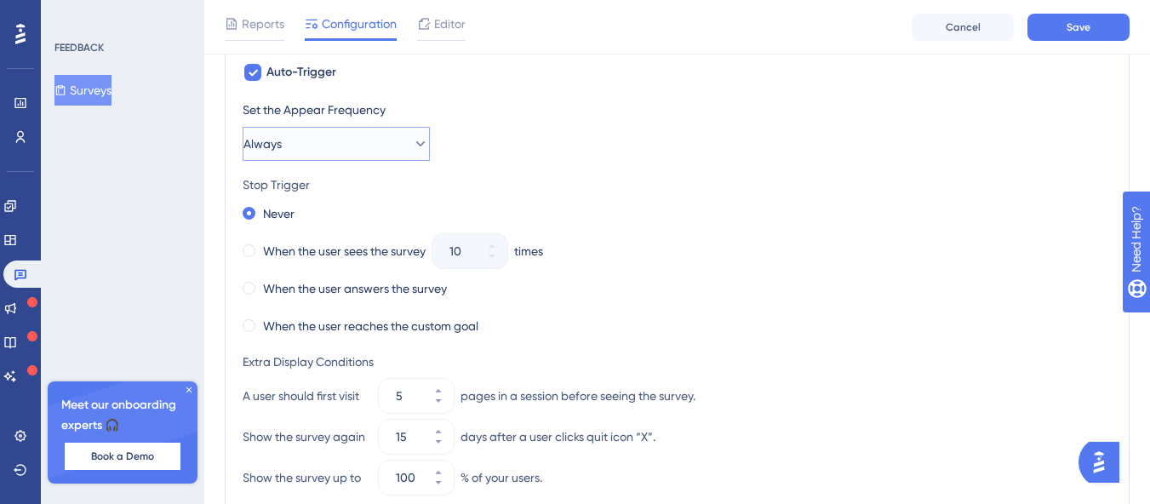
click at [293, 143] on button "Always" at bounding box center [336, 144] width 187 height 34
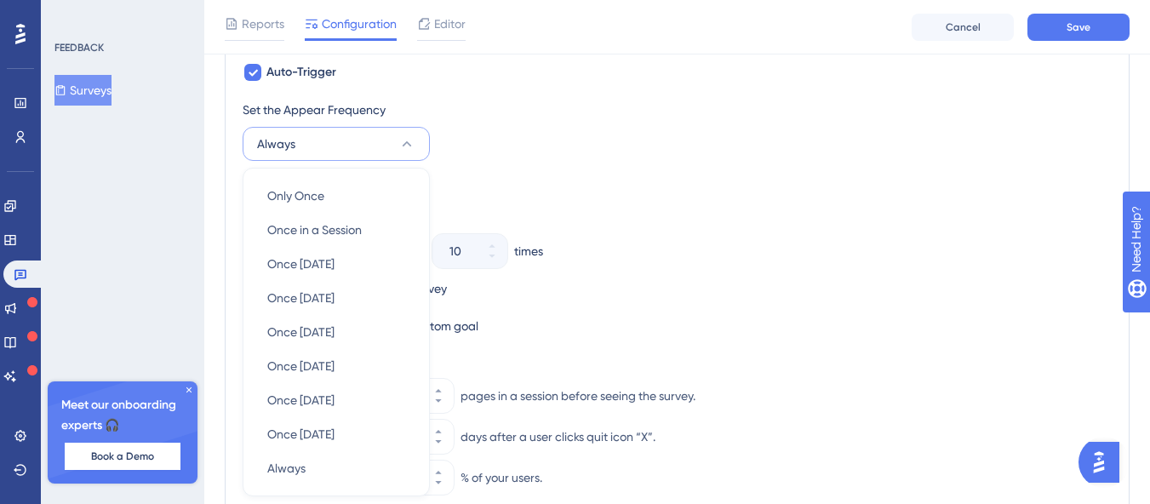
scroll to position [824, 13]
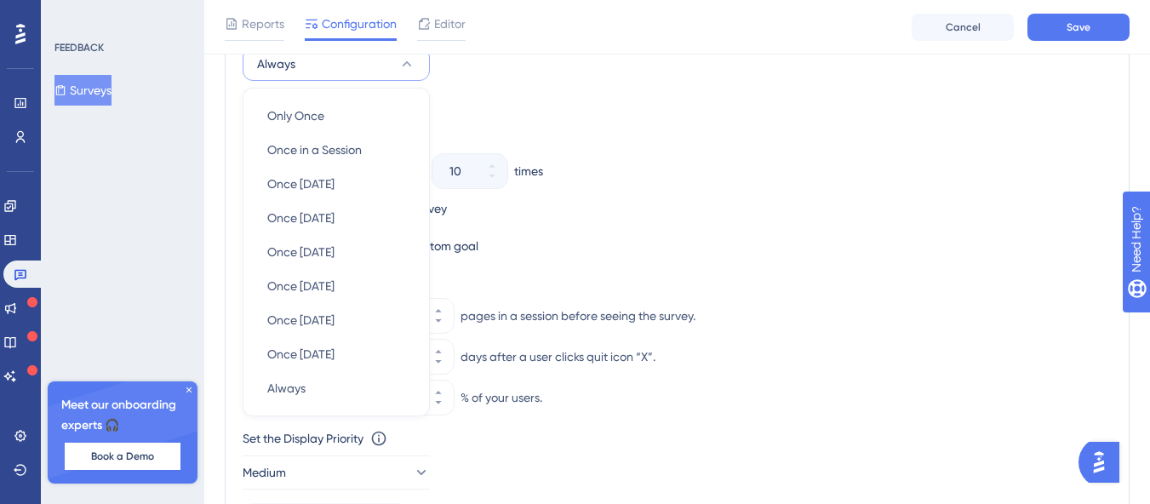
click at [634, 146] on div "Never When the user sees the survey 10 times When the user answers the survey W…" at bounding box center [677, 190] width 869 height 136
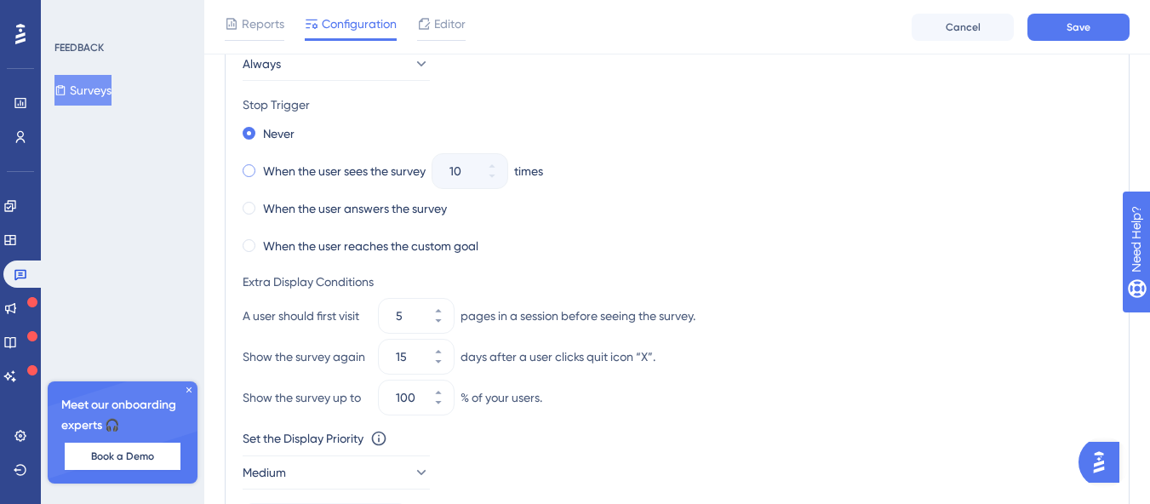
click at [291, 177] on label "When the user sees the survey" at bounding box center [344, 171] width 163 height 20
click at [355, 203] on label "When the user answers the survey" at bounding box center [355, 208] width 184 height 20
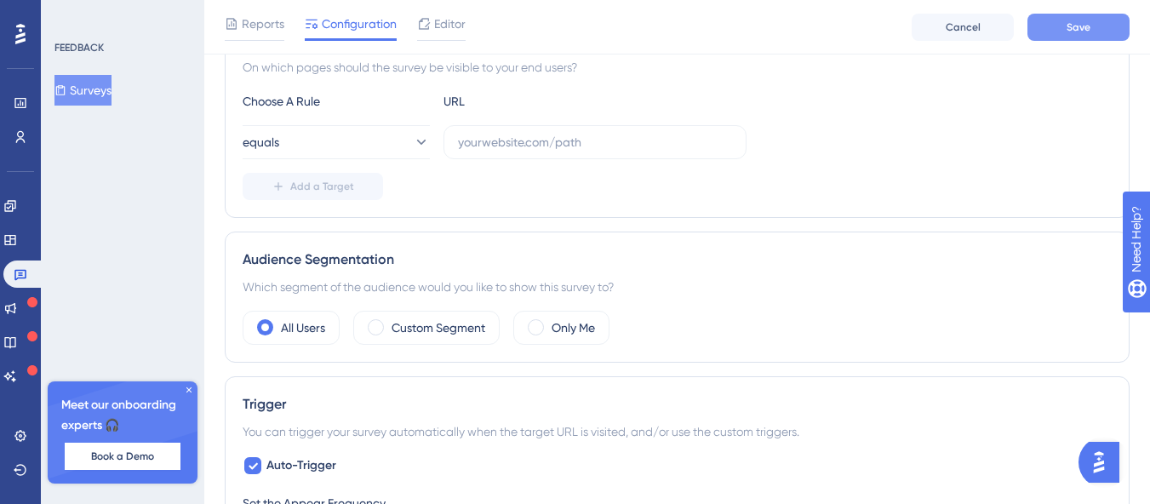
scroll to position [0, 13]
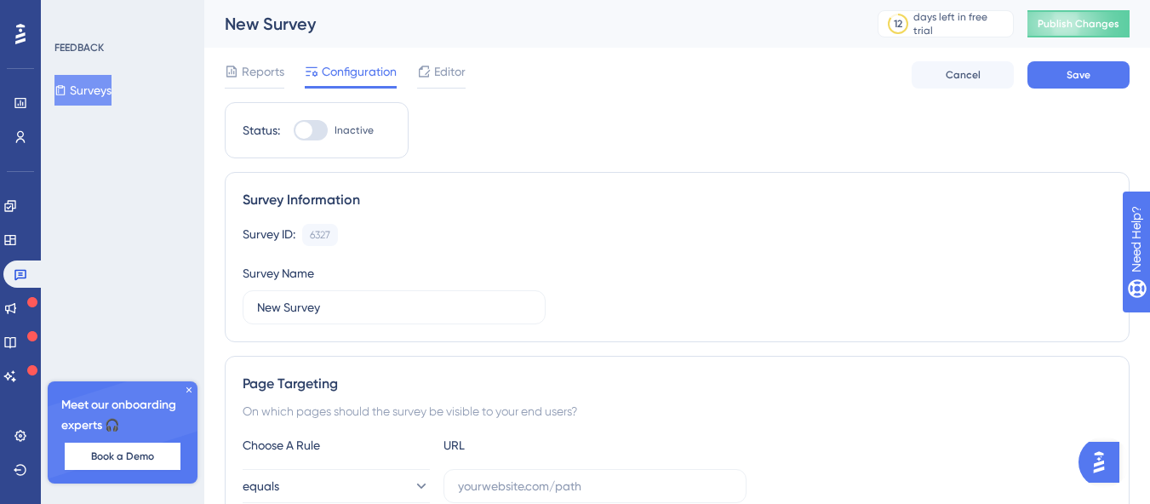
click at [295, 135] on div at bounding box center [303, 130] width 17 height 17
click at [293, 131] on input "Inactive" at bounding box center [293, 130] width 1 height 1
checkbox input "false"
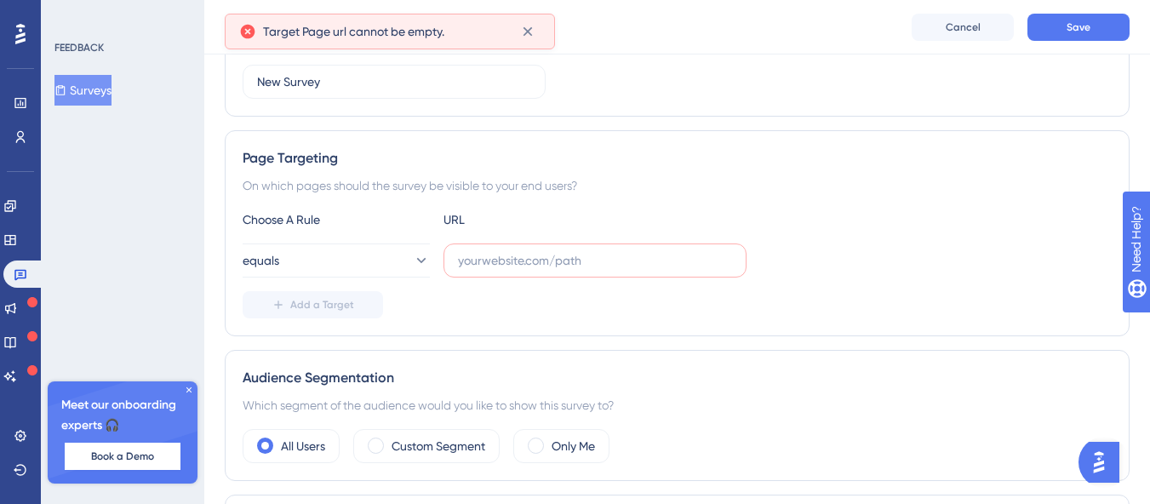
scroll to position [234, 13]
click at [543, 258] on input "text" at bounding box center [595, 258] width 274 height 19
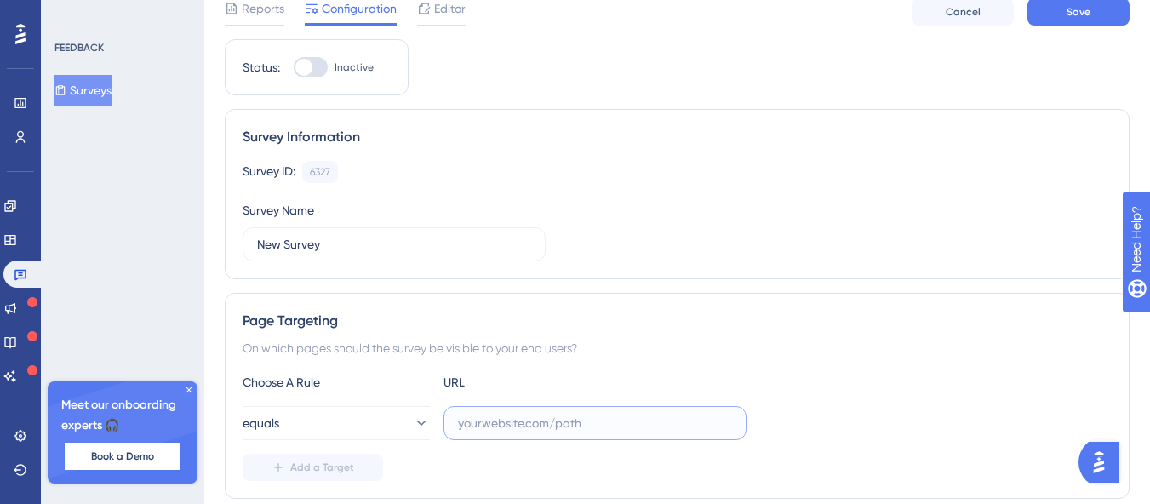
scroll to position [0, 13]
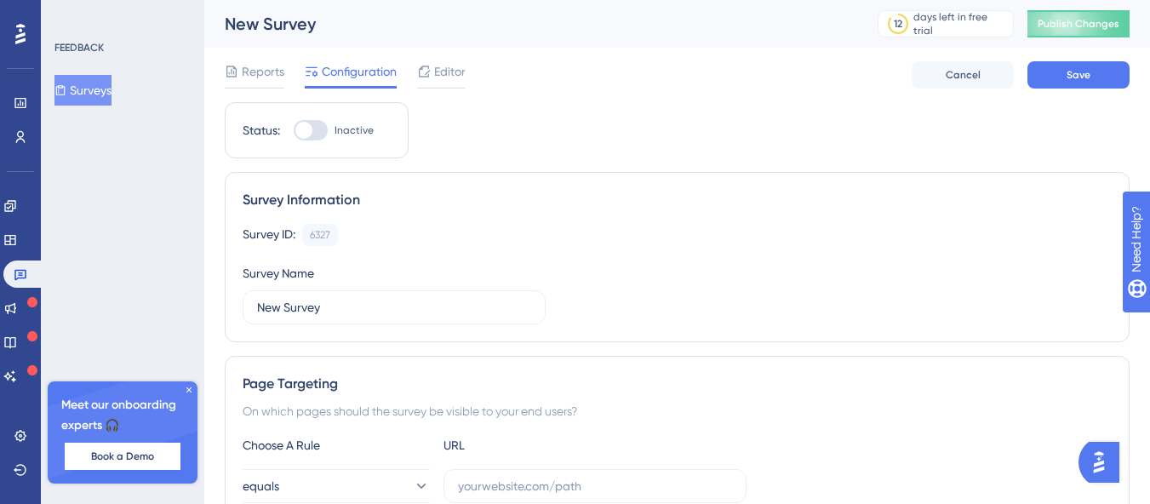
click at [843, 243] on div "Survey ID: 6327 Copy" at bounding box center [677, 235] width 869 height 22
click at [251, 84] on div "Reports" at bounding box center [255, 74] width 60 height 27
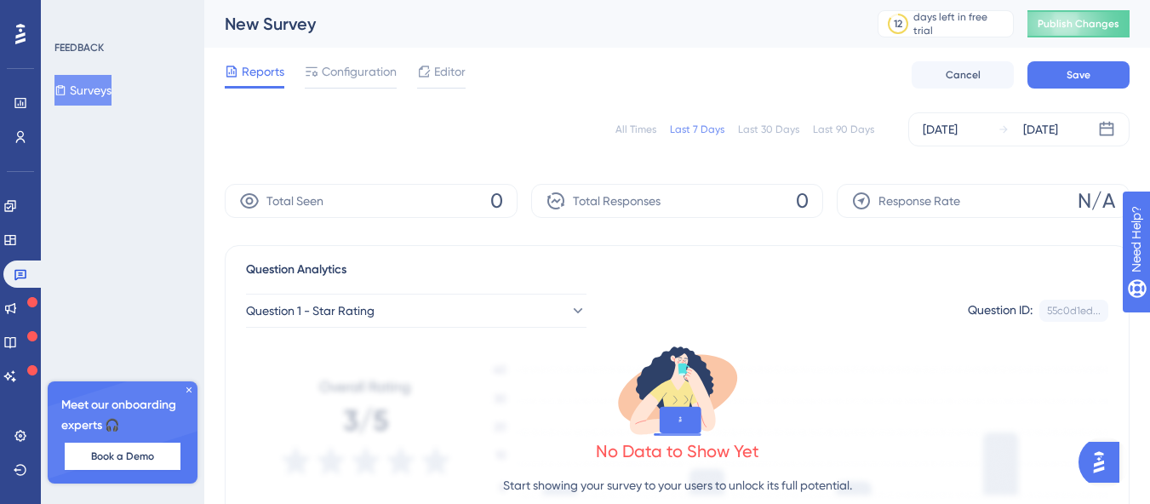
click at [792, 352] on div "No Data to Show Yet Start showing your survey to your users to unlock its full …" at bounding box center [677, 439] width 862 height 223
